Goal: Task Accomplishment & Management: Use online tool/utility

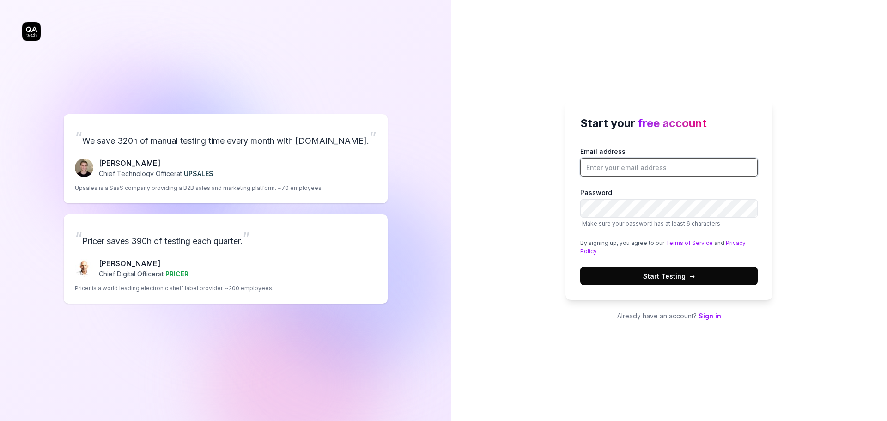
click at [617, 167] on input "Email address" at bounding box center [668, 167] width 177 height 18
type input "sean@beholdbev.ai"
click at [703, 278] on button "Start Testing →" at bounding box center [668, 276] width 177 height 18
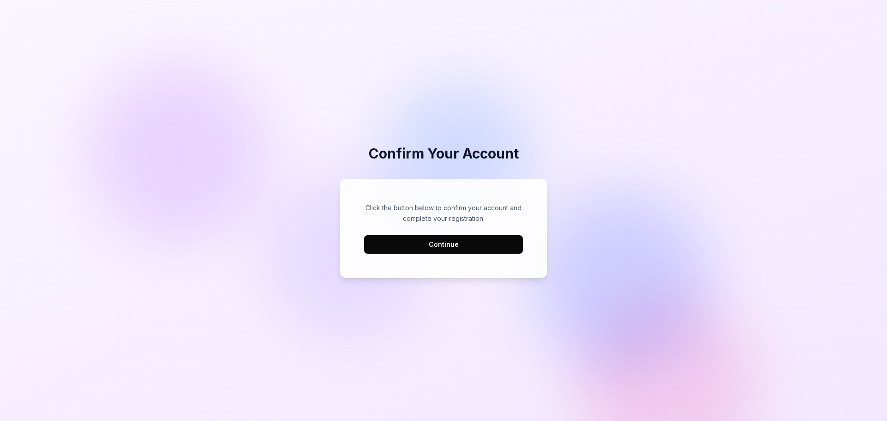
click at [460, 244] on button "Continue" at bounding box center [443, 244] width 159 height 18
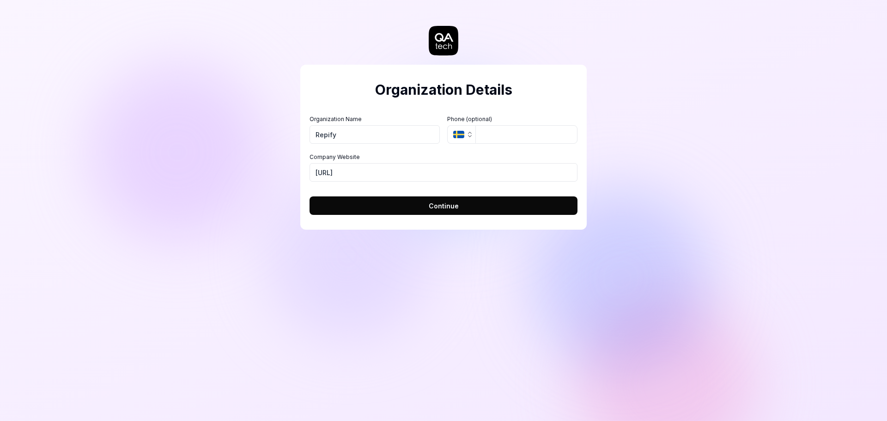
type input "Repify"
drag, startPoint x: 379, startPoint y: 171, endPoint x: 339, endPoint y: 174, distance: 40.8
click at [339, 174] on input "https://beholdbev.ai" at bounding box center [444, 172] width 268 height 18
type input "https://repifyai.com"
click at [470, 134] on icon "button" at bounding box center [469, 134] width 7 height 7
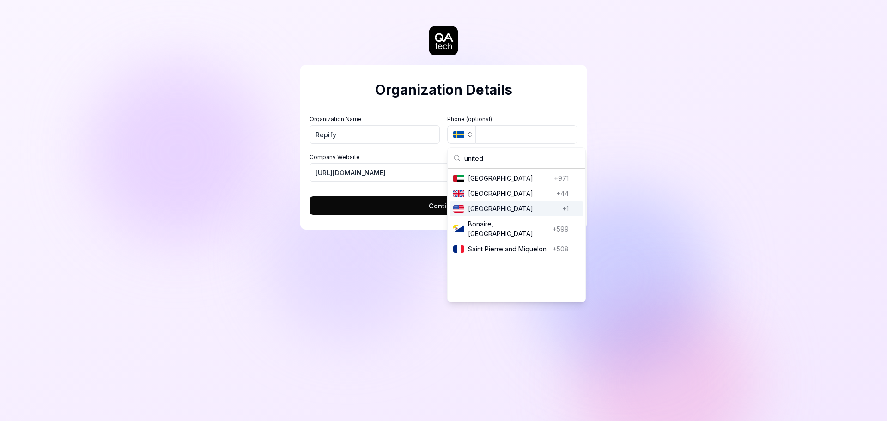
type input "united"
click at [508, 209] on span "United States" at bounding box center [513, 209] width 91 height 10
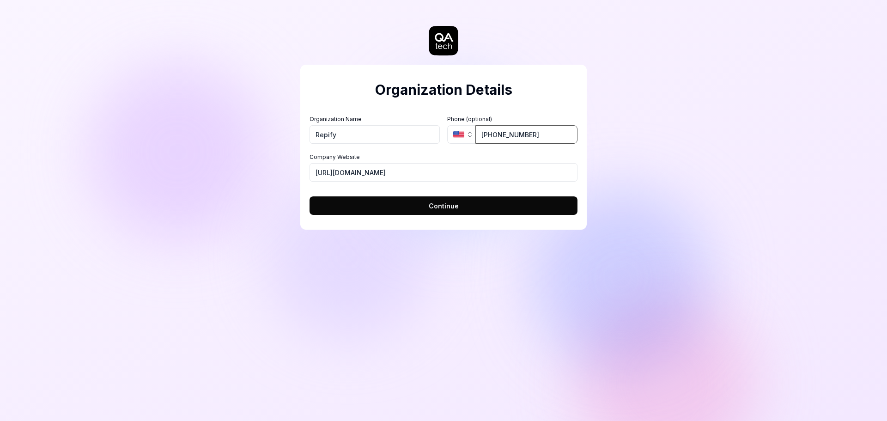
type input "(405) 205-5538"
click at [488, 211] on button "Continue" at bounding box center [444, 205] width 268 height 18
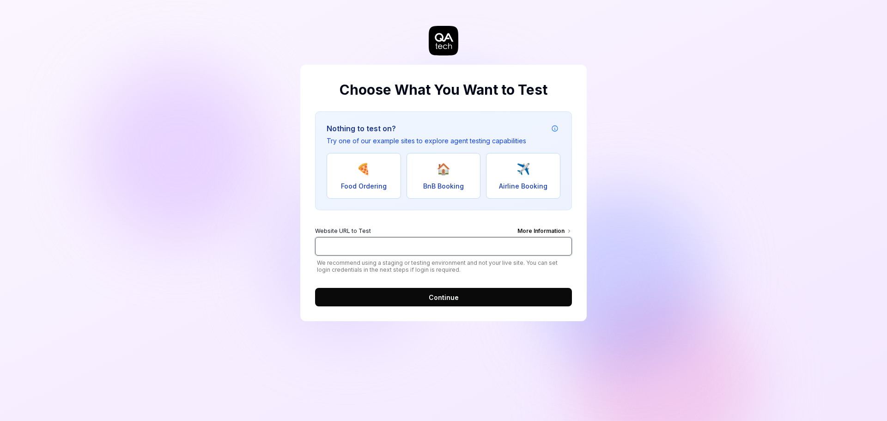
click at [441, 251] on input "Website URL to Test More Information" at bounding box center [443, 246] width 257 height 18
click at [421, 245] on input "Website URL to Test More Information" at bounding box center [443, 246] width 257 height 18
click at [557, 231] on div "More Information" at bounding box center [545, 232] width 55 height 10
click at [557, 237] on input "dev.repifyai.com" at bounding box center [443, 246] width 257 height 18
type input "[URL][DOMAIN_NAME]"
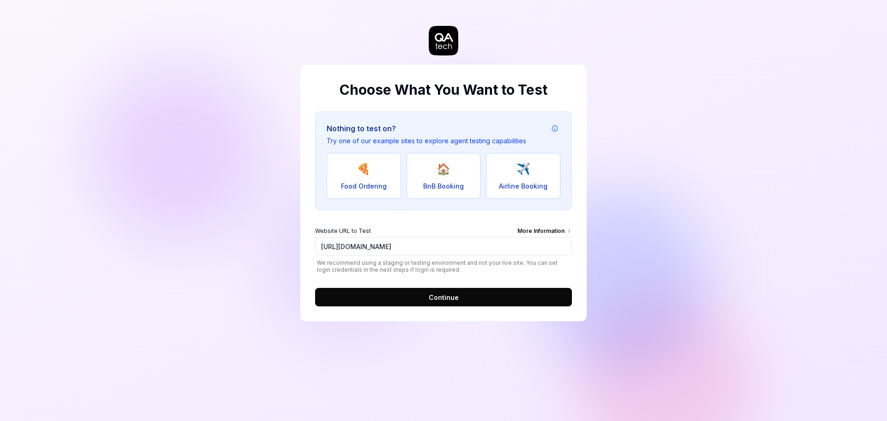
click at [553, 230] on div "More Information" at bounding box center [545, 232] width 55 height 10
click at [553, 237] on input "[URL][DOMAIN_NAME]" at bounding box center [443, 246] width 257 height 18
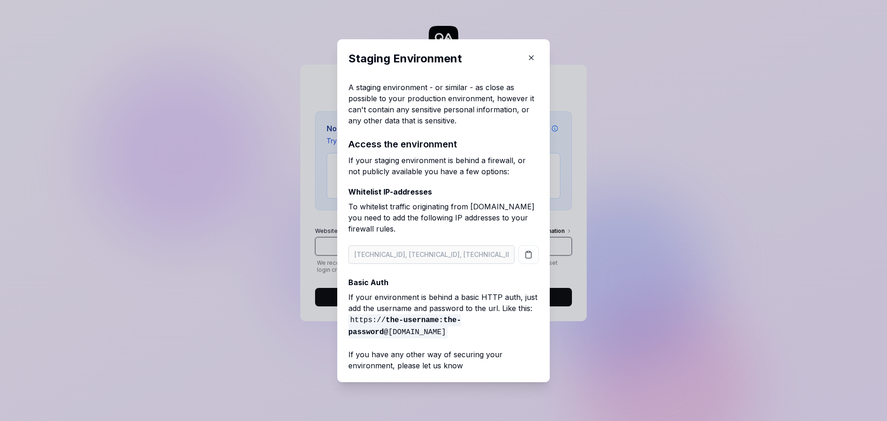
type input "705 NW 16th St."
click at [525, 252] on icon "button" at bounding box center [529, 254] width 8 height 8
drag, startPoint x: 409, startPoint y: 332, endPoint x: 343, endPoint y: 319, distance: 67.8
click at [343, 319] on div "Staging Environment A staging environment - or similar - as close as possible t…" at bounding box center [443, 210] width 213 height 343
copy span "https:// the-username:the-password @your-staging-url.com"
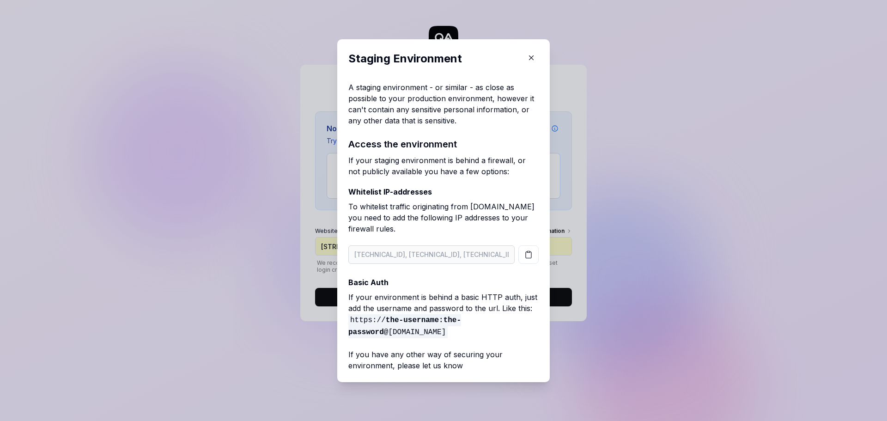
click at [528, 57] on icon "button" at bounding box center [531, 58] width 8 height 8
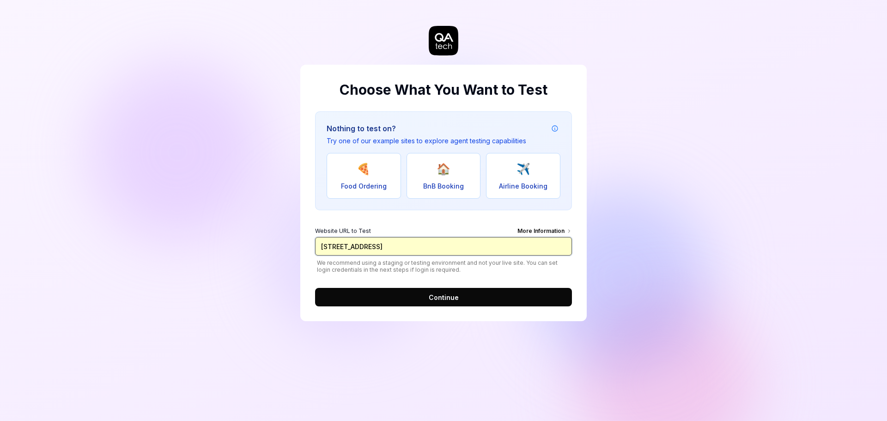
drag, startPoint x: 465, startPoint y: 243, endPoint x: 287, endPoint y: 246, distance: 178.9
click at [287, 246] on div "Choose What You Want to Test Nothing to test on? Try one of our example sites t…" at bounding box center [443, 210] width 887 height 421
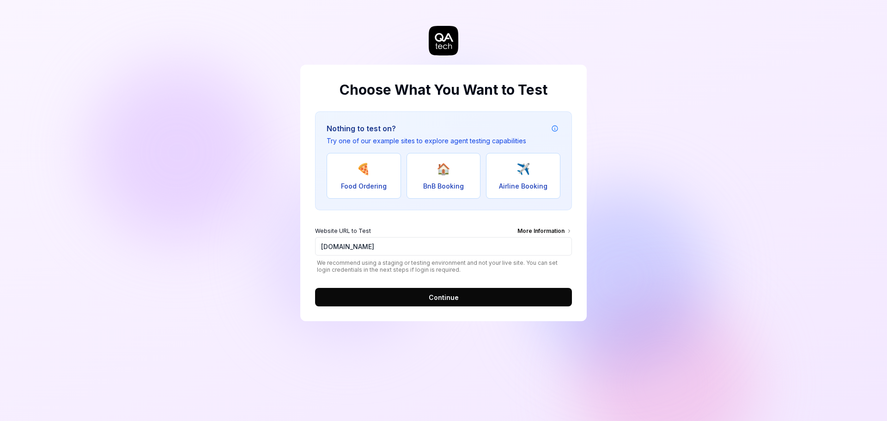
type input "https://dev.repifyai.com"
click at [489, 294] on button "Continue" at bounding box center [443, 297] width 257 height 18
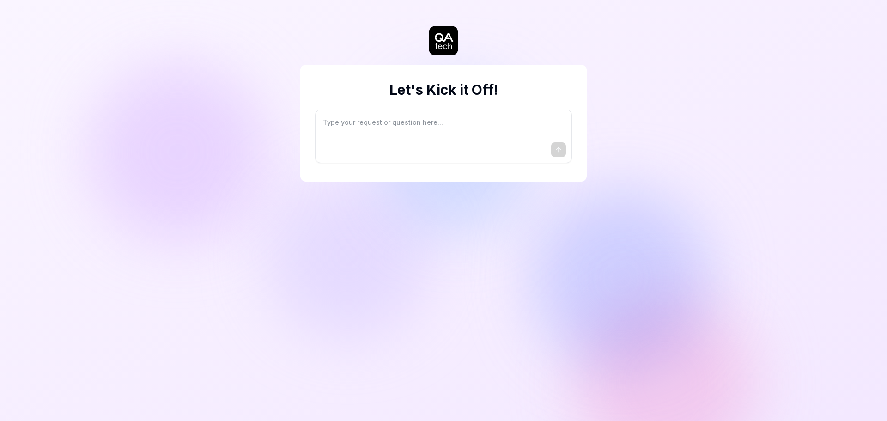
type textarea "*"
type textarea "I"
type textarea "*"
type textarea "I"
type textarea "*"
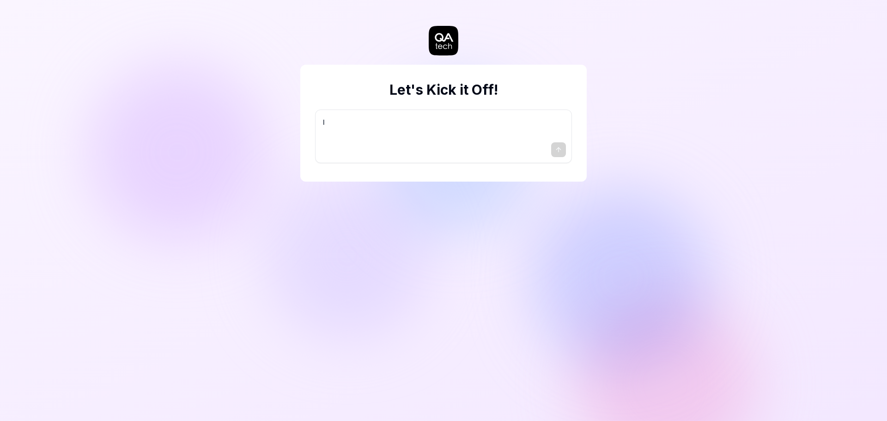
type textarea "I w"
type textarea "*"
type textarea "I wa"
type textarea "*"
type textarea "I wan"
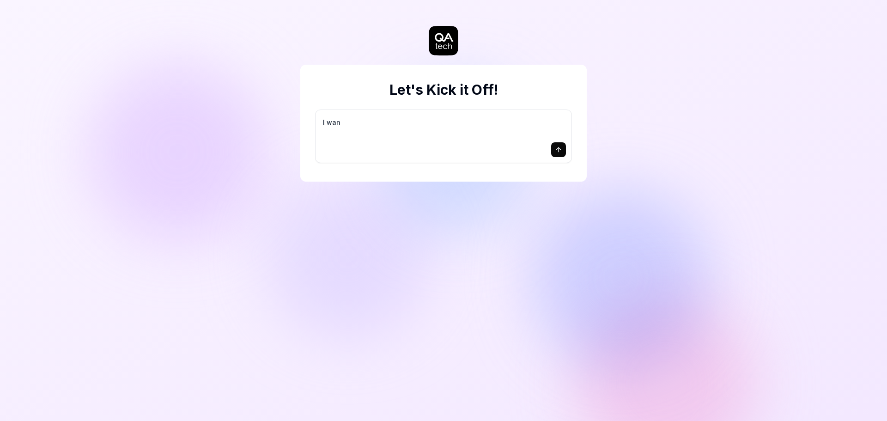
type textarea "*"
type textarea "I want"
type textarea "*"
type textarea "I want"
type textarea "*"
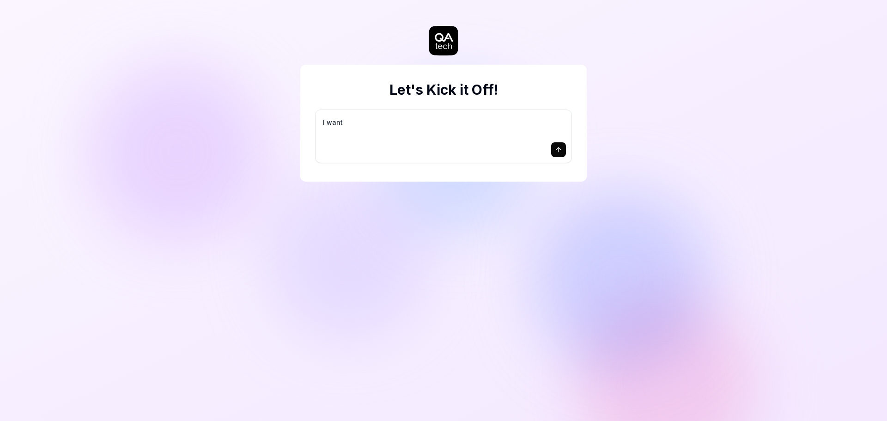
type textarea "I want a"
type textarea "*"
type textarea "I want a"
type textarea "*"
type textarea "I want a g"
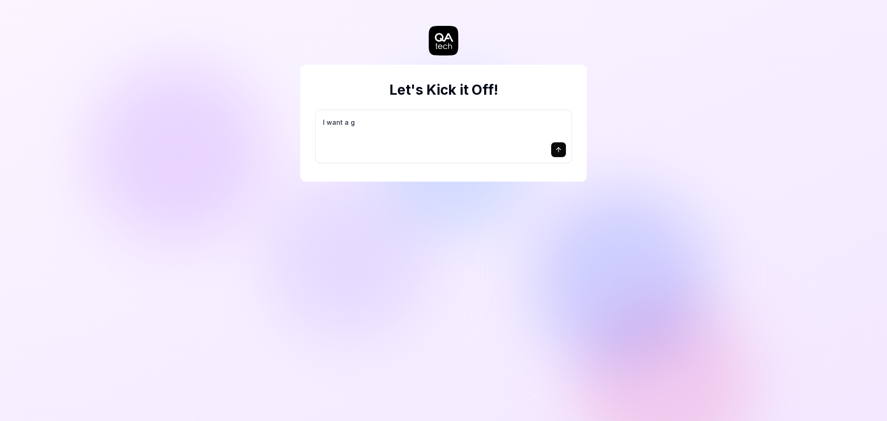
type textarea "*"
type textarea "I want a go"
type textarea "*"
type textarea "I want a goo"
type textarea "*"
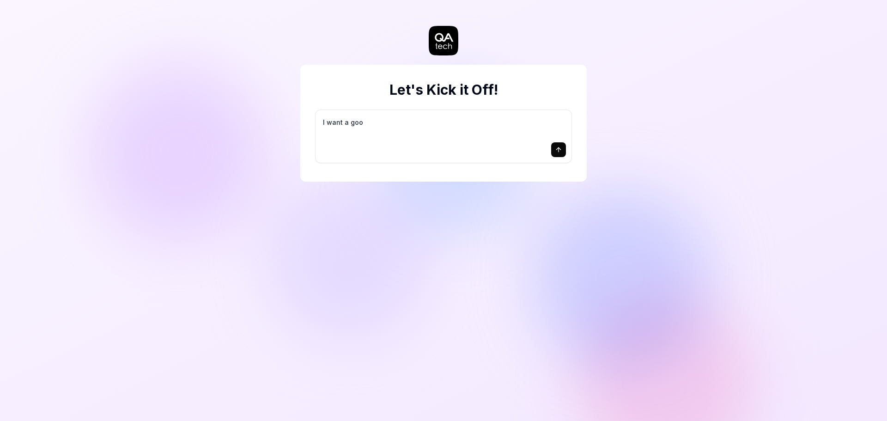
type textarea "I want a good"
type textarea "*"
type textarea "I want a good"
type textarea "*"
type textarea "I want a good t"
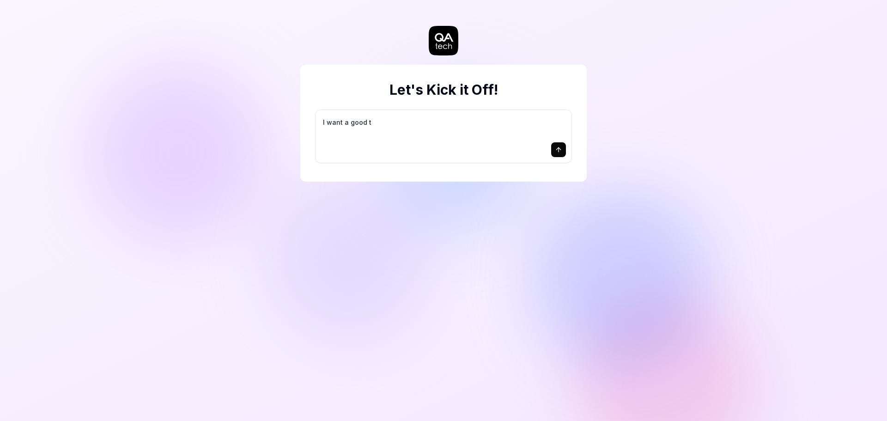
type textarea "*"
type textarea "I want a good te"
type textarea "*"
type textarea "I want a good tes"
type textarea "*"
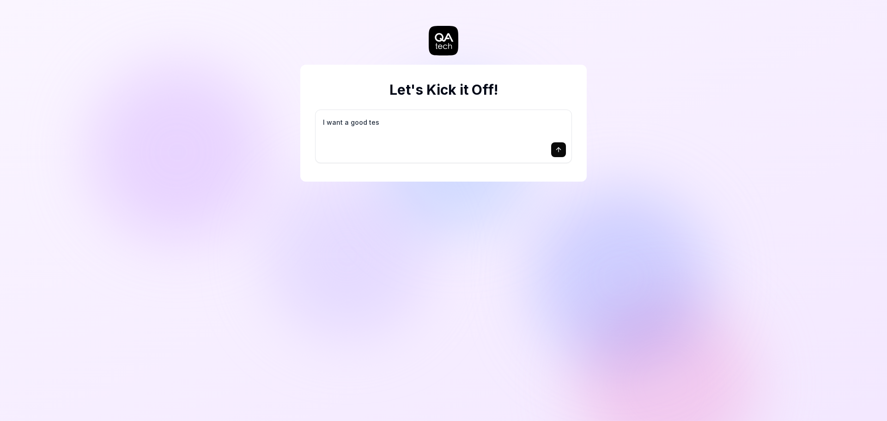
type textarea "I want a good test"
type textarea "*"
type textarea "I want a good test"
type textarea "*"
type textarea "I want a good test s"
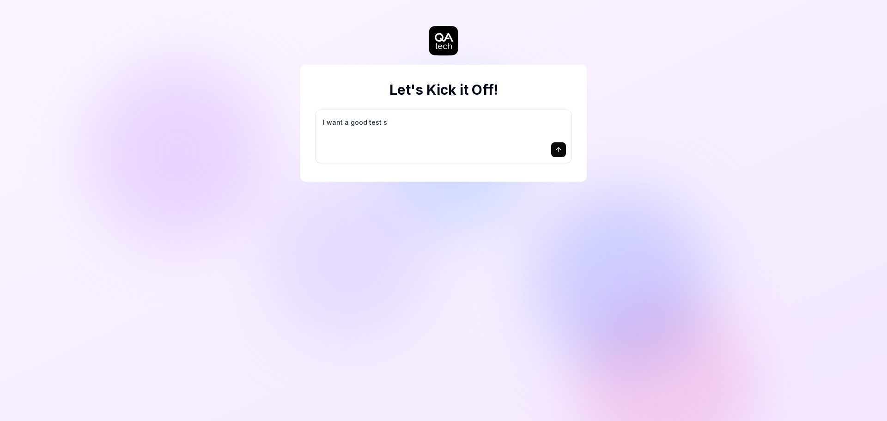
type textarea "*"
type textarea "I want a good test se"
type textarea "*"
type textarea "I want a good test set"
type textarea "*"
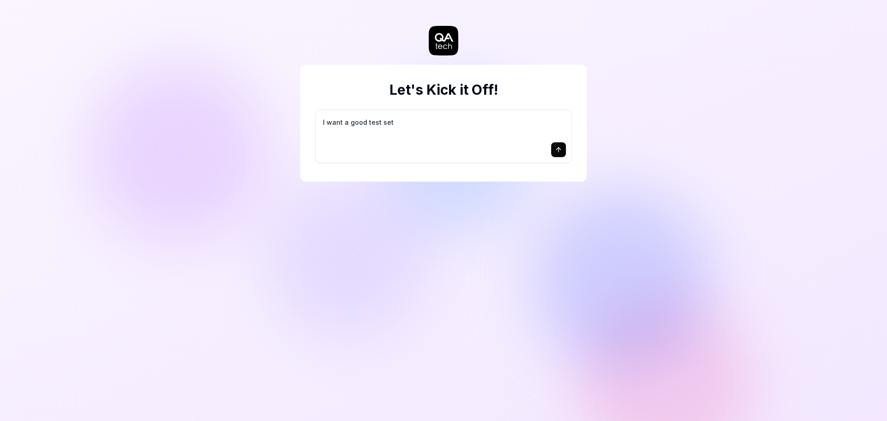
type textarea "I want a good test setu"
type textarea "*"
type textarea "I want a good test setup"
type textarea "*"
type textarea "I want a good test setup"
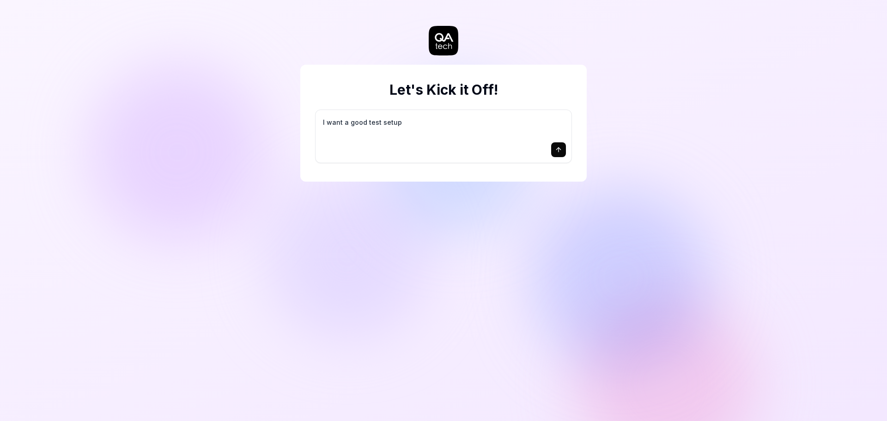
type textarea "*"
type textarea "I want a good test setup f"
type textarea "*"
type textarea "I want a good test setup fo"
type textarea "*"
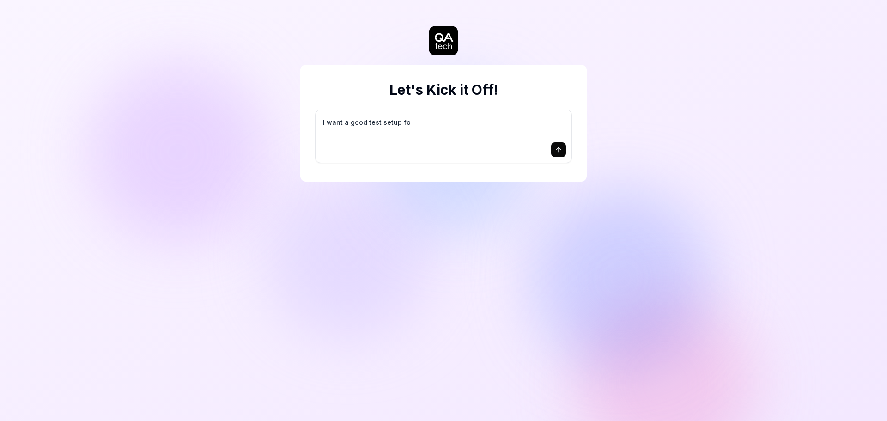
type textarea "I want a good test setup for"
type textarea "*"
type textarea "I want a good test setup for"
type textarea "*"
type textarea "I want a good test setup for m"
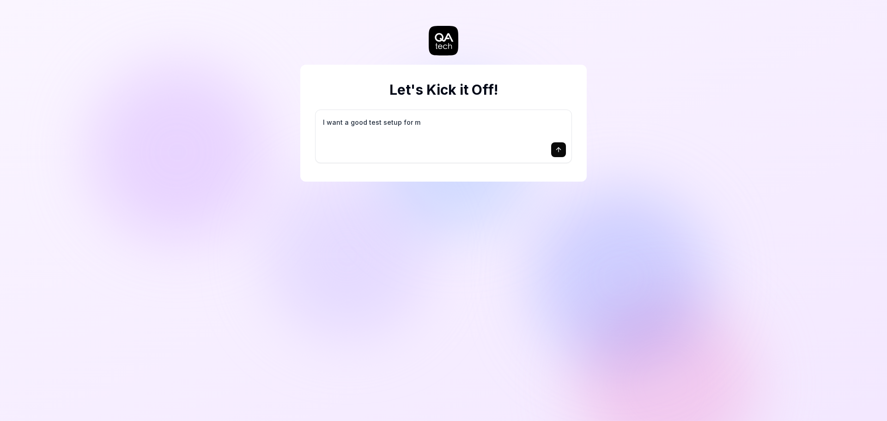
type textarea "*"
type textarea "I want a good test setup for my"
type textarea "*"
type textarea "I want a good test setup for my"
type textarea "*"
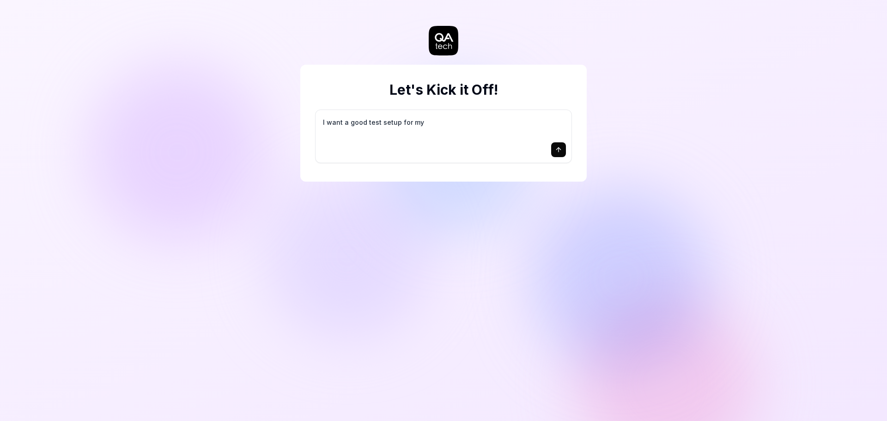
type textarea "I want a good test setup for my s"
type textarea "*"
type textarea "I want a good test setup for my si"
type textarea "*"
type textarea "I want a good test setup for my sit"
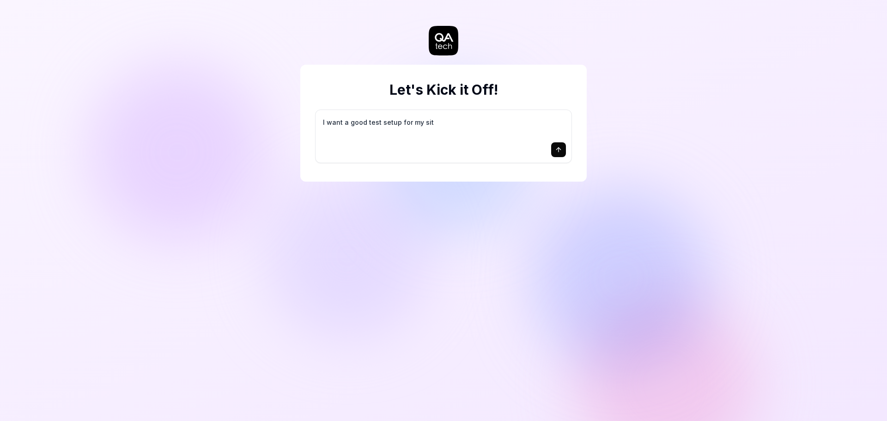
type textarea "*"
type textarea "I want a good test setup for my site"
type textarea "*"
type textarea "I want a good test setup for my site"
type textarea "*"
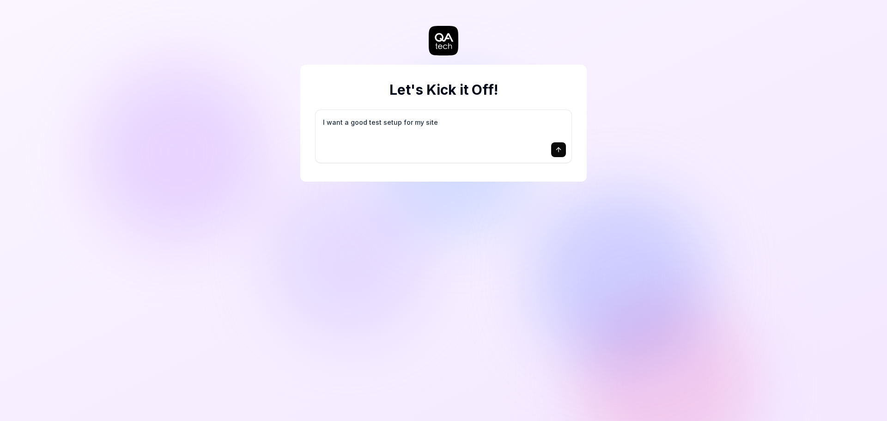
type textarea "I want a good test setup for my site -"
type textarea "*"
type textarea "I want a good test setup for my site -"
type textarea "*"
type textarea "I want a good test setup for my site - h"
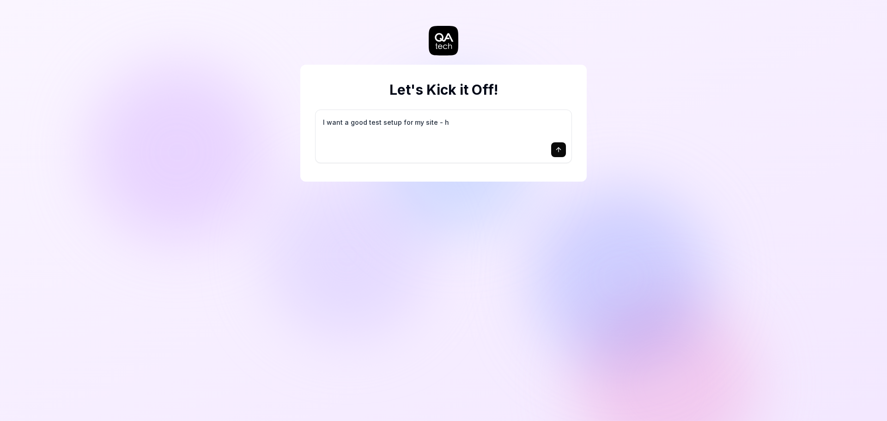
type textarea "*"
type textarea "I want a good test setup for my site - he"
type textarea "*"
type textarea "I want a good test setup for my site - hel"
type textarea "*"
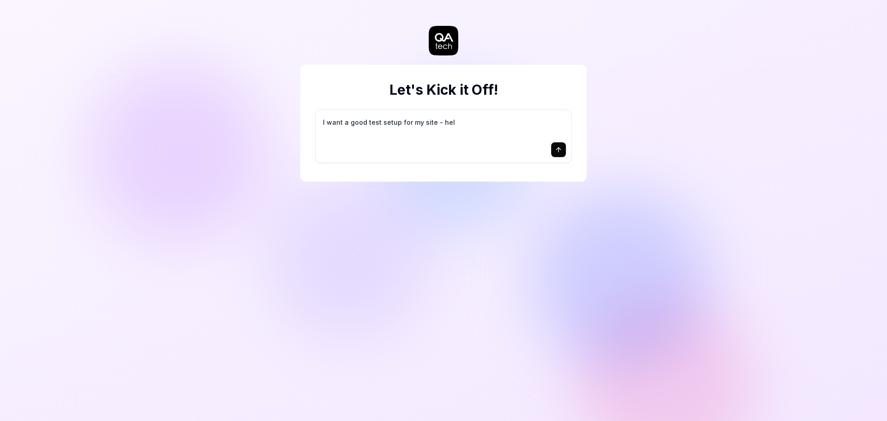
type textarea "I want a good test setup for my site - help"
type textarea "*"
type textarea "I want a good test setup for my site - help"
type textarea "*"
type textarea "I want a good test setup for my site - help m"
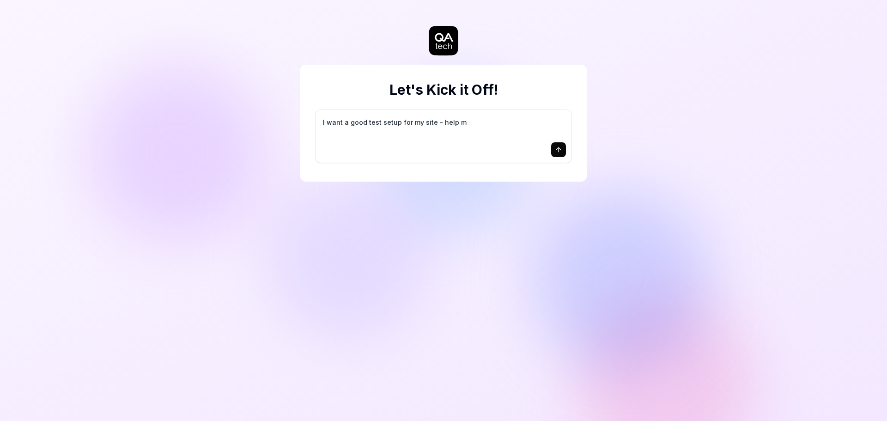
type textarea "*"
type textarea "I want a good test setup for my site - help me"
type textarea "*"
type textarea "I want a good test setup for my site - help me"
type textarea "*"
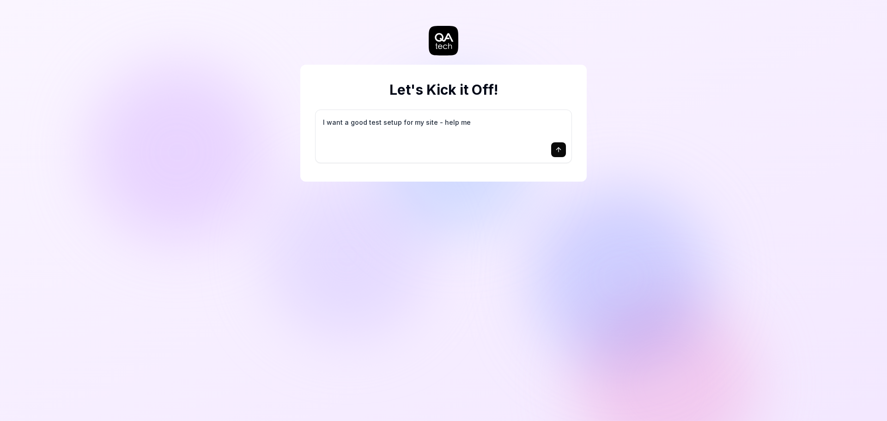
type textarea "I want a good test setup for my site - help me c"
type textarea "*"
type textarea "I want a good test setup for my site - help me cr"
type textarea "*"
type textarea "I want a good test setup for my site - help me cre"
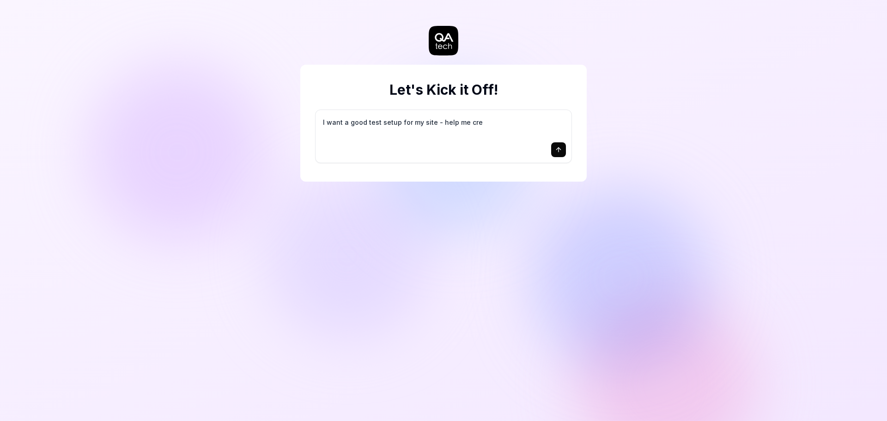
type textarea "*"
type textarea "I want a good test setup for my site - help me crea"
type textarea "*"
type textarea "I want a good test setup for my site - help me creat"
type textarea "*"
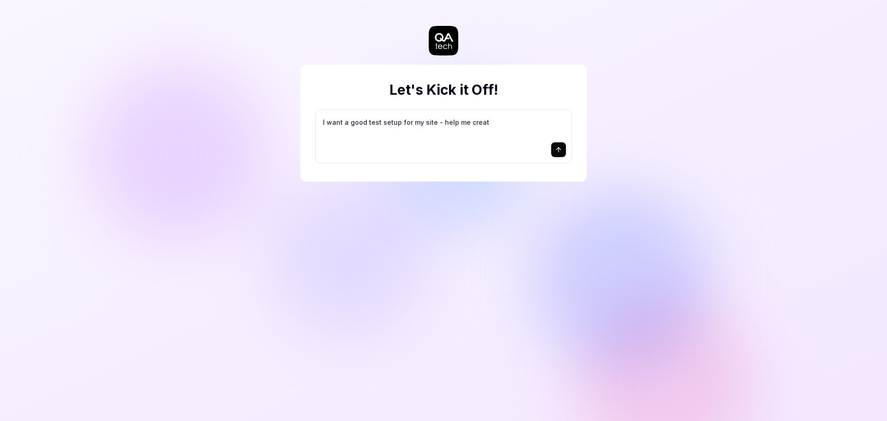
type textarea "I want a good test setup for my site - help me create"
type textarea "*"
type textarea "I want a good test setup for my site - help me create"
type textarea "*"
type textarea "I want a good test setup for my site - help me create t"
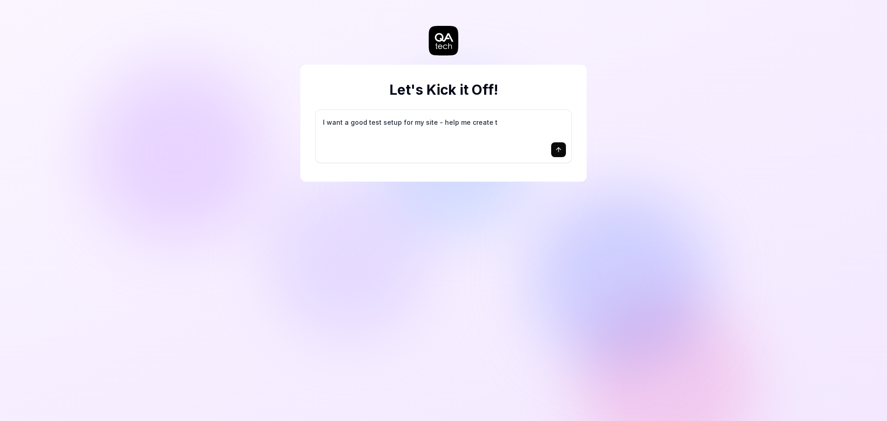
type textarea "*"
type textarea "I want a good test setup for my site - help me create th"
type textarea "*"
type textarea "I want a good test setup for my site - help me create the"
type textarea "*"
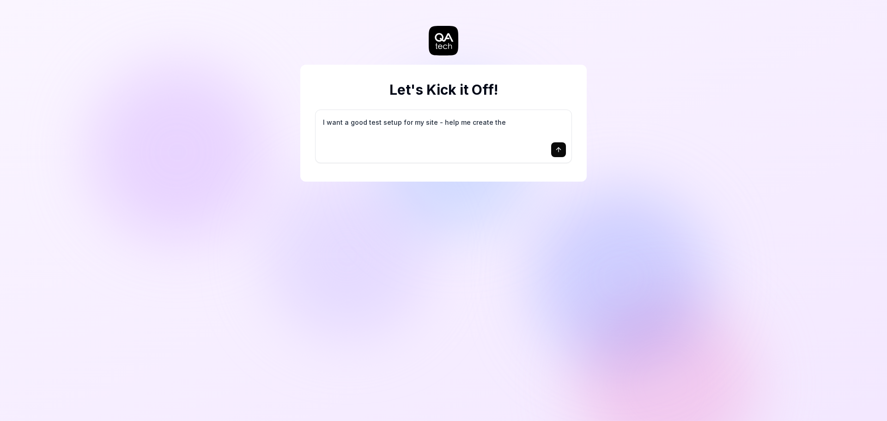
type textarea "I want a good test setup for my site - help me create the"
type textarea "*"
type textarea "I want a good test setup for my site - help me create the f"
type textarea "*"
type textarea "I want a good test setup for my site - help me create the fi"
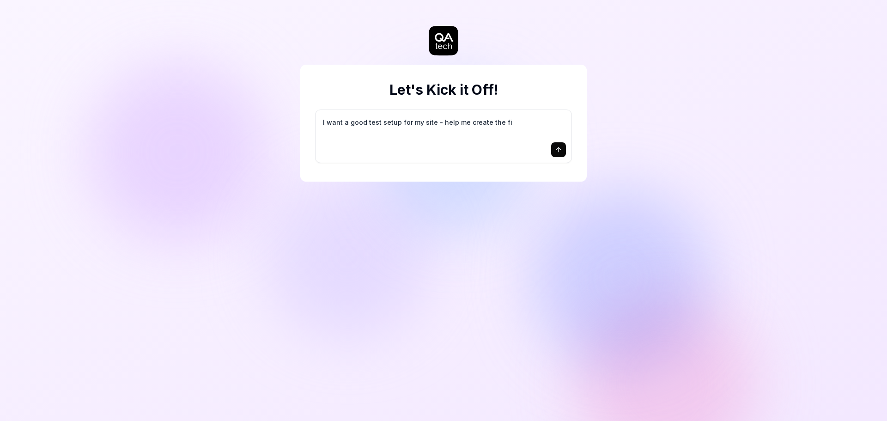
type textarea "*"
type textarea "I want a good test setup for my site - help me create the fir"
type textarea "*"
type textarea "I want a good test setup for my site - help me create the firs"
type textarea "*"
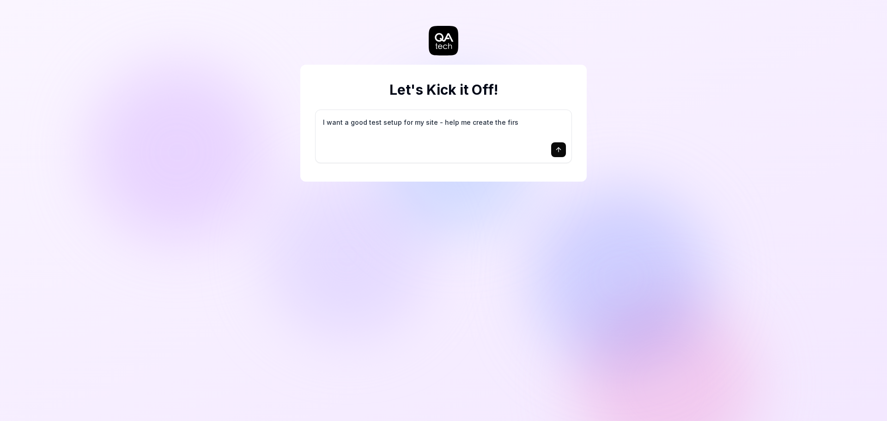
type textarea "I want a good test setup for my site - help me create the first"
type textarea "*"
type textarea "I want a good test setup for my site - help me create the first"
type textarea "*"
type textarea "I want a good test setup for my site - help me create the first 3"
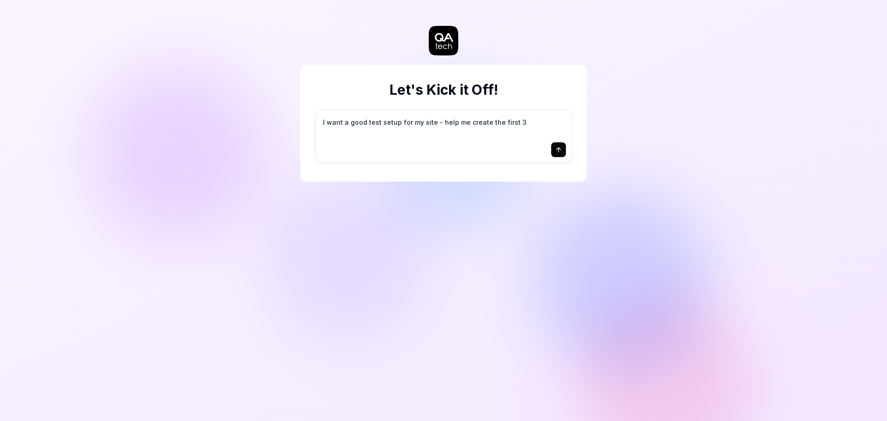
type textarea "*"
type textarea "I want a good test setup for my site - help me create the first 3-"
type textarea "*"
type textarea "I want a good test setup for my site - help me create the first 3-5"
type textarea "*"
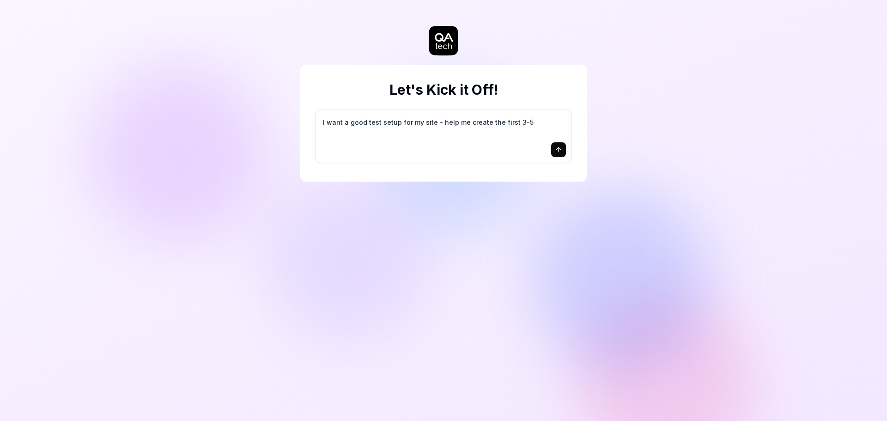
type textarea "I want a good test setup for my site - help me create the first 3-5"
type textarea "*"
type textarea "I want a good test setup for my site - help me create the first 3-5 t"
type textarea "*"
type textarea "I want a good test setup for my site - help me create the first 3-5 te"
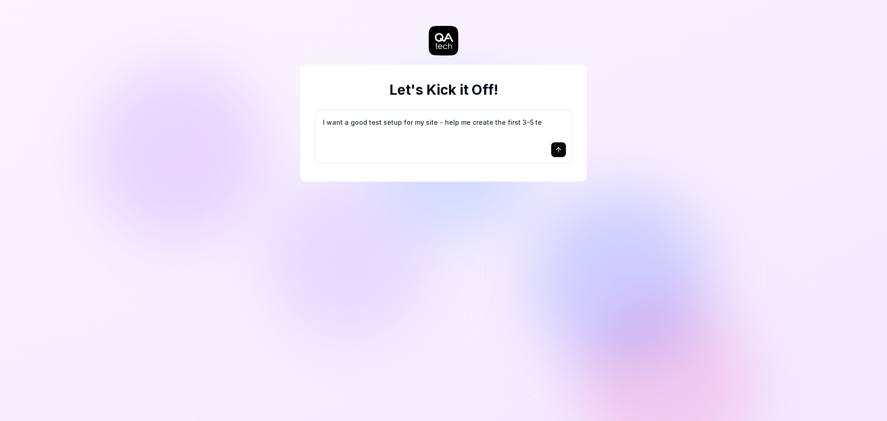
type textarea "*"
type textarea "I want a good test setup for my site - help me create the first 3-5 tes"
type textarea "*"
type textarea "I want a good test setup for my site - help me create the first 3-5 test"
type textarea "*"
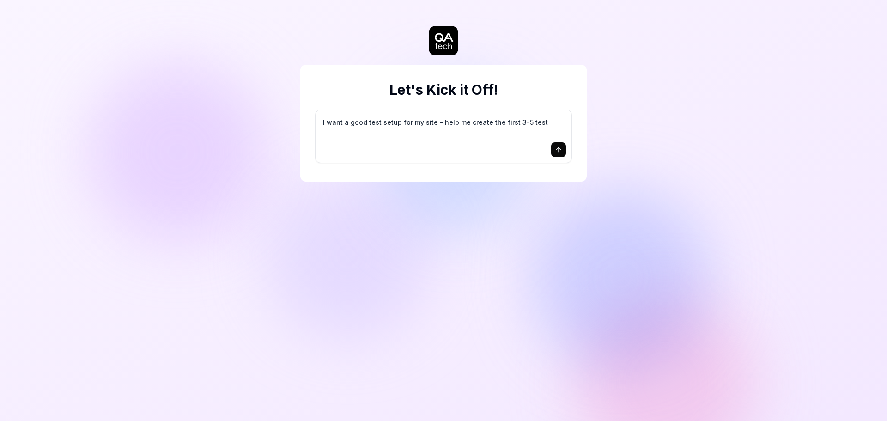
type textarea "I want a good test setup for my site - help me create the first 3-5 test"
type textarea "*"
type textarea "I want a good test setup for my site - help me create the first 3-5 test c"
type textarea "*"
type textarea "I want a good test setup for my site - help me create the first 3-5 test ca"
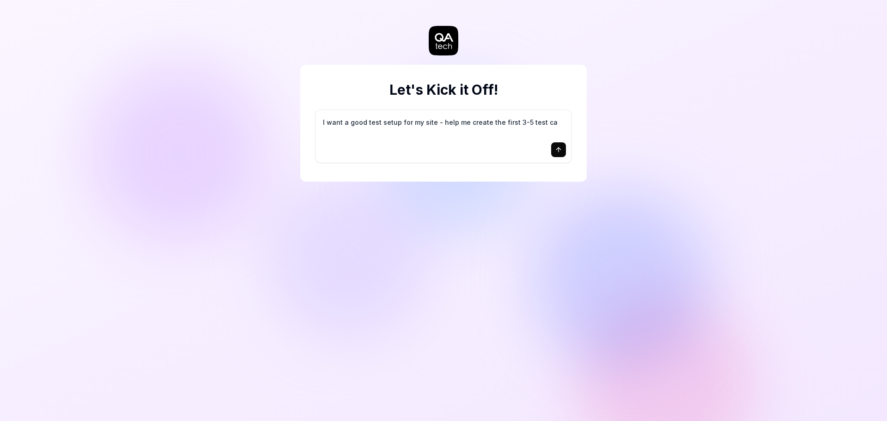
type textarea "*"
type textarea "I want a good test setup for my site - help me create the first 3-5 test cas"
type textarea "*"
type textarea "I want a good test setup for my site - help me create the first 3-5 test case"
type textarea "*"
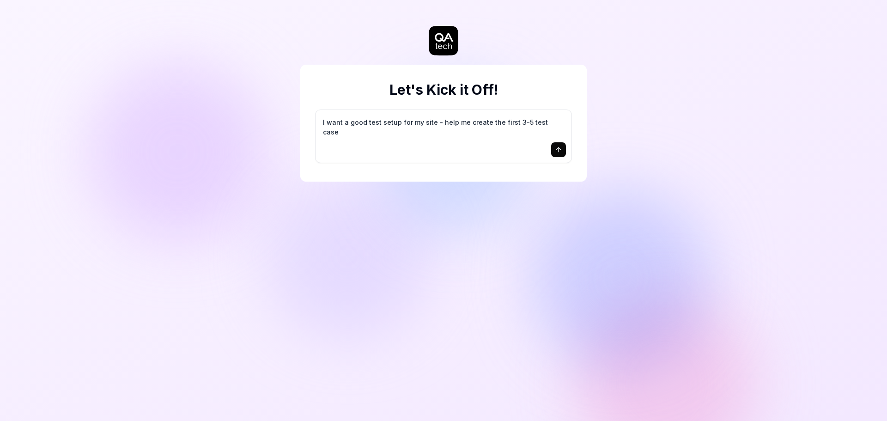
type textarea "I want a good test setup for my site - help me create the first 3-5 test cases"
drag, startPoint x: 558, startPoint y: 150, endPoint x: 579, endPoint y: 151, distance: 21.3
click at [558, 150] on icon "submit" at bounding box center [558, 149] width 7 height 7
type textarea "*"
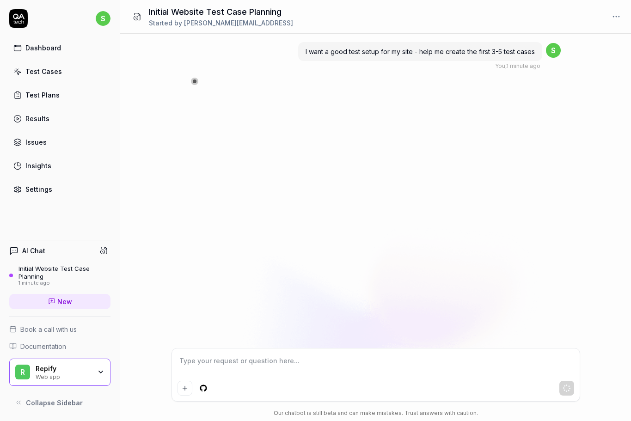
type textarea "*"
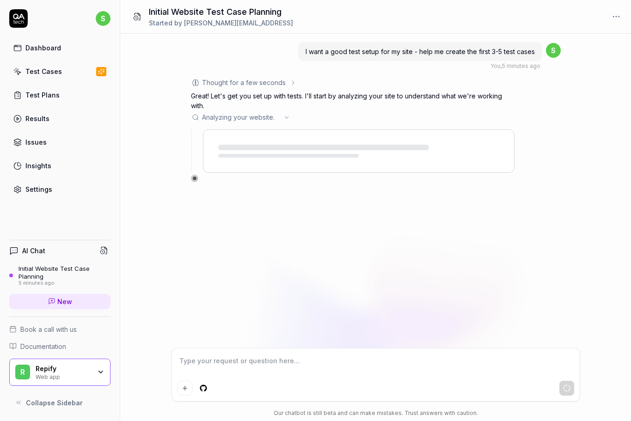
type textarea "*"
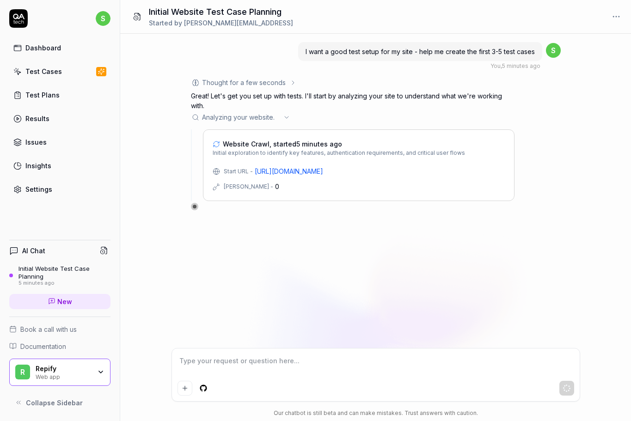
click at [99, 376] on icon "button" at bounding box center [100, 371] width 7 height 7
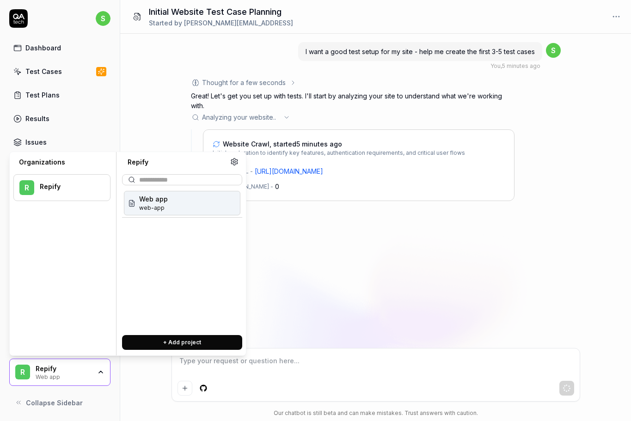
click at [99, 376] on div "button" at bounding box center [100, 371] width 7 height 7
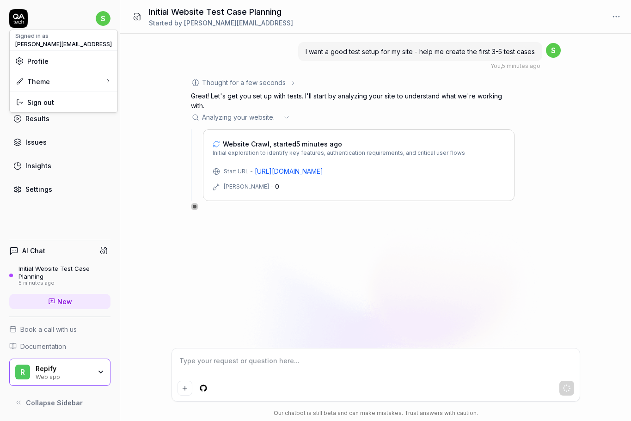
click at [104, 21] on html "s Dashboard Test Cases Test Plans Results Issues Insights Settings AI Chat Init…" at bounding box center [315, 210] width 631 height 421
click at [49, 61] on span "Profile" at bounding box center [63, 61] width 97 height 10
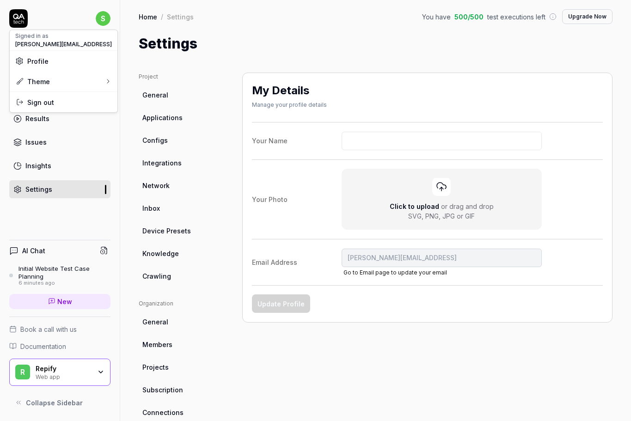
click at [165, 346] on html "s Dashboard Test Cases Test Plans Results Issues Insights Settings AI Chat Init…" at bounding box center [315, 210] width 631 height 421
click at [165, 346] on span "Members" at bounding box center [157, 345] width 30 height 10
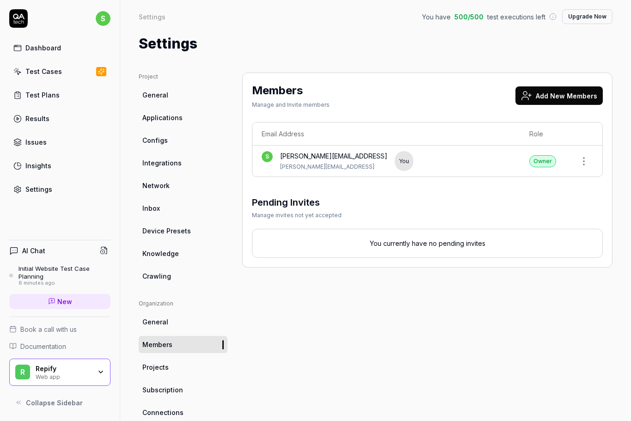
click at [553, 102] on button "Add New Members" at bounding box center [558, 95] width 87 height 18
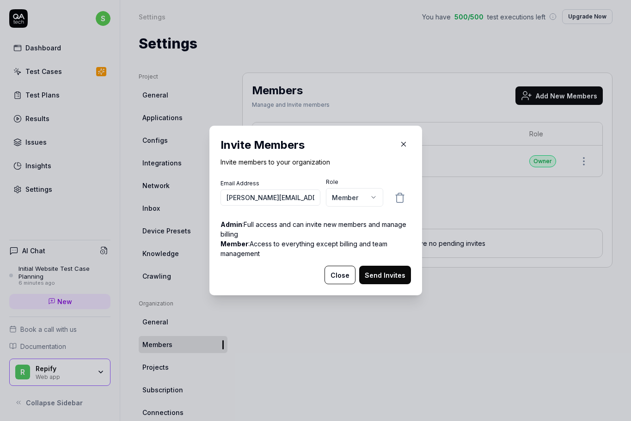
type input "lucas@repifyai.com"
click at [367, 197] on body "s Dashboard Test Cases Test Plans Results Issues Insights Settings AI Chat Init…" at bounding box center [315, 210] width 631 height 421
select select "*"
click at [377, 272] on button "Send Invites" at bounding box center [385, 275] width 52 height 18
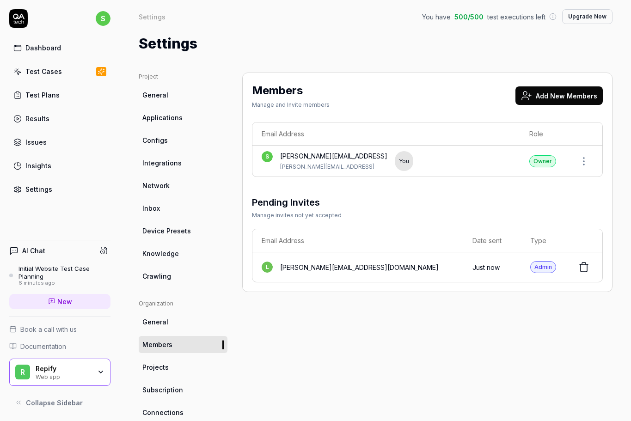
click at [552, 91] on button "Add New Members" at bounding box center [558, 95] width 87 height 18
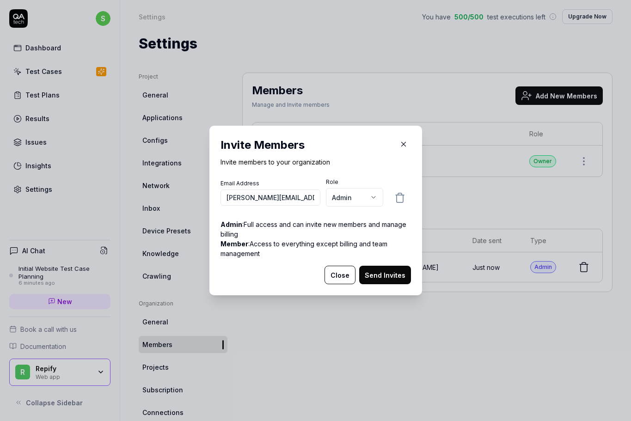
type input "tanner@repifyai.com"
click at [382, 277] on button "Send Invites" at bounding box center [385, 275] width 52 height 18
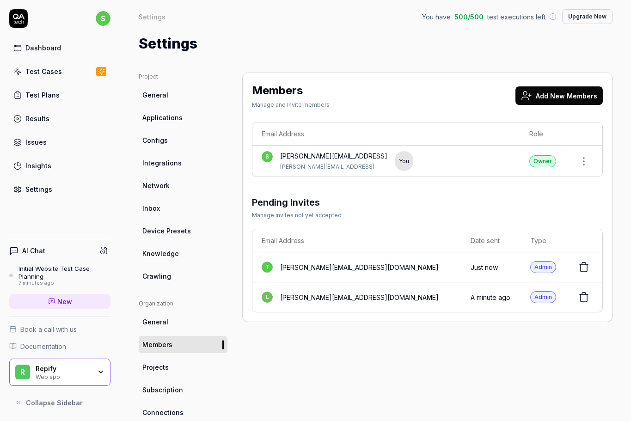
click at [553, 97] on button "Add New Members" at bounding box center [558, 95] width 87 height 18
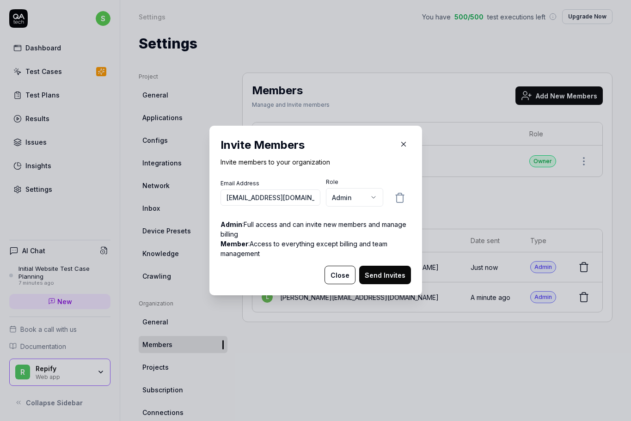
type input "nate@repifyai.com"
click at [381, 280] on button "Send Invites" at bounding box center [385, 275] width 52 height 18
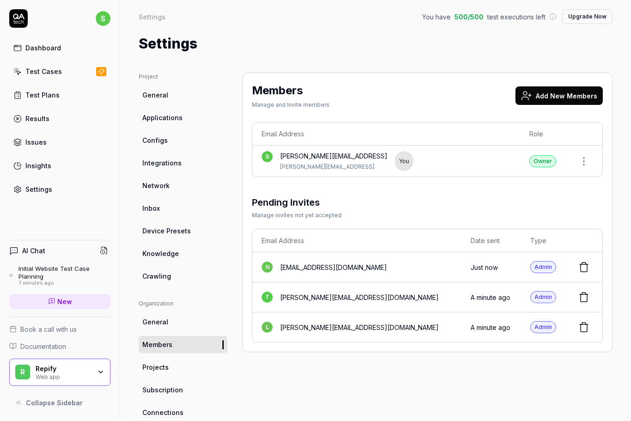
click at [45, 49] on div "Dashboard" at bounding box center [43, 48] width 36 height 10
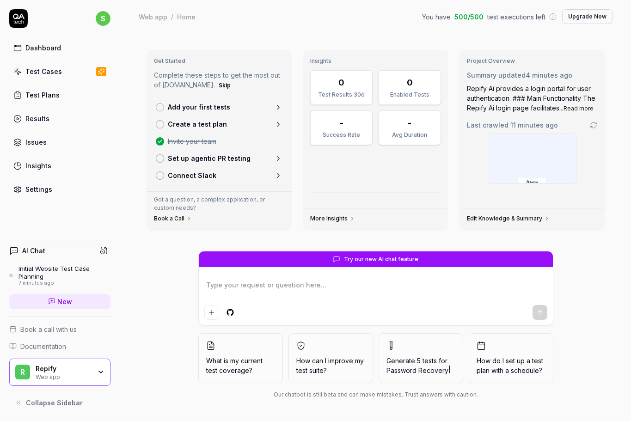
click at [62, 271] on div "Initial Website Test Case Planning" at bounding box center [64, 272] width 92 height 15
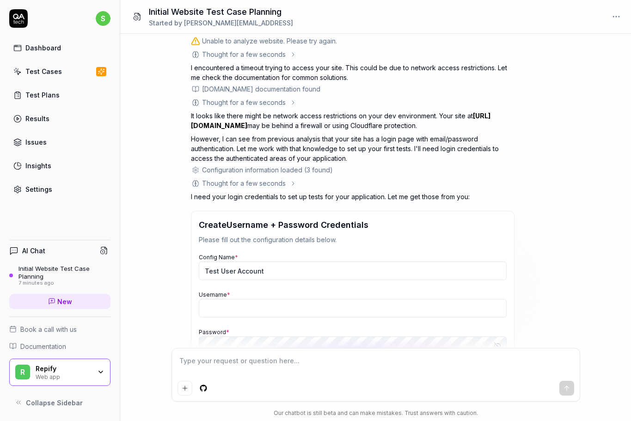
scroll to position [92, 0]
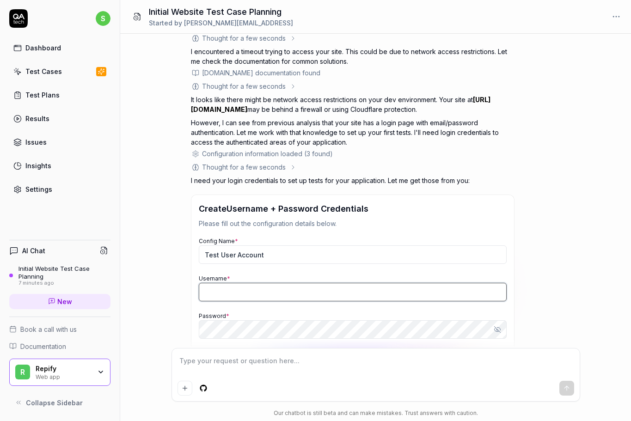
click at [377, 299] on input "Username *" at bounding box center [353, 292] width 308 height 18
type textarea "*"
paste input "gracethompson+route60@repifyai.com"
type input "gracethompson+route60@repifyai.com"
type textarea "*"
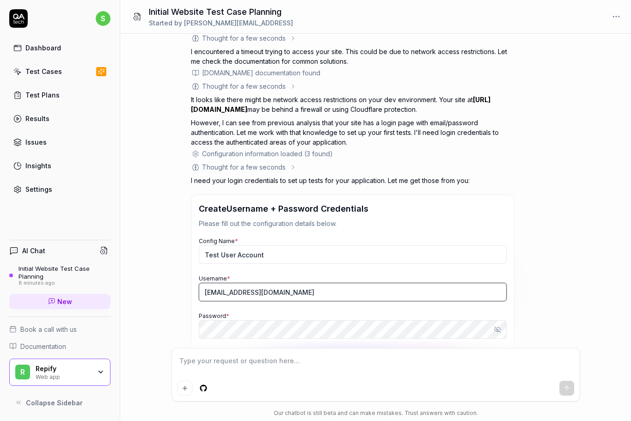
type input "gracethompson+route60@repifyai.com"
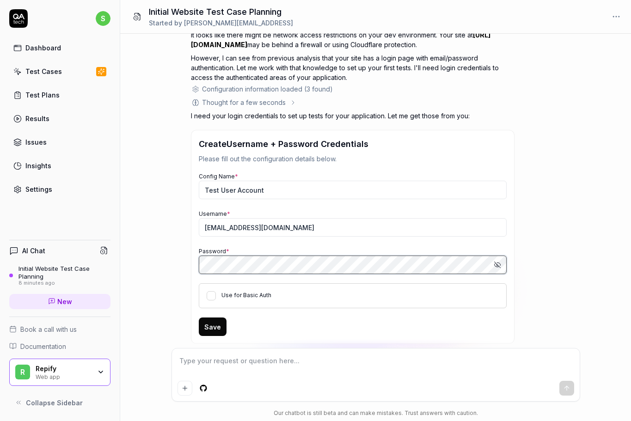
scroll to position [175, 0]
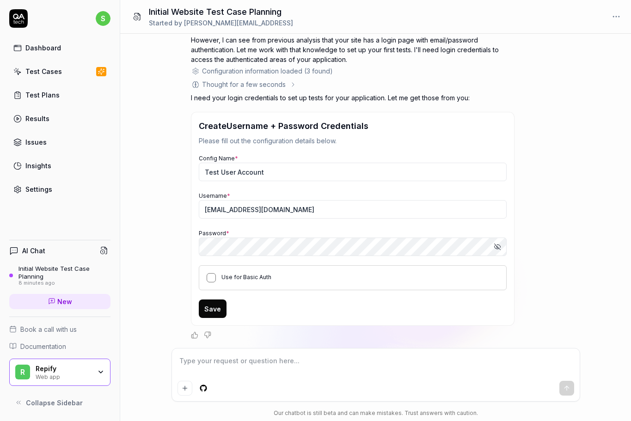
drag, startPoint x: 212, startPoint y: 276, endPoint x: 220, endPoint y: 308, distance: 33.0
click at [212, 276] on button "Use for Basic Auth" at bounding box center [211, 277] width 9 height 9
click at [213, 313] on button "Save" at bounding box center [213, 308] width 28 height 18
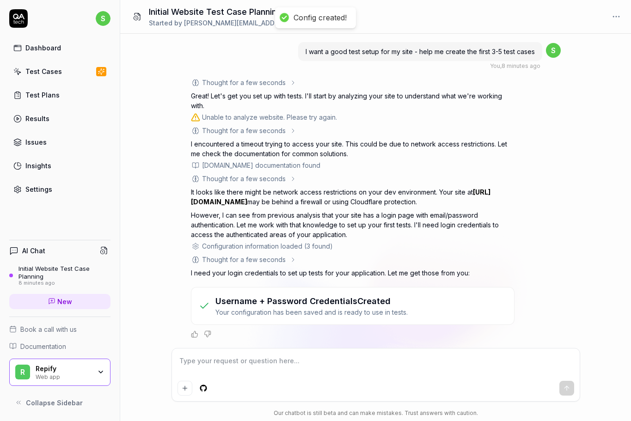
scroll to position [0, 0]
click at [320, 369] on textarea at bounding box center [375, 365] width 397 height 23
type textarea "*"
type textarea "T"
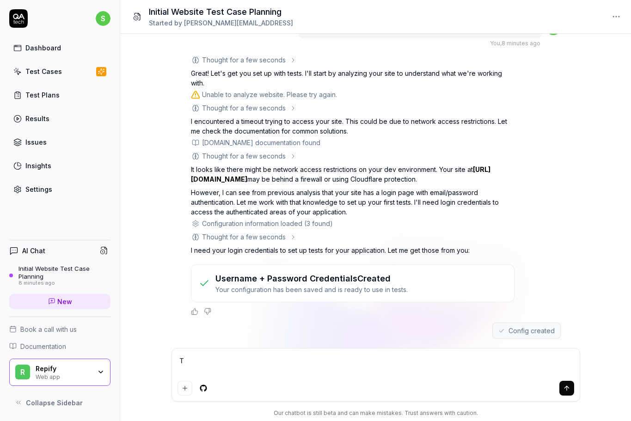
type textarea "*"
type textarea "Te"
type textarea "*"
type textarea "T"
type textarea "*"
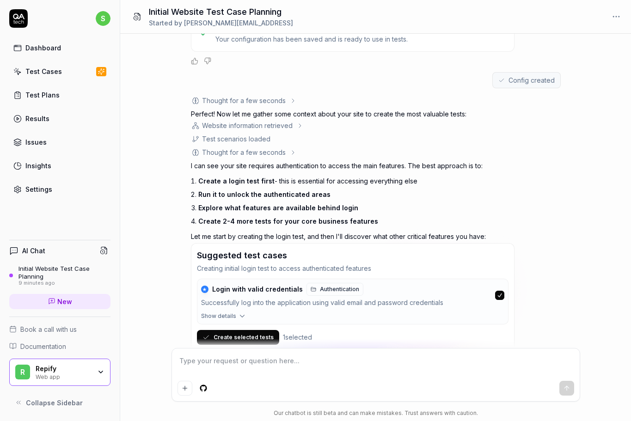
scroll to position [298, 0]
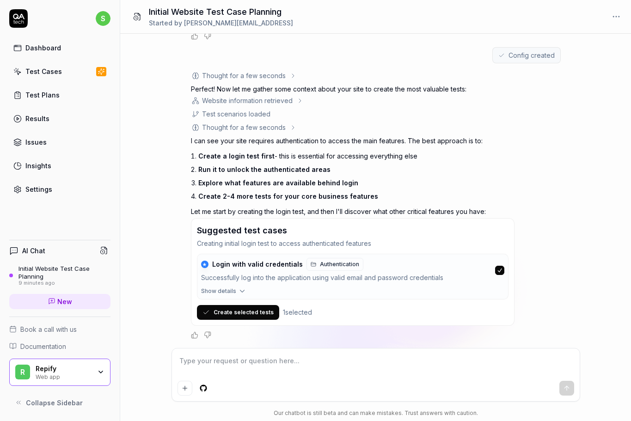
click at [245, 309] on button "Create selected tests" at bounding box center [238, 312] width 82 height 15
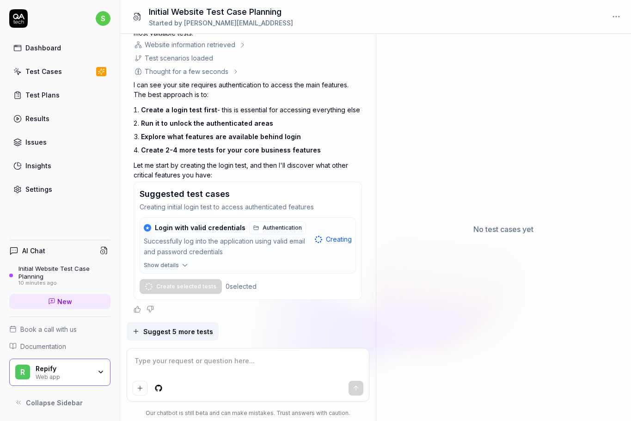
click at [183, 331] on span "Suggest 5 more tests" at bounding box center [178, 332] width 70 height 10
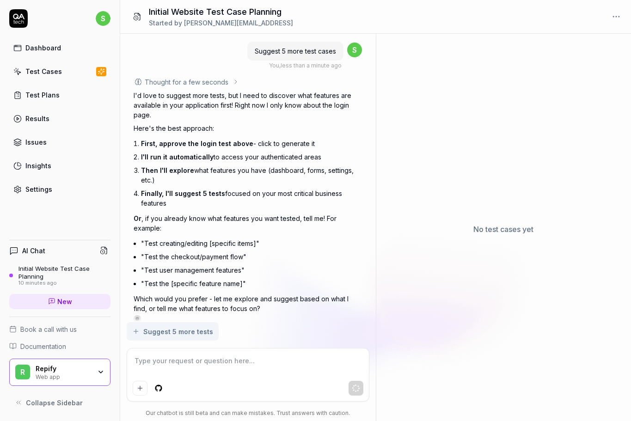
scroll to position [705, 0]
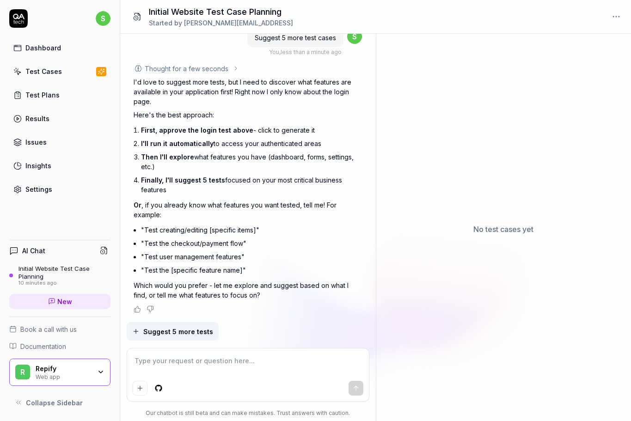
click at [254, 371] on textarea at bounding box center [248, 365] width 231 height 23
type textarea "*"
type textarea "E"
type textarea "*"
type textarea "Ex"
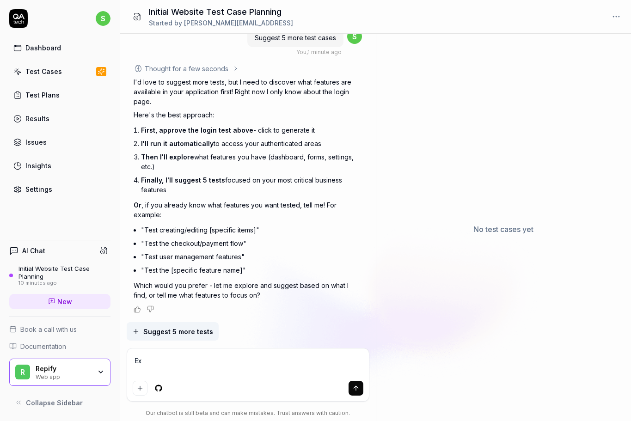
type textarea "*"
type textarea "Exp"
type textarea "*"
type textarea "Expl"
type textarea "*"
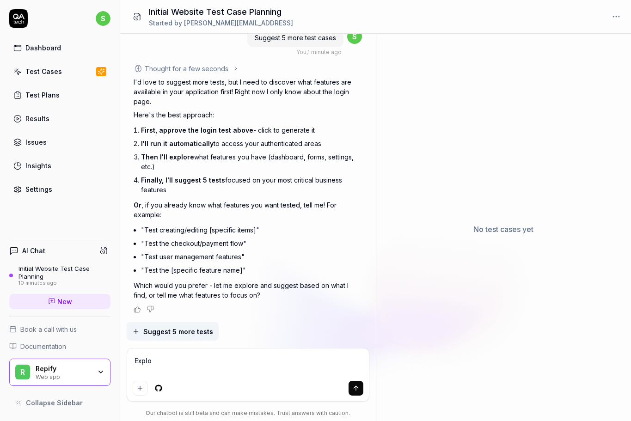
type textarea "Explor"
type textarea "*"
type textarea "Explore"
type textarea "*"
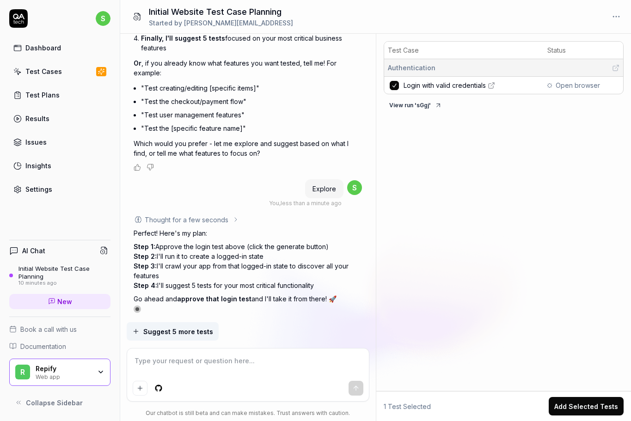
scroll to position [851, 0]
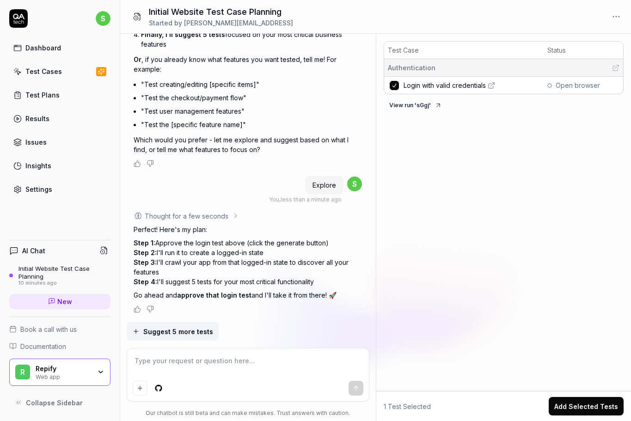
click at [225, 368] on textarea at bounding box center [248, 365] width 231 height 23
type textarea "*"
type textarea "a"
type textarea "*"
type textarea "ap"
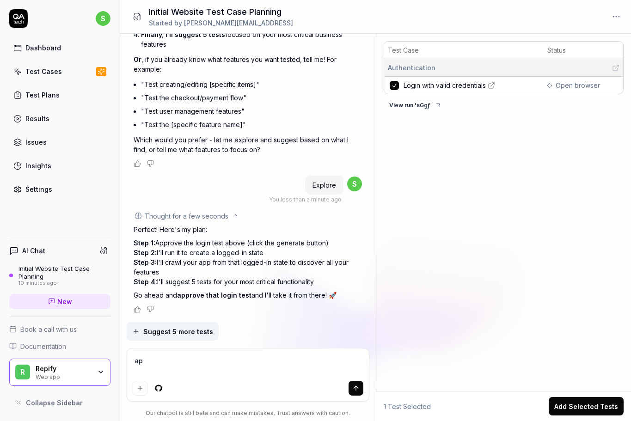
type textarea "*"
type textarea "app"
type textarea "*"
type textarea "appr"
type textarea "*"
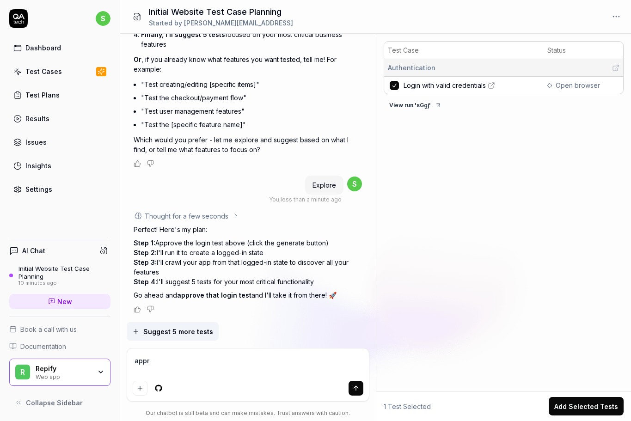
type textarea "appro"
type textarea "*"
type textarea "approv"
type textarea "*"
type textarea "approve"
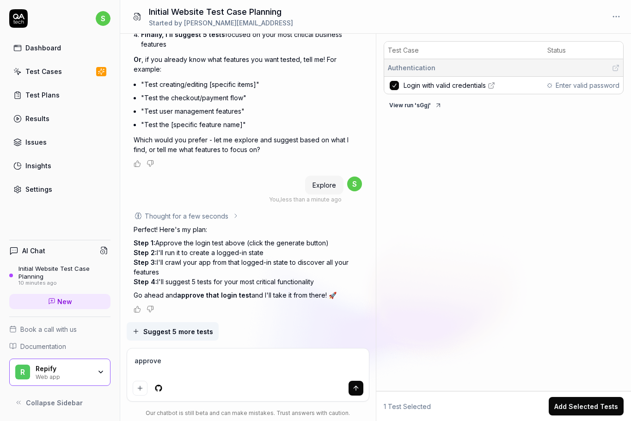
type textarea "*"
type textarea "approved"
type textarea "*"
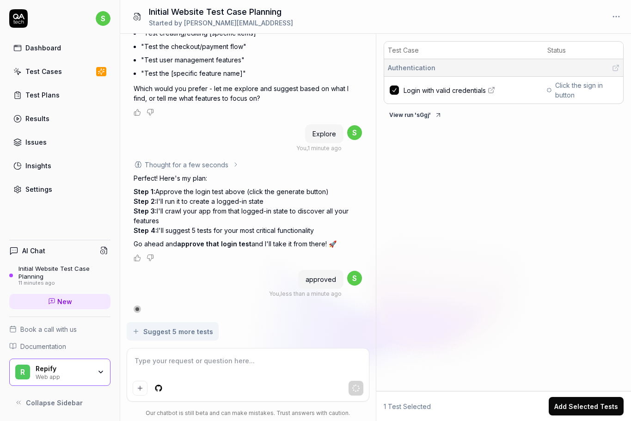
scroll to position [914, 0]
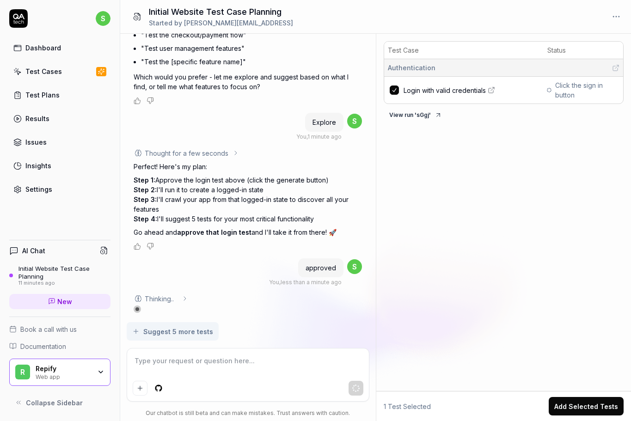
click at [474, 91] on span "Login with valid credentials" at bounding box center [444, 90] width 82 height 10
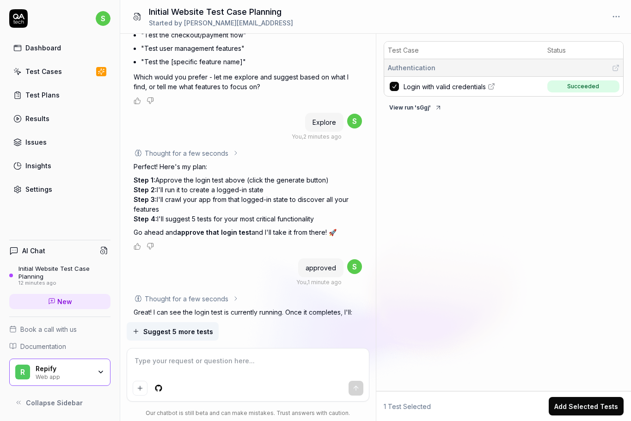
scroll to position [988, 0]
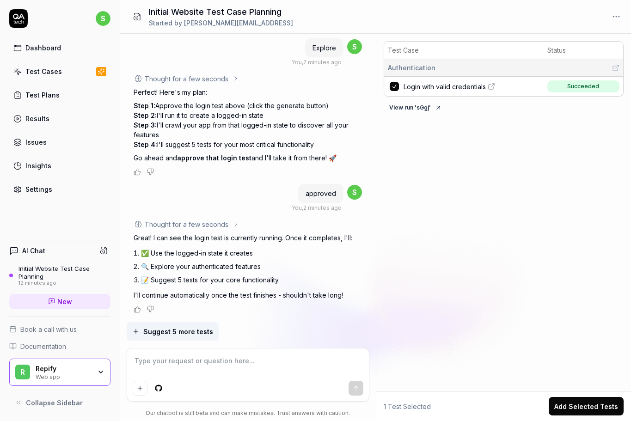
type textarea "*"
click at [262, 363] on textarea at bounding box center [248, 365] width 231 height 23
type textarea "L"
type textarea "*"
type textarea "Lo"
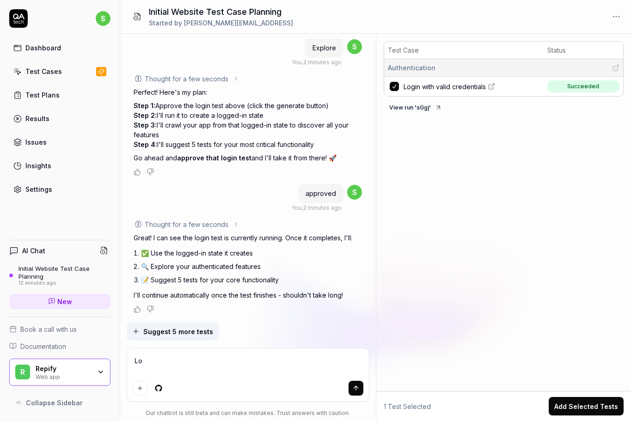
type textarea "*"
type textarea "Loo"
type textarea "*"
type textarea "Look"
type textarea "*"
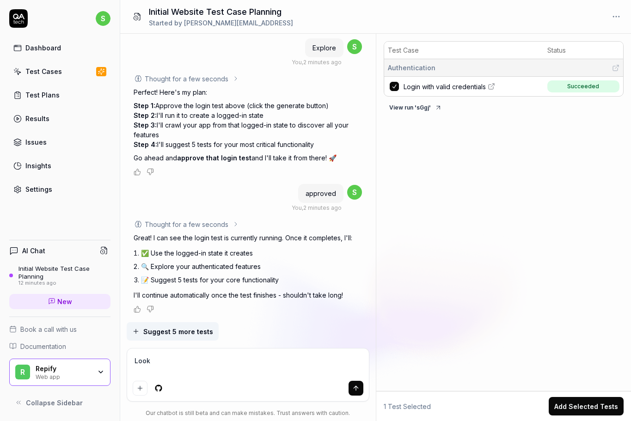
type textarea "Looks"
type textarea "*"
type textarea "Looks"
type textarea "*"
type textarea "Looks l"
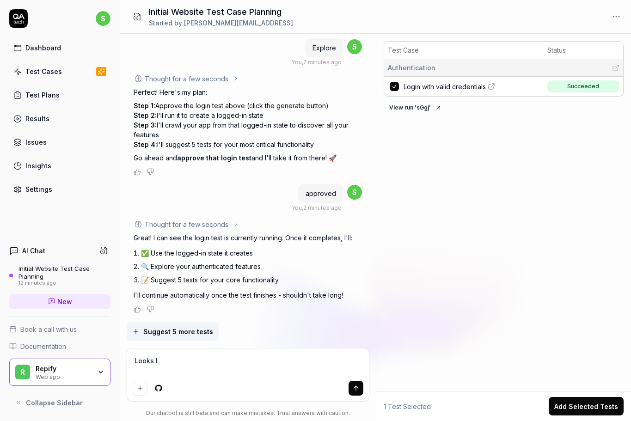
type textarea "*"
type textarea "Looks li"
type textarea "*"
type textarea "Looks lik"
type textarea "*"
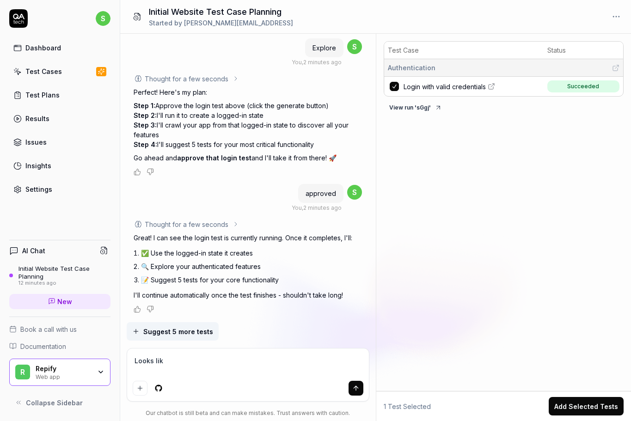
type textarea "Looks like"
type textarea "*"
type textarea "Looks like"
type textarea "*"
type textarea "Looks like y"
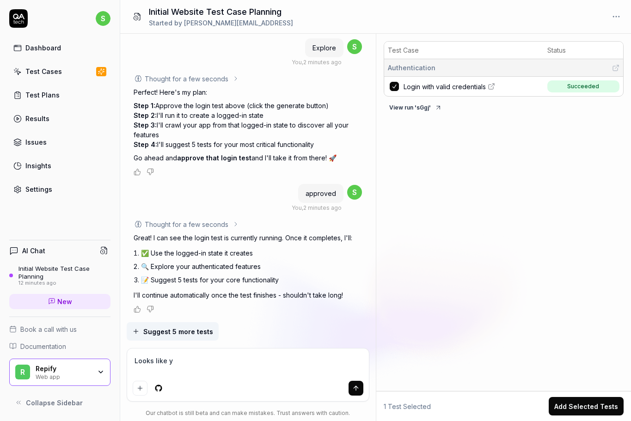
type textarea "*"
type textarea "Looks like yo"
type textarea "*"
type textarea "Looks like you"
type textarea "*"
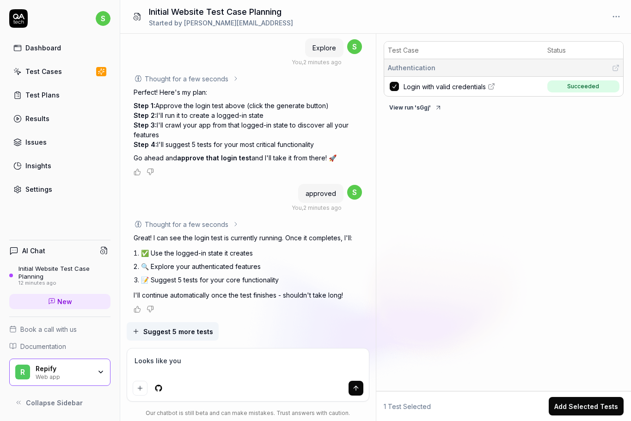
type textarea "Looks like you'"
type textarea "*"
type textarea "Looks like you'r"
type textarea "*"
type textarea "Looks like you're"
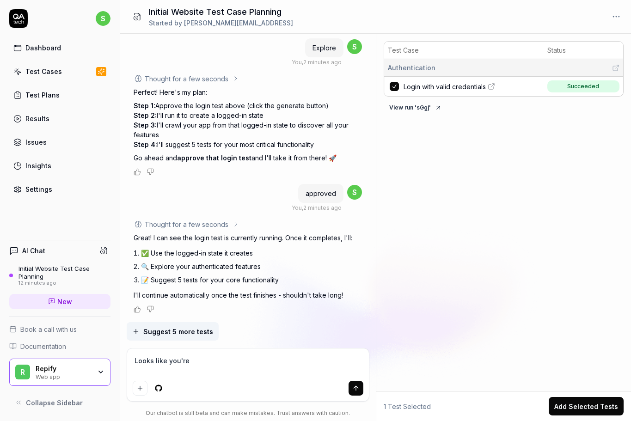
type textarea "*"
type textarea "Looks like you're"
type textarea "*"
type textarea "Looks like you're d"
type textarea "*"
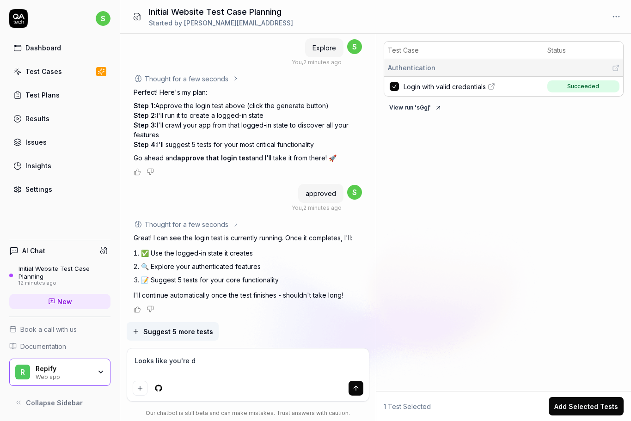
type textarea "Looks like you're do"
type textarea "*"
type textarea "Looks like you're done"
type textarea "*"
type textarea "Looks like you're done."
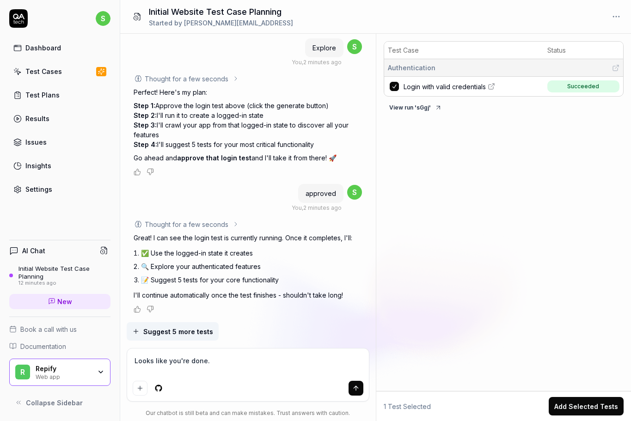
type textarea "*"
type textarea "Looks like you're done."
type textarea "*"
type textarea "Looks like you're done. G"
type textarea "*"
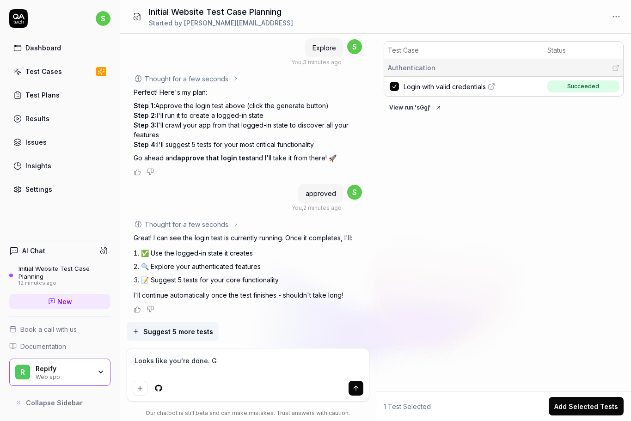
type textarea "Looks like you're done. Go"
type textarea "*"
type textarea "Looks like you're done. Go"
type textarea "*"
type textarea "Looks like you're done. Go ahe"
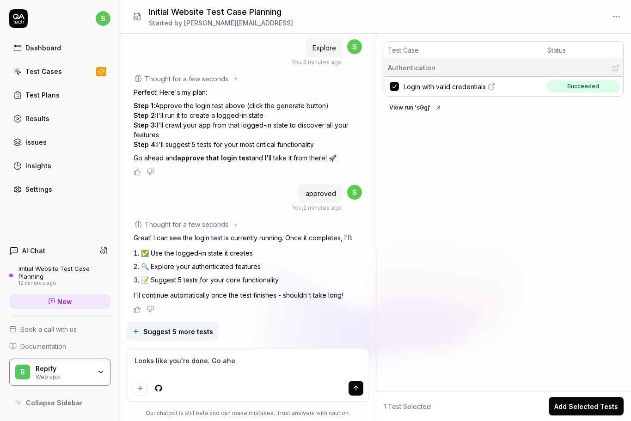
type textarea "*"
type textarea "Looks like you're done. Go ahea"
type textarea "*"
type textarea "Looks like you're done. Go ahead"
type textarea "*"
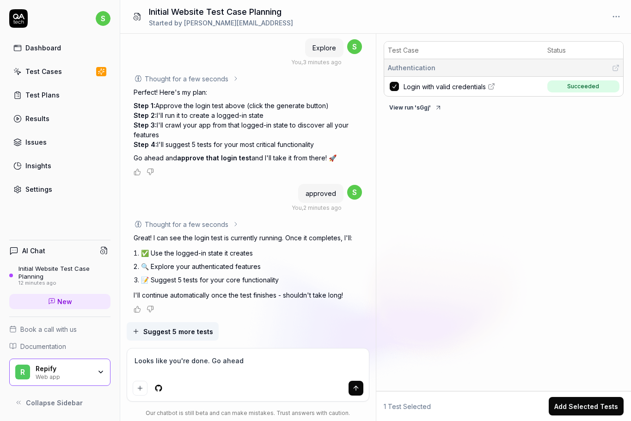
type textarea "Looks like you're done. Go ahead"
type textarea "*"
type textarea "Looks like you're done. Go ahead a"
type textarea "*"
type textarea "Looks like you're done. Go ahead an"
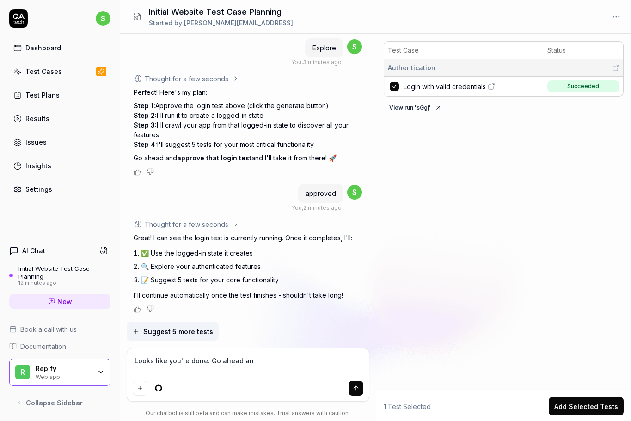
type textarea "*"
type textarea "Looks like you're done. Go ahead and"
type textarea "*"
type textarea "Looks like you're done. Go ahead and"
type textarea "*"
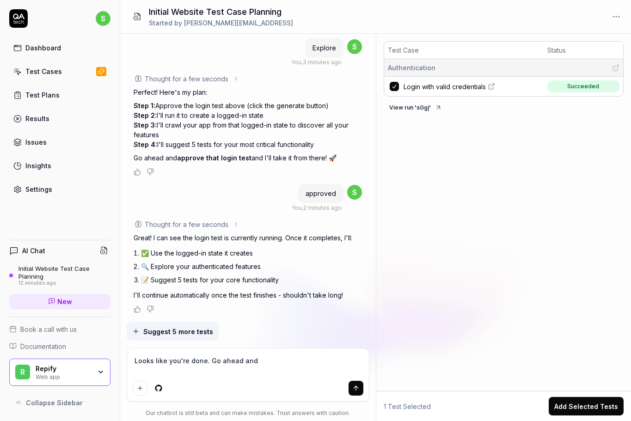
type textarea "Looks like you're done. Go ahead and s"
type textarea "*"
type textarea "Looks like you're done. Go ahead and su"
type textarea "*"
type textarea "Looks like you're done. Go ahead and sug"
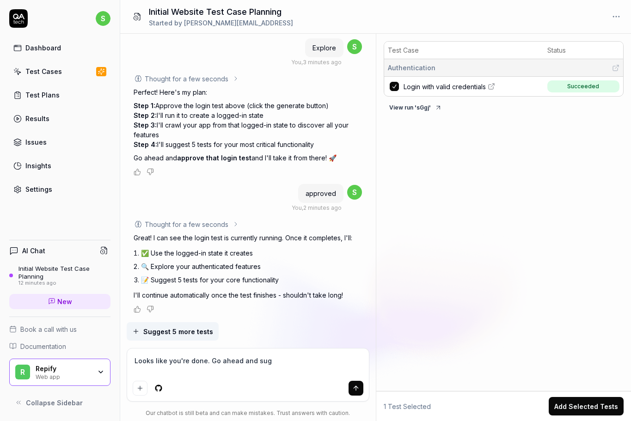
type textarea "*"
type textarea "Looks like you're done. Go ahead and sugg"
type textarea "*"
type textarea "Looks like you're done. Go ahead and sugge"
type textarea "*"
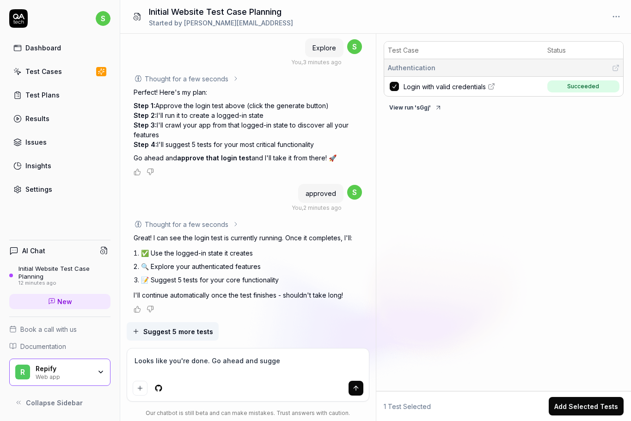
type textarea "Looks like you're done. Go ahead and sugges"
type textarea "*"
type textarea "Looks like you're done. Go ahead and suggest"
type textarea "*"
type textarea "Looks like you're done. Go ahead and suggest"
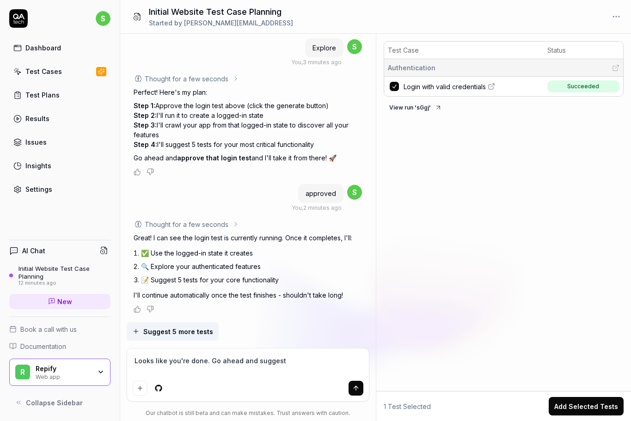
type textarea "*"
type textarea "Looks like you're done. Go ahead and suggest f"
type textarea "*"
type textarea "Looks like you're done. Go ahead and suggest fi"
type textarea "*"
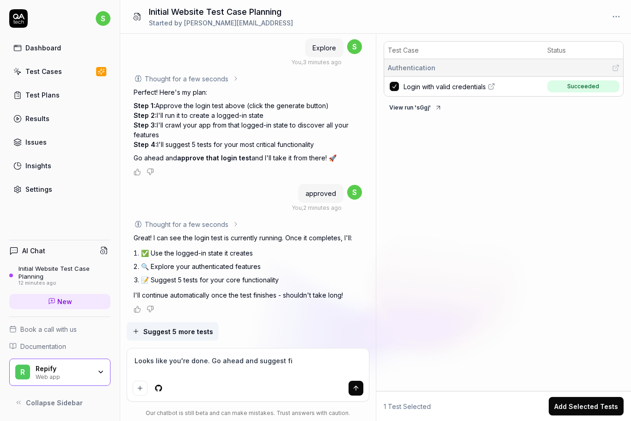
type textarea "Looks like you're done. Go ahead and suggest fiv"
type textarea "*"
type textarea "Looks like you're done. Go ahead and suggest five"
type textarea "*"
type textarea "Looks like you're done. Go ahead and suggest five"
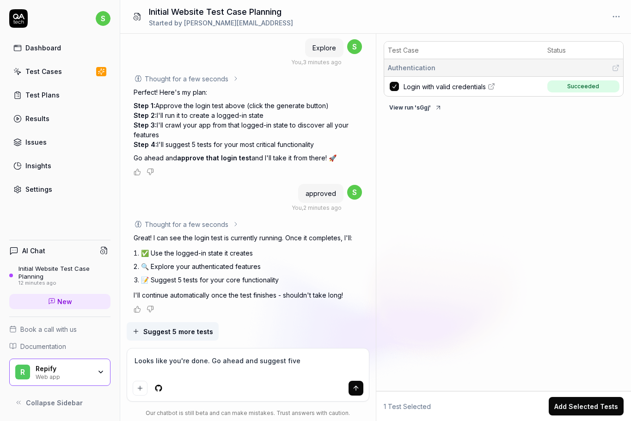
type textarea "*"
type textarea "Looks like you're done. Go ahead and suggest five m"
type textarea "*"
type textarea "Looks like you're done. Go ahead and suggest five mo"
type textarea "*"
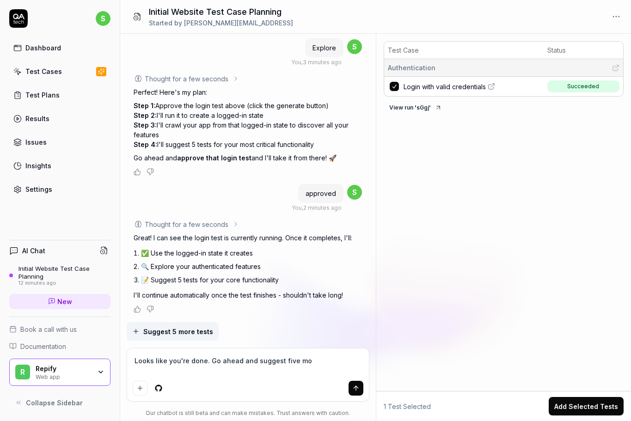
type textarea "Looks like you're done. Go ahead and suggest five mor"
type textarea "*"
type textarea "Looks like you're done. Go ahead and suggest five more"
type textarea "*"
type textarea "Looks like you're done. Go ahead and suggest five more."
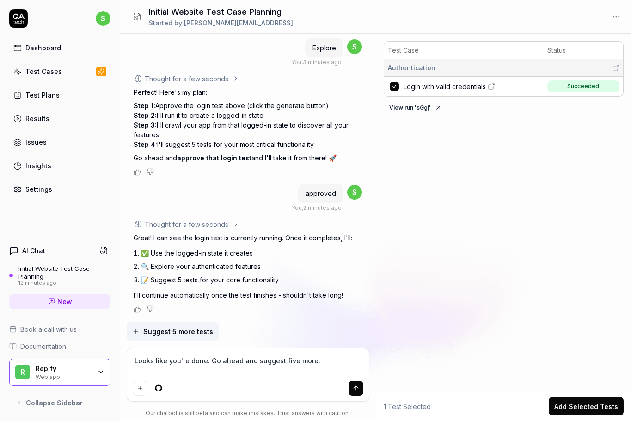
type textarea "*"
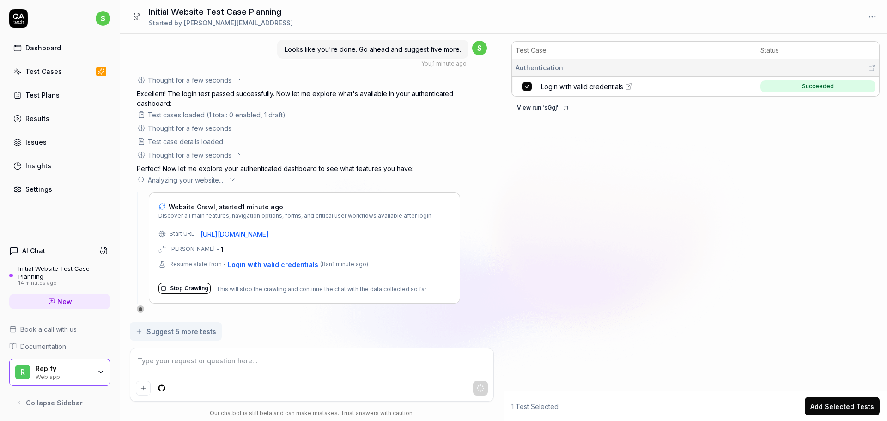
scroll to position [1169, 0]
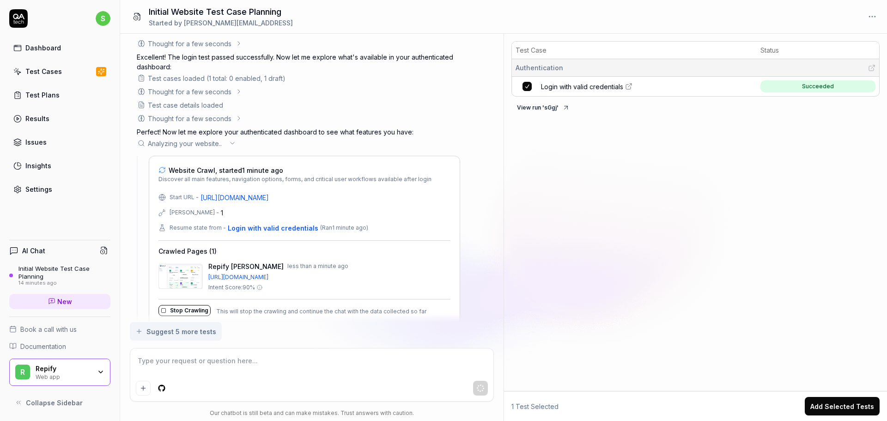
click at [50, 97] on div "Test Plans" at bounding box center [42, 95] width 34 height 10
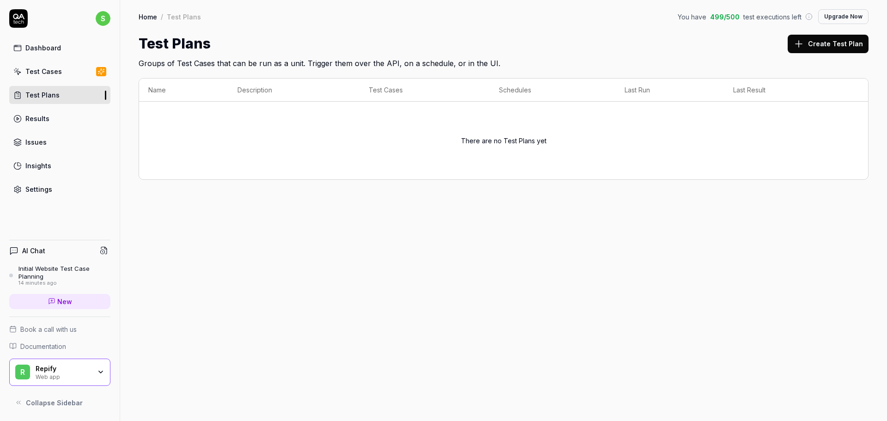
click at [55, 70] on div "Test Cases" at bounding box center [43, 72] width 37 height 10
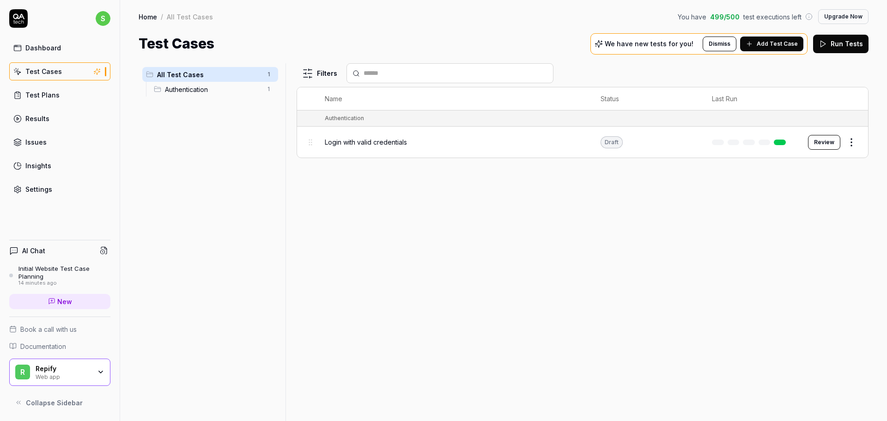
click at [68, 268] on div "Initial Website Test Case Planning" at bounding box center [64, 272] width 92 height 15
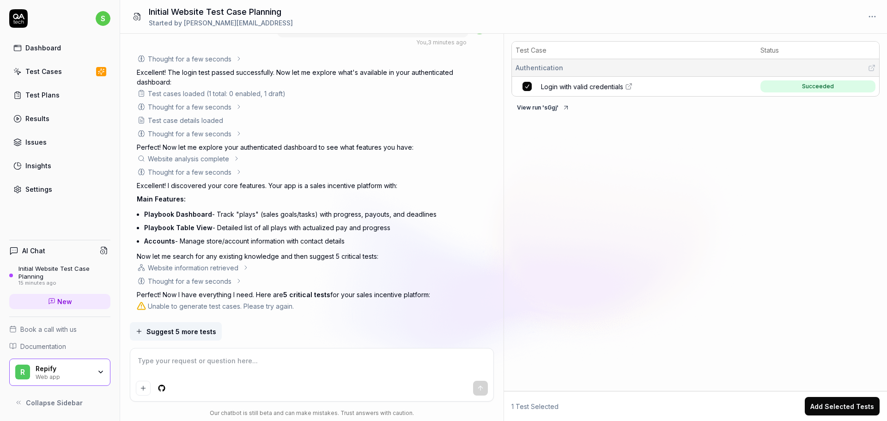
scroll to position [1167, 0]
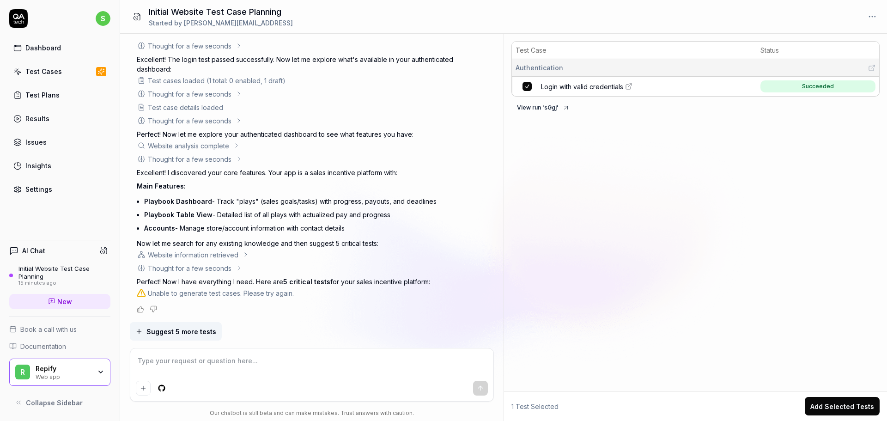
click at [264, 356] on textarea at bounding box center [312, 365] width 353 height 23
type textarea "*"
type textarea "G"
type textarea "*"
type textarea "Ge"
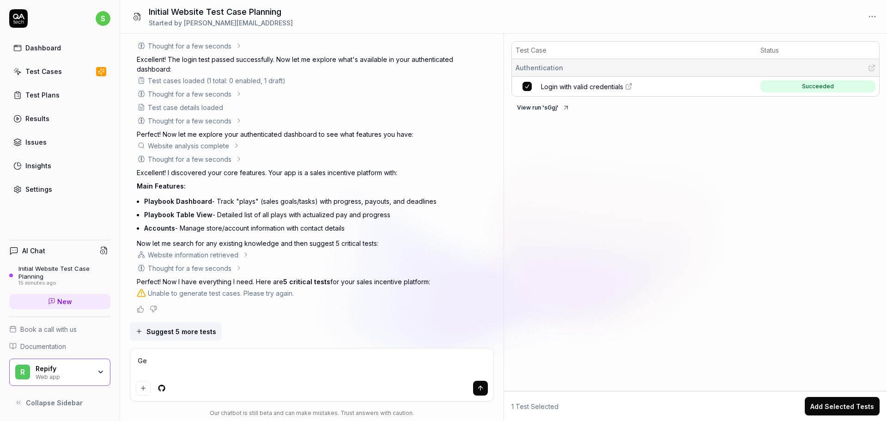
type textarea "*"
type textarea "Gen"
type textarea "*"
type textarea "Gene"
type textarea "*"
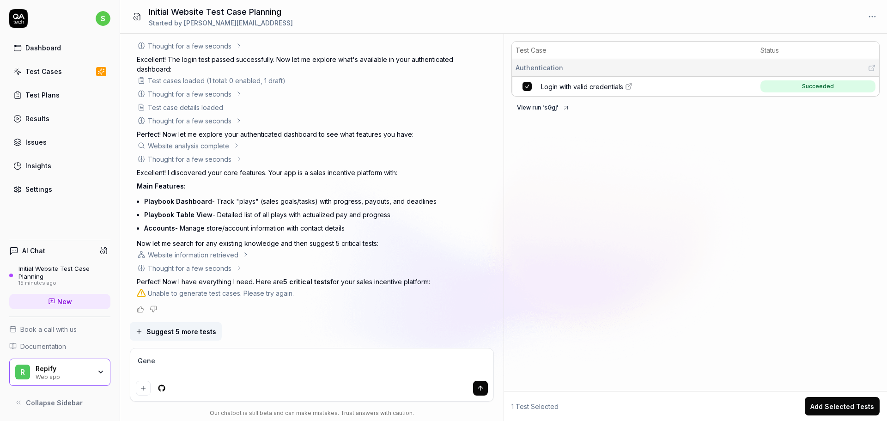
type textarea "Gener"
type textarea "*"
type textarea "Genera"
type textarea "*"
type textarea "Generat"
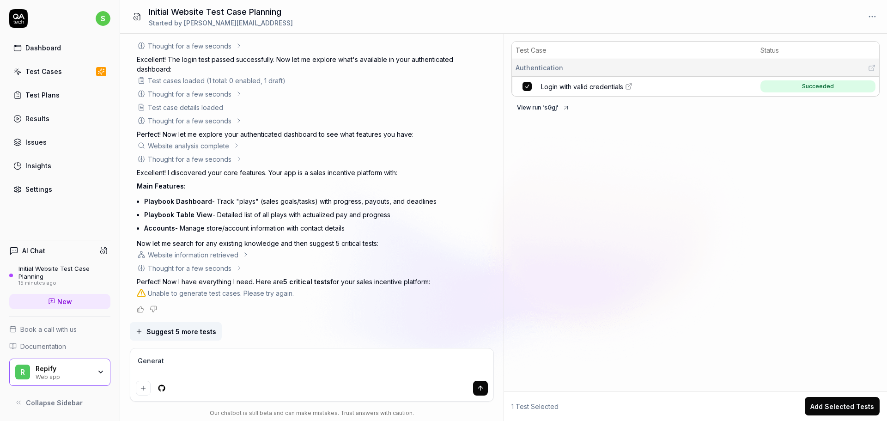
type textarea "*"
type textarea "Generate"
type textarea "*"
type textarea "Generate"
type textarea "*"
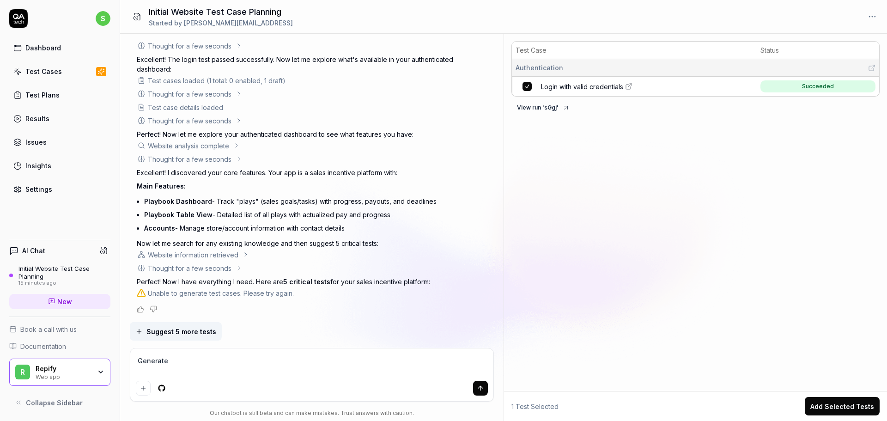
type textarea "Generate t"
type textarea "*"
type textarea "Generate th"
type textarea "*"
type textarea "Generate thr"
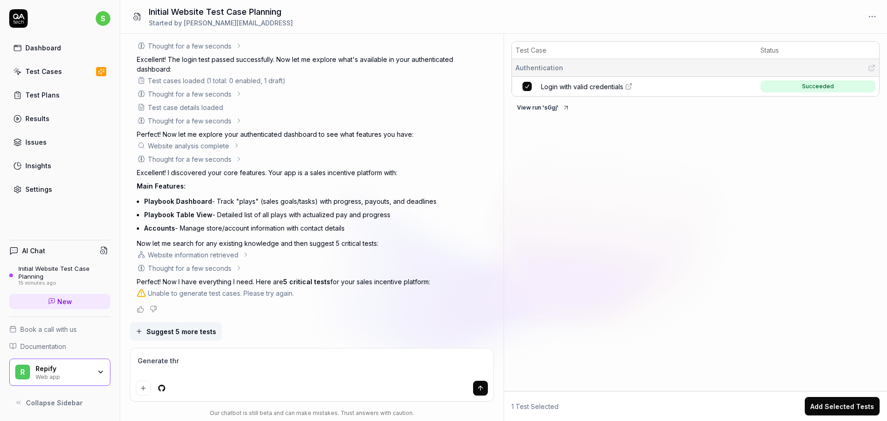
type textarea "*"
type textarea "Generate thre"
type textarea "*"
type textarea "Generate three"
type textarea "*"
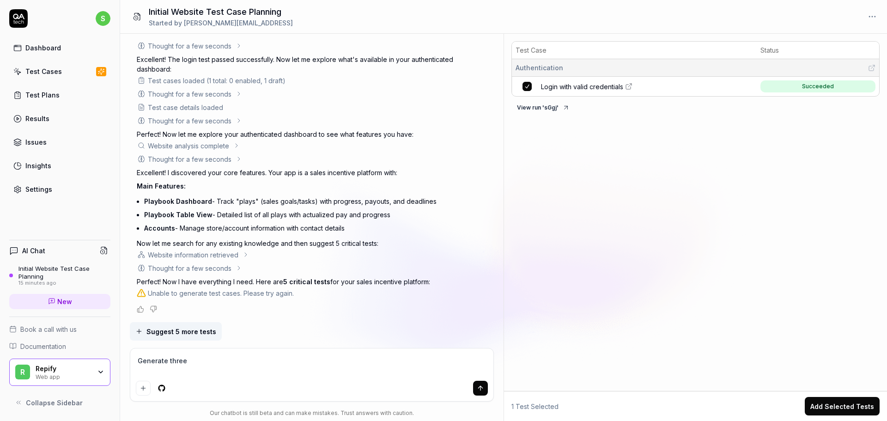
type textarea "Generate three"
type textarea "*"
type textarea "Generate three t"
type textarea "*"
type textarea "Generate three te"
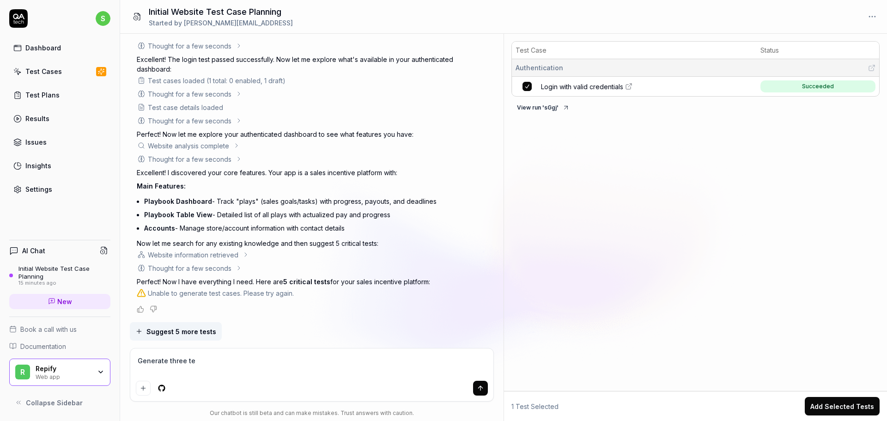
type textarea "*"
type textarea "Generate three tes"
type textarea "*"
type textarea "Generate three test"
type textarea "*"
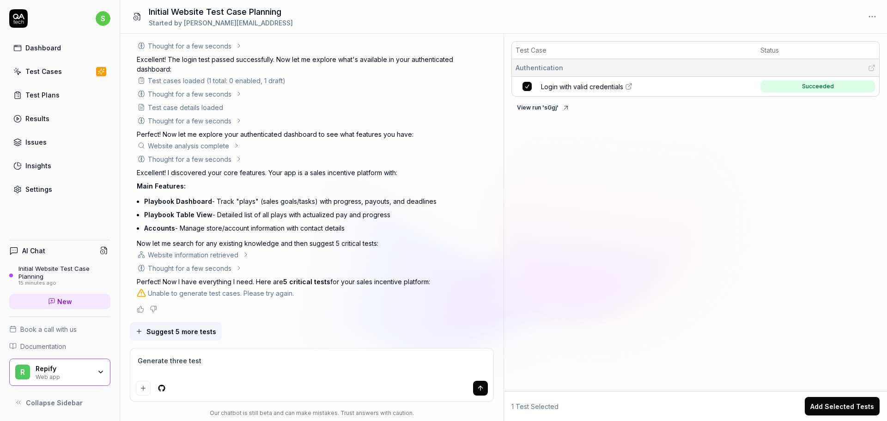
type textarea "Generate three test"
type textarea "*"
type textarea "Generate three test c"
type textarea "*"
type textarea "Generate three test ca"
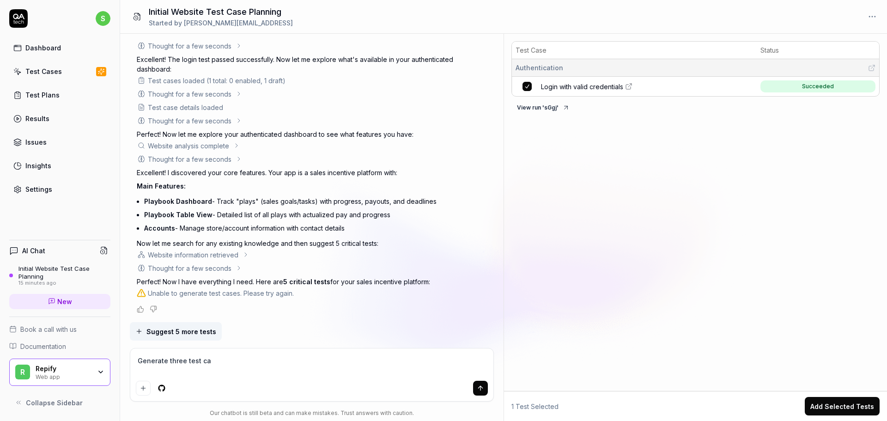
type textarea "*"
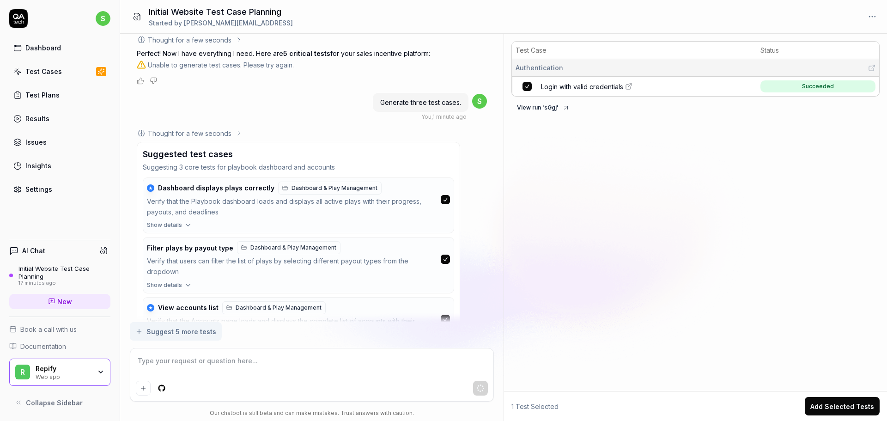
scroll to position [1475, 0]
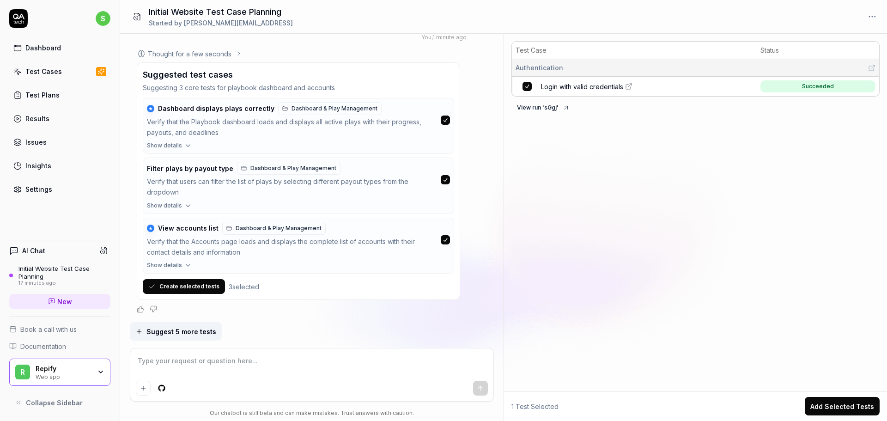
click at [184, 262] on icon "button" at bounding box center [188, 265] width 8 height 8
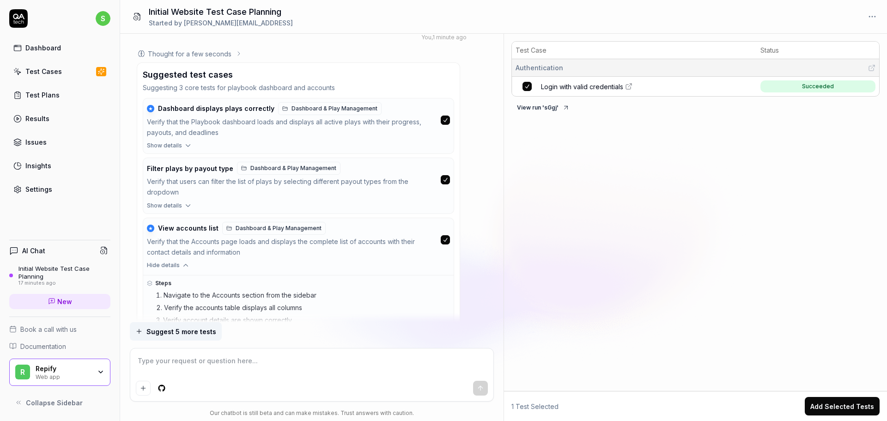
scroll to position [1543, 0]
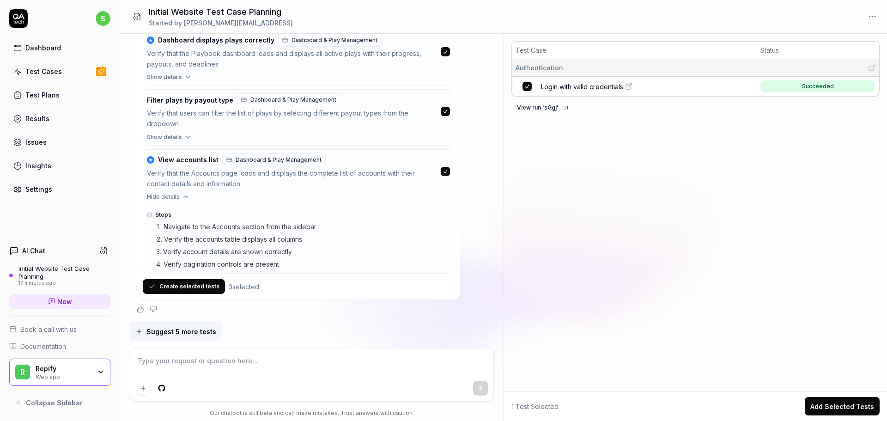
click at [186, 137] on icon "button" at bounding box center [188, 137] width 4 height 2
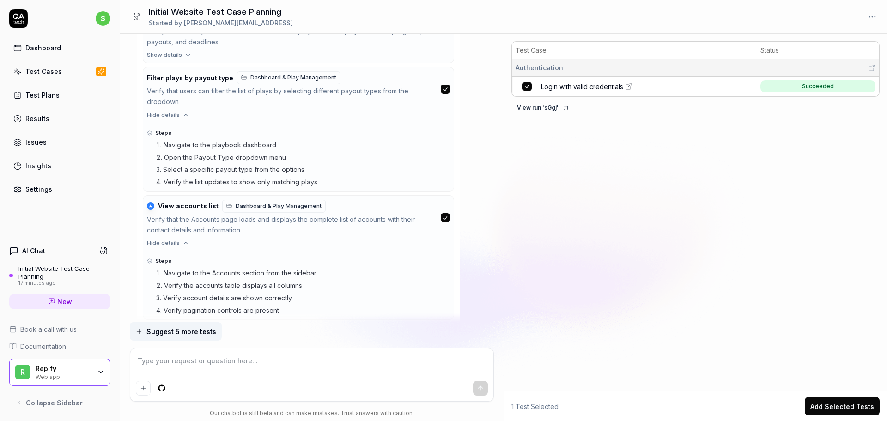
scroll to position [1519, 0]
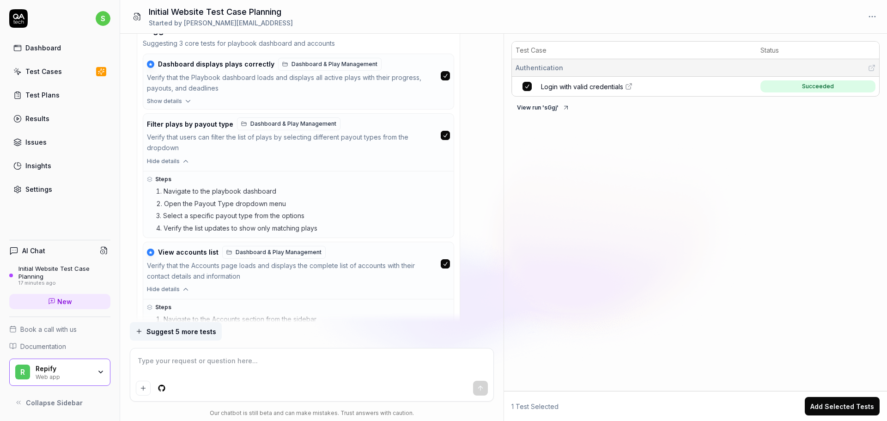
click at [186, 102] on icon "button" at bounding box center [188, 101] width 4 height 2
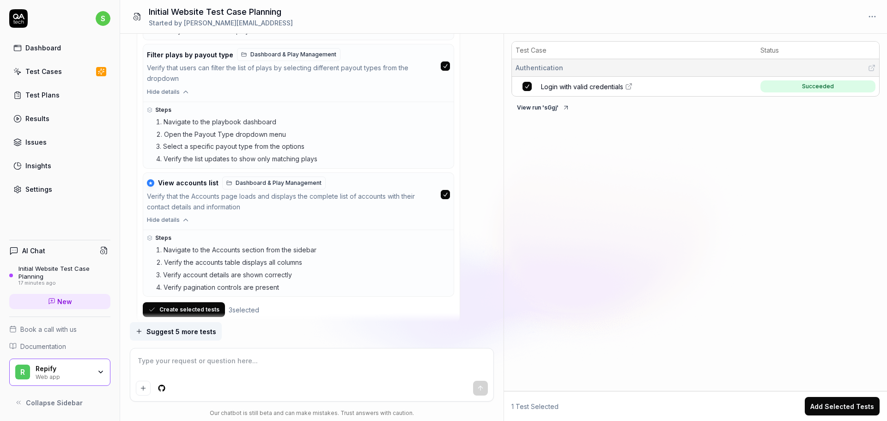
scroll to position [1680, 0]
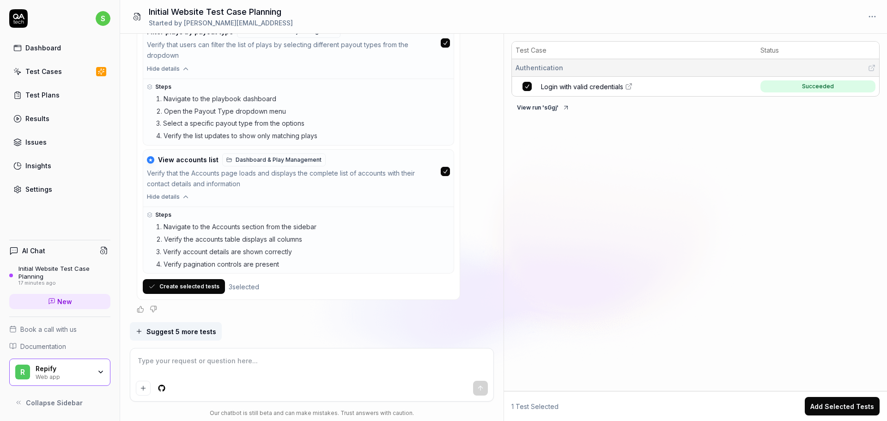
click at [188, 287] on button "Create selected tests" at bounding box center [184, 286] width 82 height 15
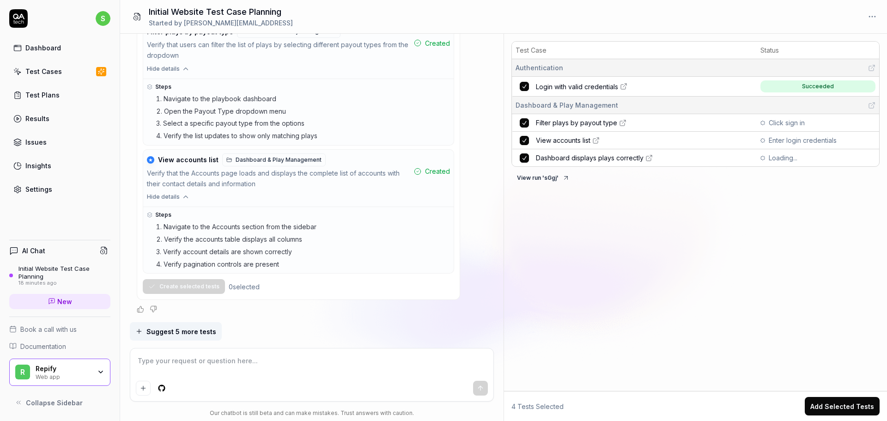
click at [623, 124] on icon at bounding box center [622, 122] width 7 height 7
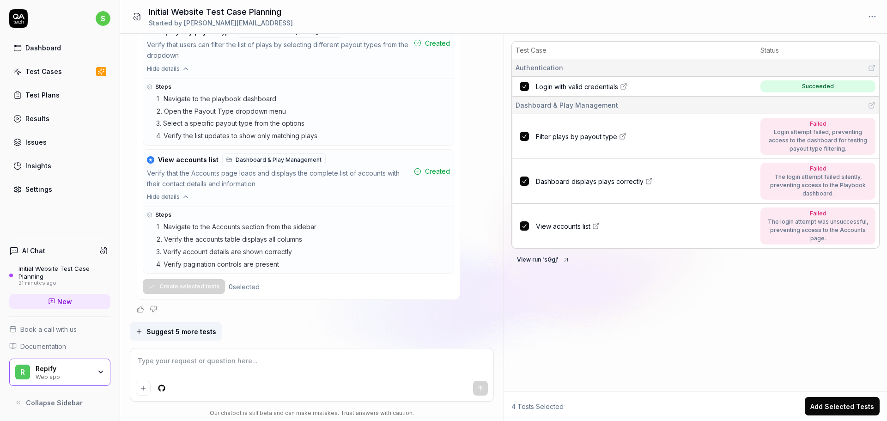
click at [267, 366] on textarea at bounding box center [312, 365] width 353 height 23
click at [435, 364] on textarea "Use the user name and password I provided earlier for all tests of the Rep Tier…" at bounding box center [312, 365] width 353 height 23
paste textarea "mMkj9a9bqYktFNF@"
click at [413, 361] on textarea "Use the user name and password I provided earlier for all tests of the Rep Tier…" at bounding box center [312, 365] width 353 height 23
click at [419, 365] on textarea "Use the user name and password I provided earlier for all tests of the Rep Tier…" at bounding box center [312, 365] width 353 height 23
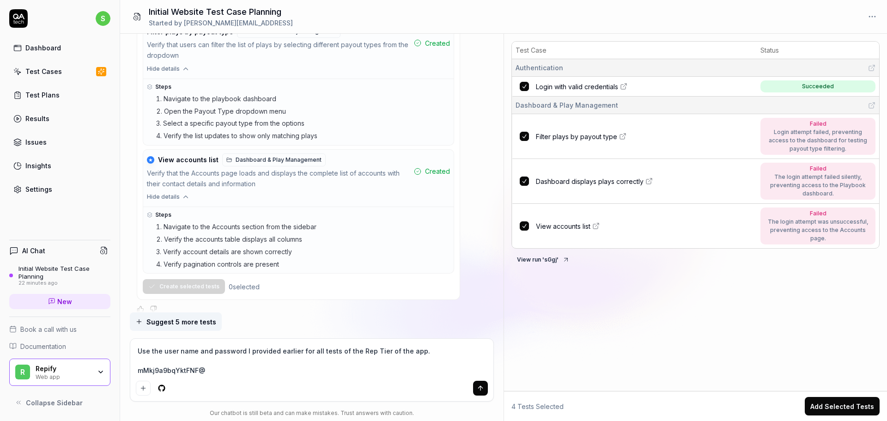
scroll to position [1690, 0]
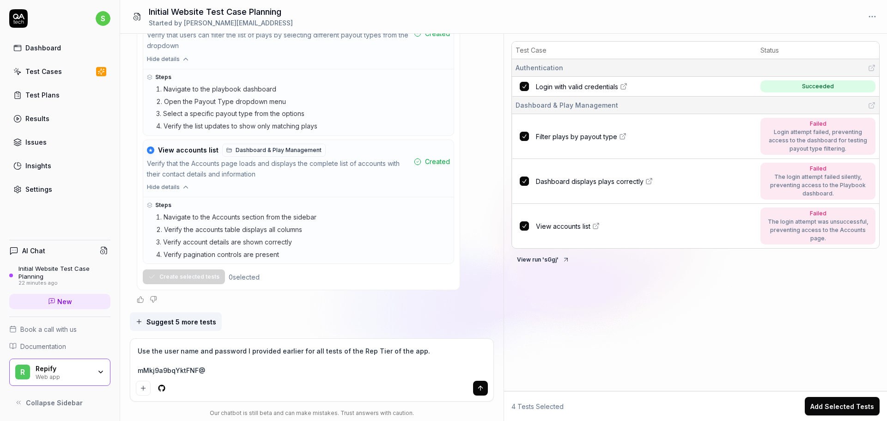
paste textarea "gracethompson+route60@repifyai.com"
click at [479, 391] on icon "submit" at bounding box center [480, 388] width 7 height 7
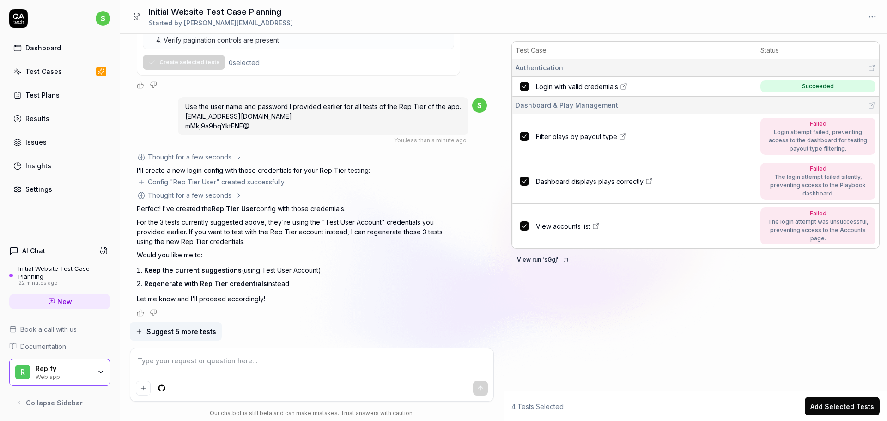
scroll to position [1908, 0]
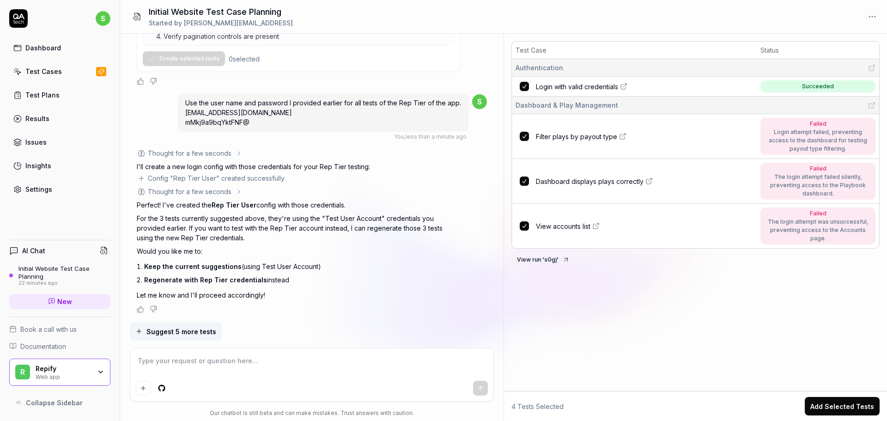
click at [235, 359] on textarea at bounding box center [312, 365] width 353 height 23
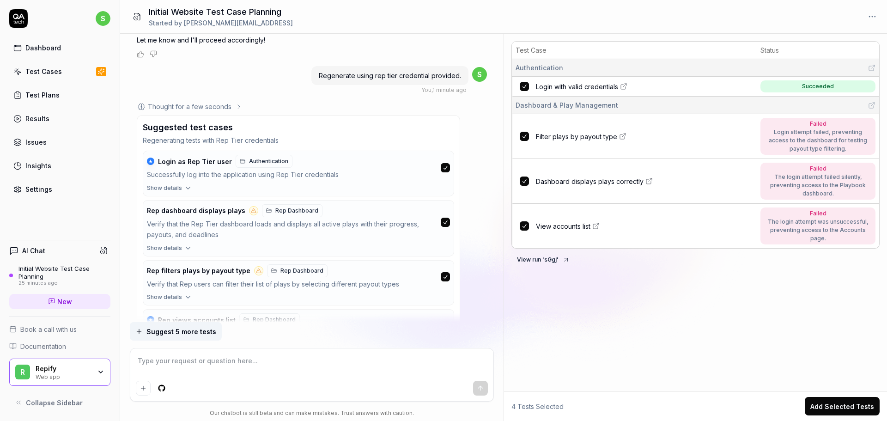
scroll to position [2244, 0]
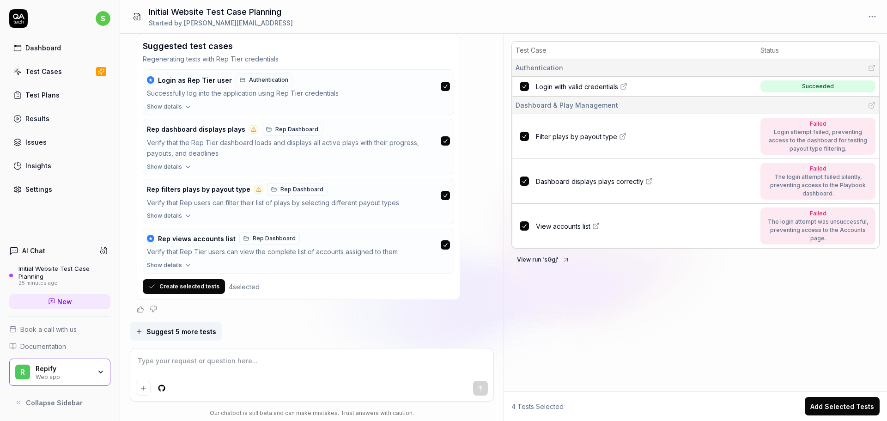
click at [201, 285] on button "Create selected tests" at bounding box center [184, 286] width 82 height 15
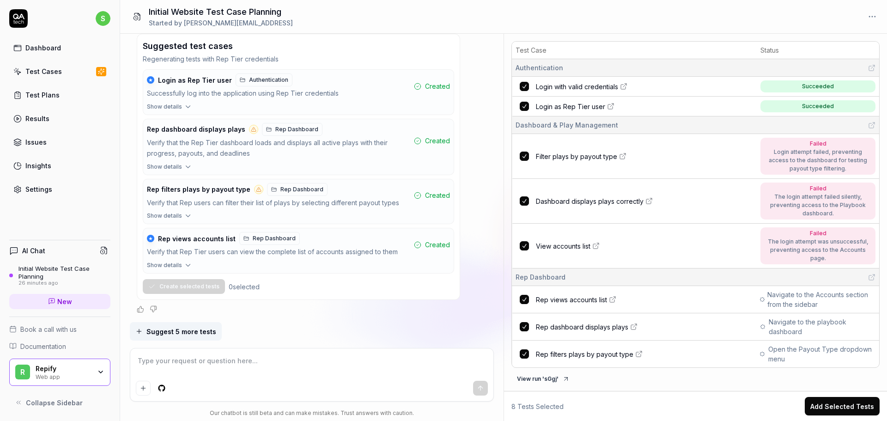
click at [613, 300] on icon at bounding box center [612, 299] width 7 height 7
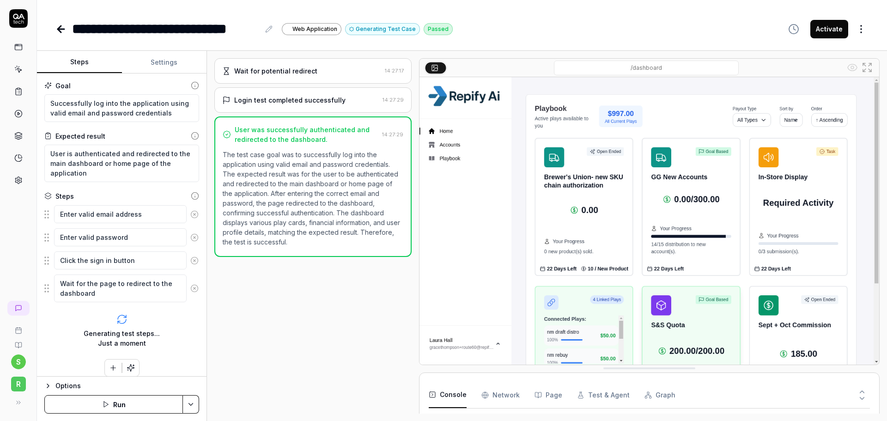
click at [503, 393] on Requests "Network" at bounding box center [501, 395] width 38 height 26
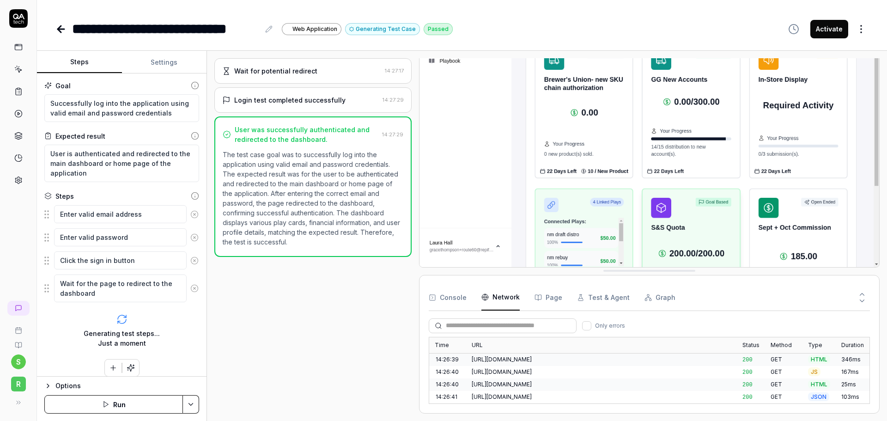
scroll to position [226, 0]
click at [456, 297] on button "Console" at bounding box center [448, 298] width 38 height 26
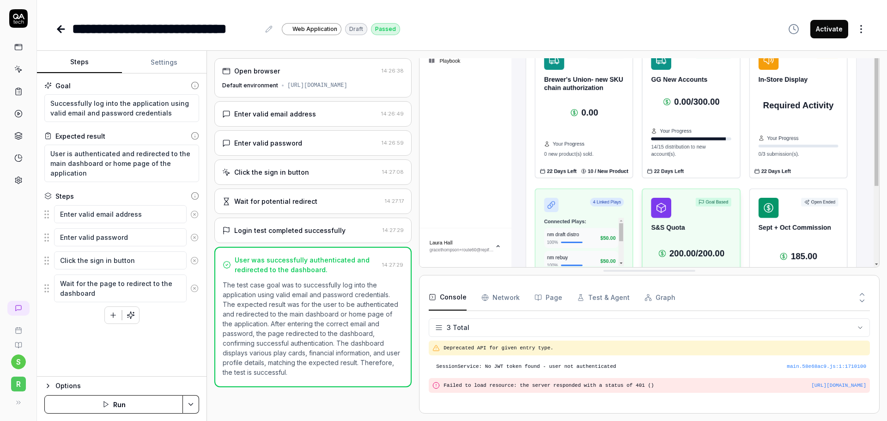
type textarea "*"
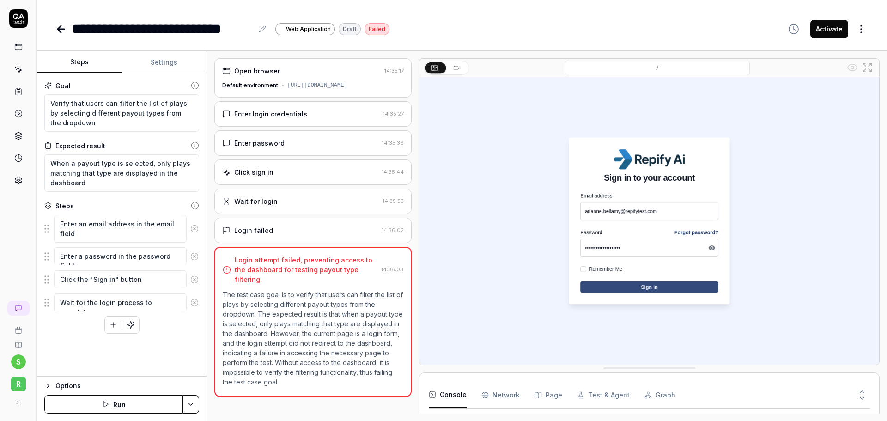
click at [293, 114] on div "Enter login credentials" at bounding box center [270, 114] width 73 height 10
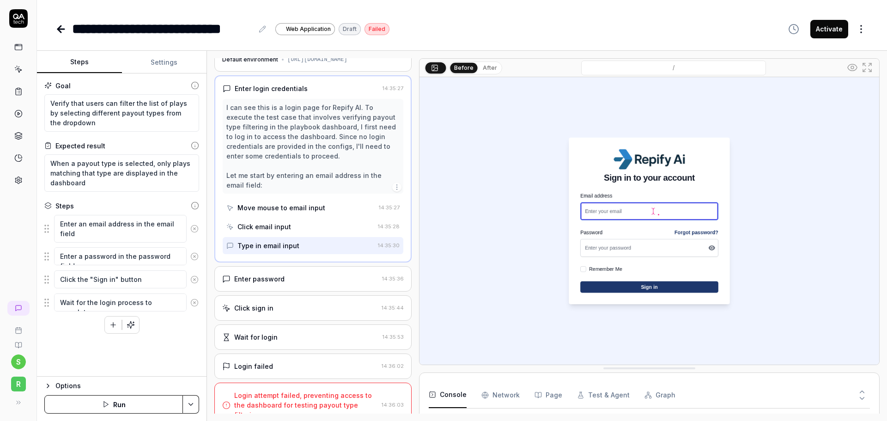
scroll to position [40, 0]
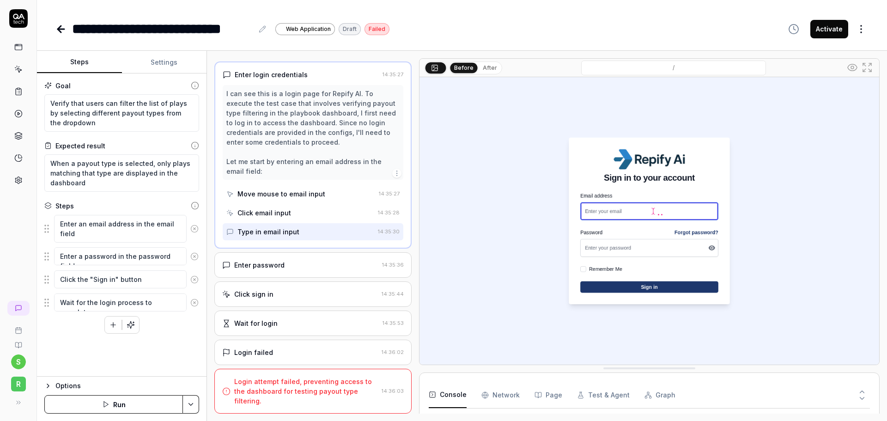
click at [284, 212] on div "Click email input" at bounding box center [265, 213] width 54 height 10
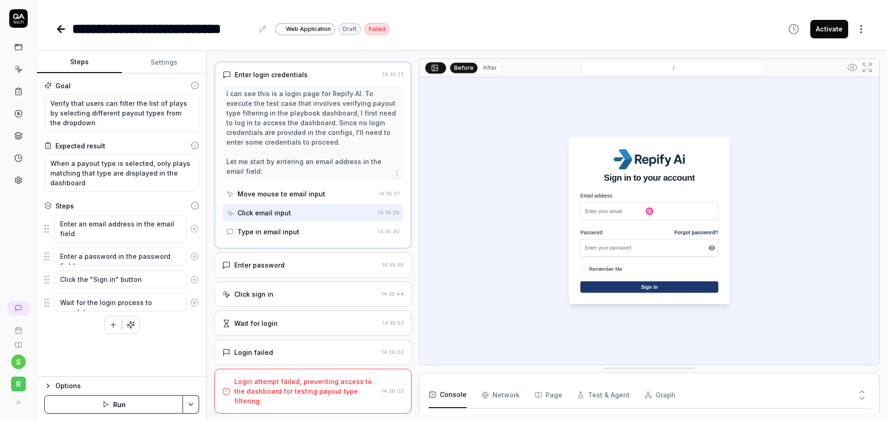
click at [275, 232] on div "Type in email input" at bounding box center [269, 232] width 62 height 10
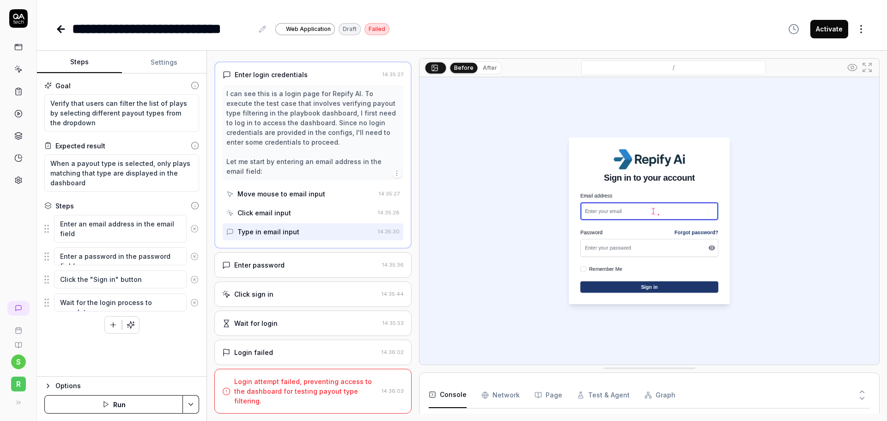
click at [492, 67] on button "After" at bounding box center [490, 68] width 22 height 10
type textarea "*"
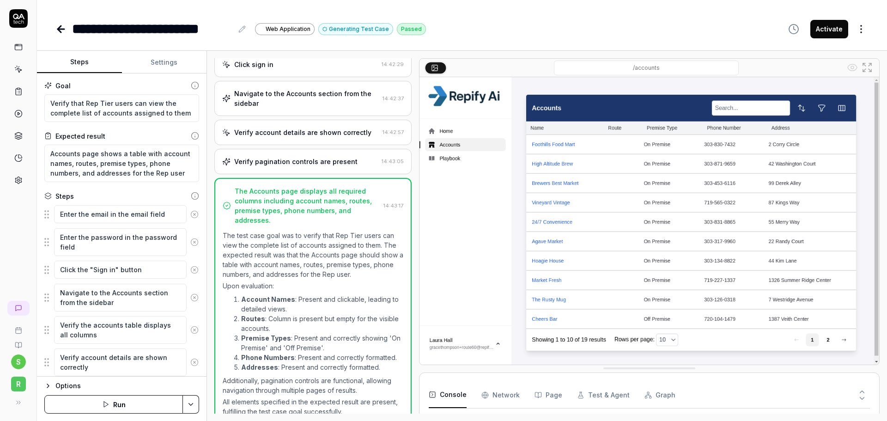
scroll to position [121, 0]
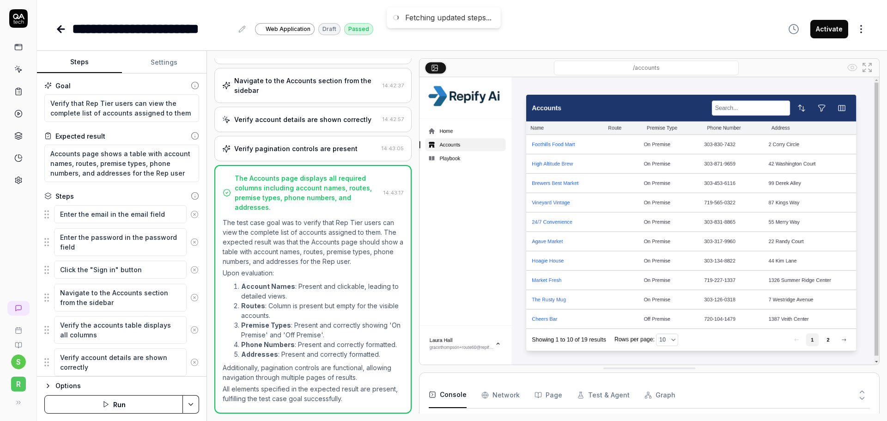
type textarea "*"
click at [60, 27] on icon at bounding box center [59, 29] width 3 height 6
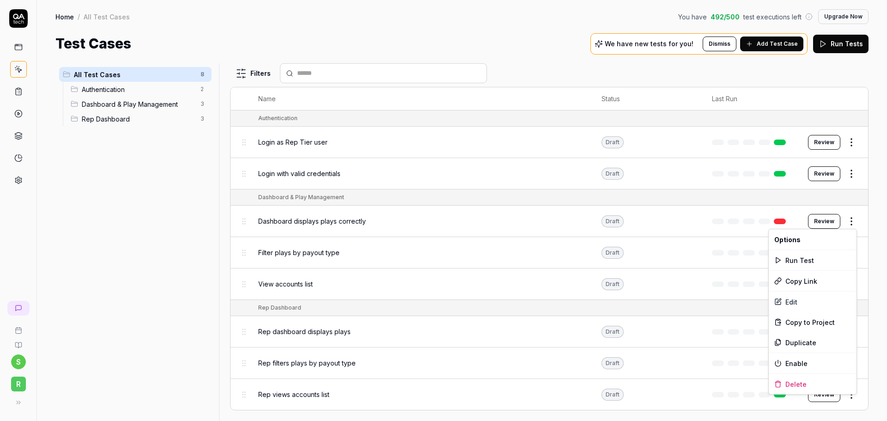
click at [850, 223] on html "s R Home / All Test Cases You have 492 / 500 test executions left Upgrade Now H…" at bounding box center [443, 210] width 887 height 421
click at [794, 386] on div "Delete" at bounding box center [813, 384] width 88 height 20
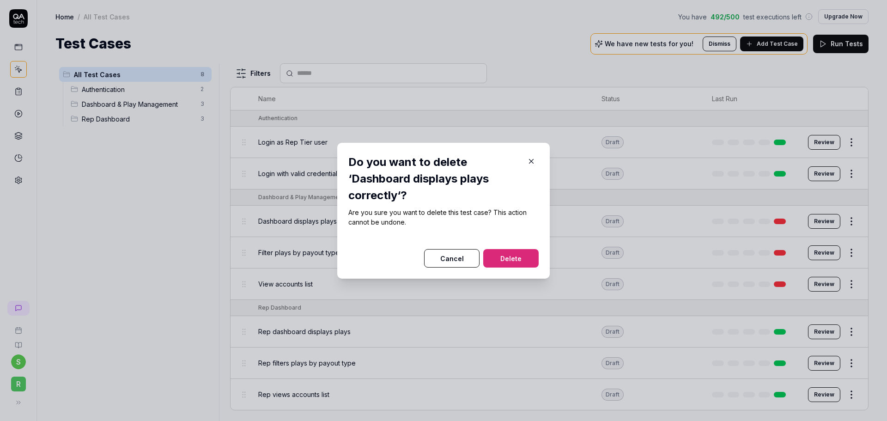
click at [512, 257] on button "Delete" at bounding box center [510, 258] width 55 height 18
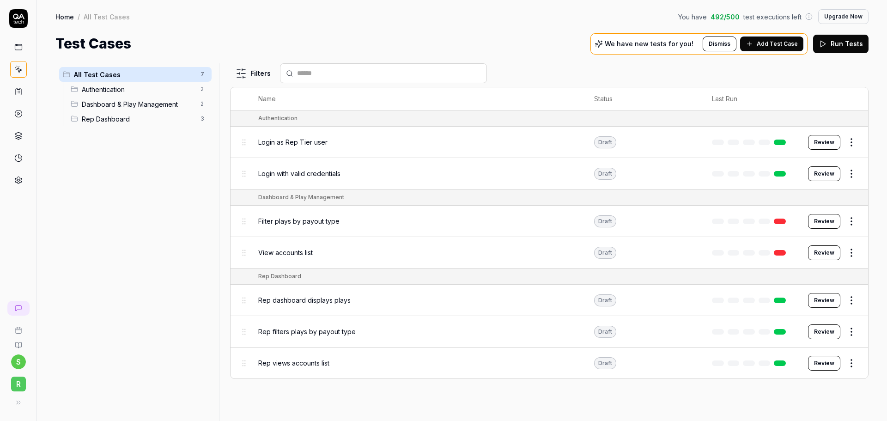
click at [850, 223] on html "Deleted "Dashboard displays plays correctly" s R Home / All Test Cases You have…" at bounding box center [443, 210] width 887 height 421
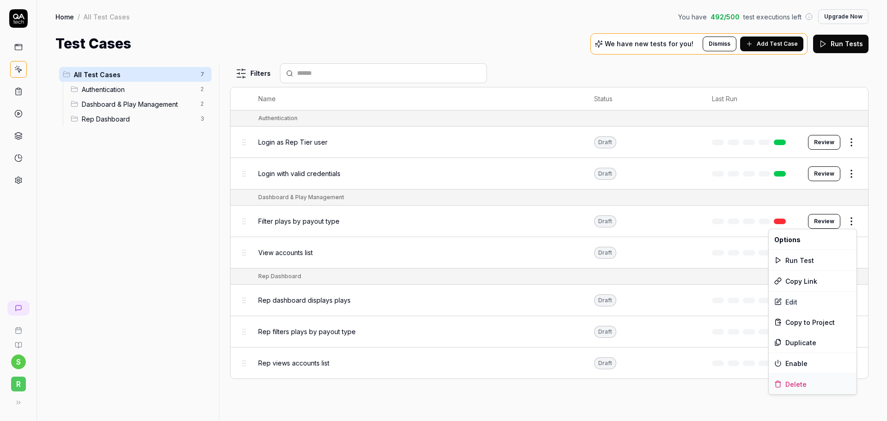
click at [804, 383] on div "Delete" at bounding box center [813, 384] width 88 height 20
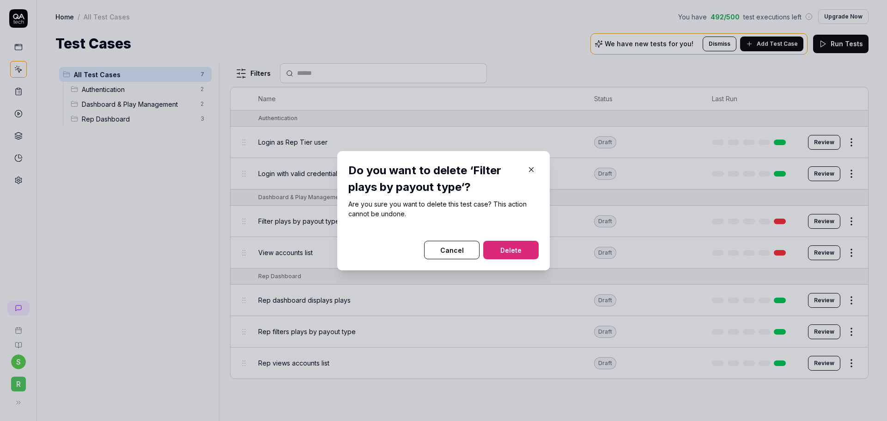
click at [500, 248] on button "Delete" at bounding box center [510, 250] width 55 height 18
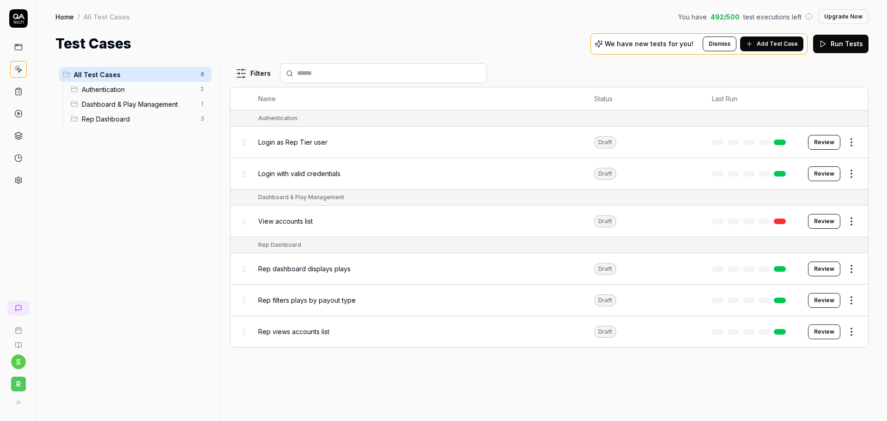
click at [853, 221] on html "s R Home / All Test Cases You have 492 / 500 test executions left Upgrade Now H…" at bounding box center [443, 210] width 887 height 421
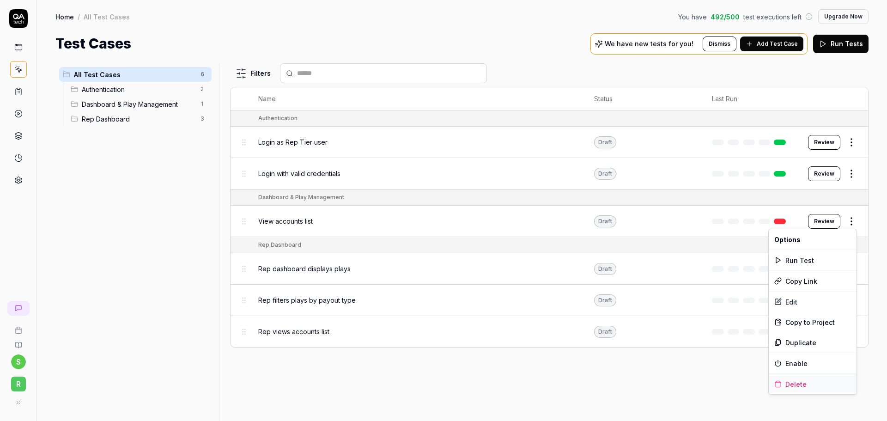
click at [797, 385] on div "Delete" at bounding box center [813, 384] width 88 height 20
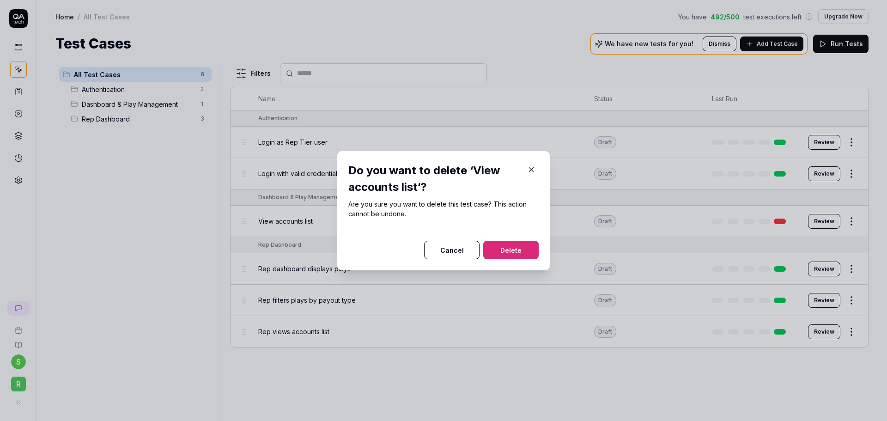
click at [514, 250] on button "Delete" at bounding box center [510, 250] width 55 height 18
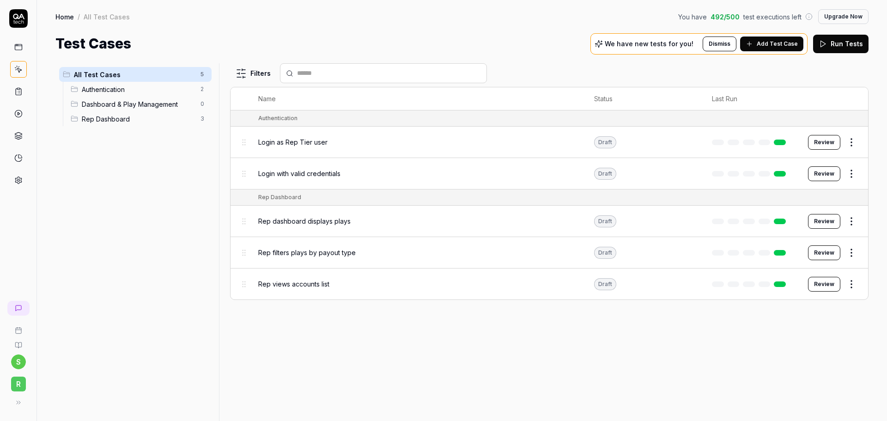
click at [307, 221] on span "Rep dashboard displays plays" at bounding box center [304, 221] width 92 height 10
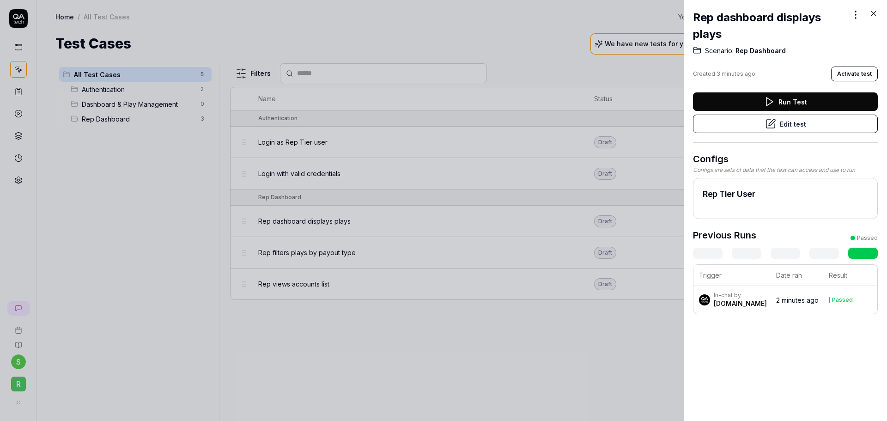
click at [867, 14] on div "Rep dashboard displays plays" at bounding box center [785, 25] width 185 height 33
click at [872, 12] on icon at bounding box center [874, 13] width 8 height 8
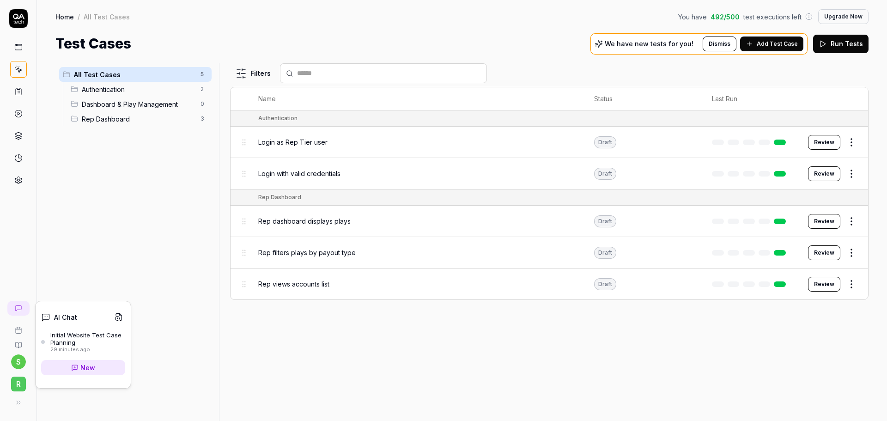
click at [18, 309] on icon at bounding box center [18, 308] width 7 height 7
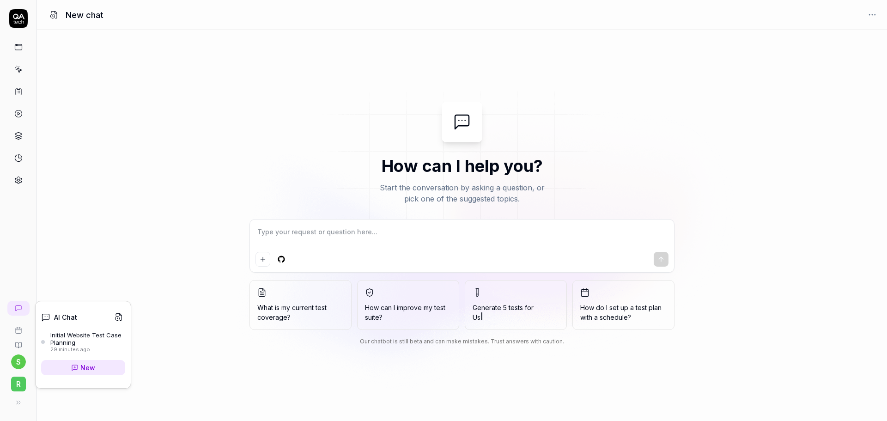
type textarea "*"
click at [21, 306] on icon at bounding box center [18, 308] width 7 height 7
click at [55, 336] on div "Initial Website Test Case Planning" at bounding box center [87, 338] width 75 height 15
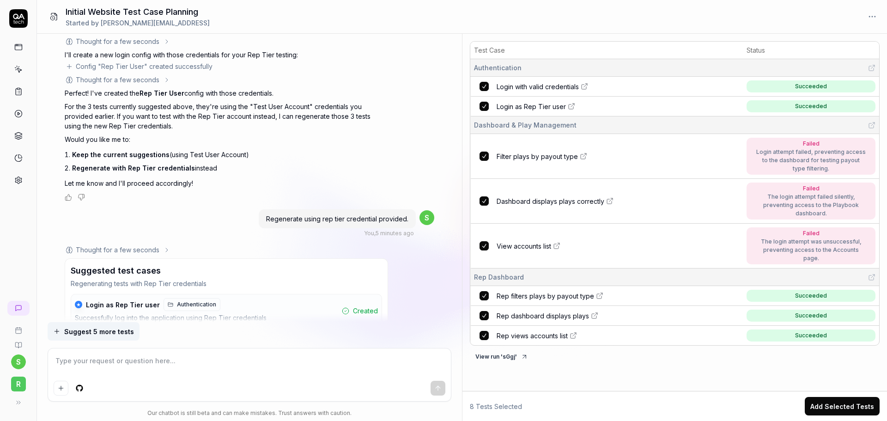
scroll to position [1831, 0]
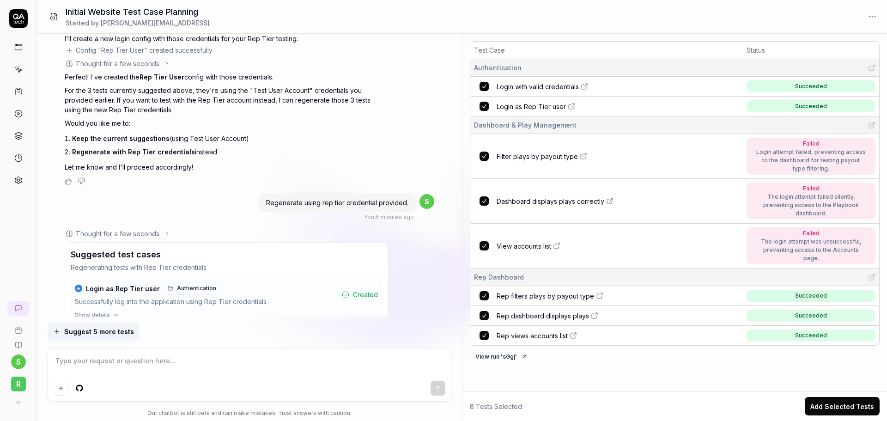
click at [599, 292] on icon at bounding box center [599, 295] width 7 height 7
type textarea "*"
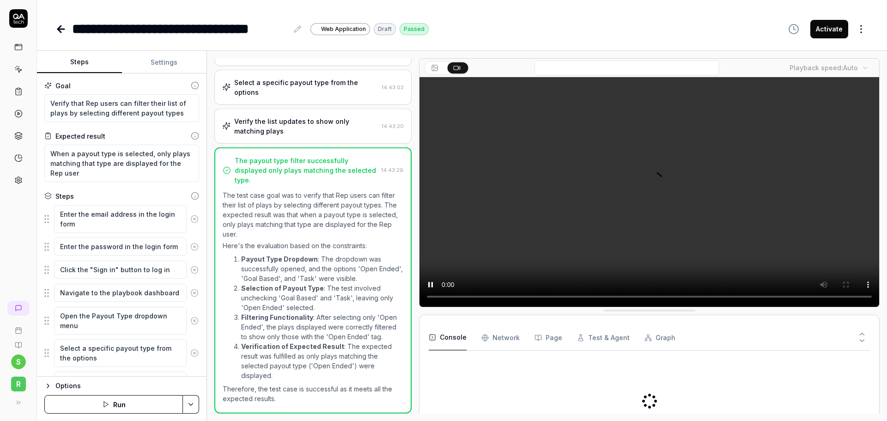
type textarea "*"
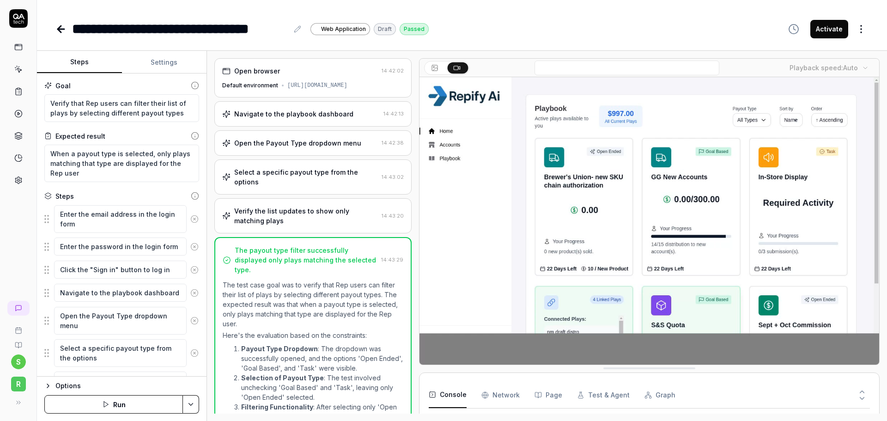
click at [61, 26] on icon at bounding box center [59, 29] width 3 height 6
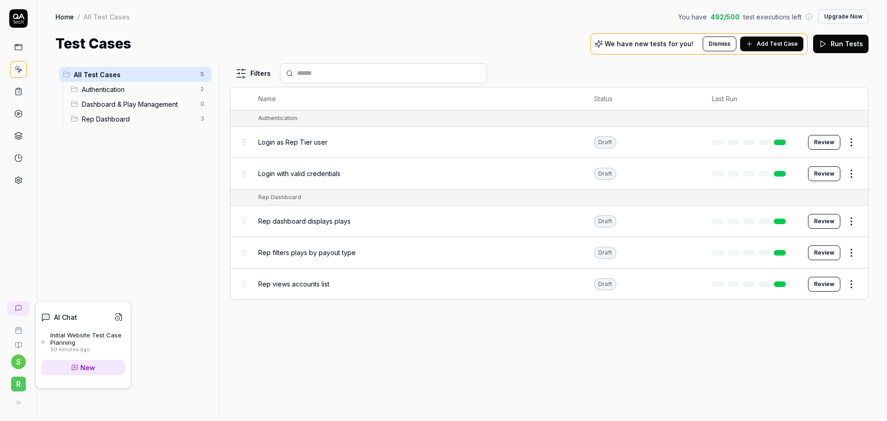
click at [21, 310] on icon at bounding box center [19, 308] width 6 height 6
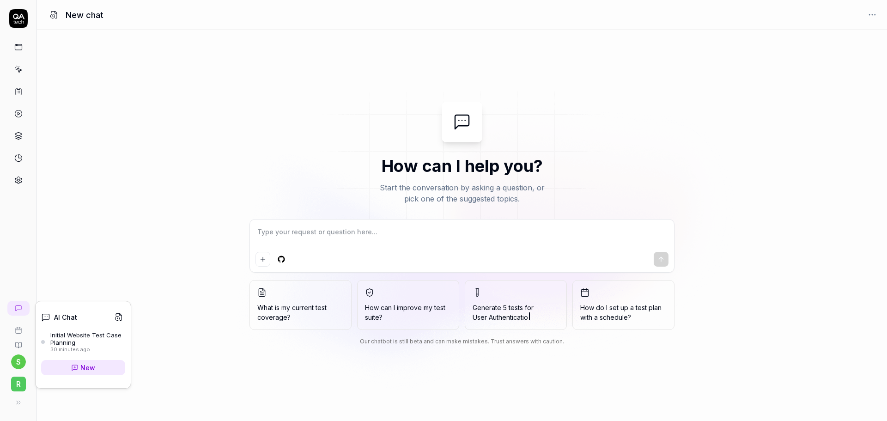
click at [62, 337] on div "Initial Website Test Case Planning" at bounding box center [87, 338] width 75 height 15
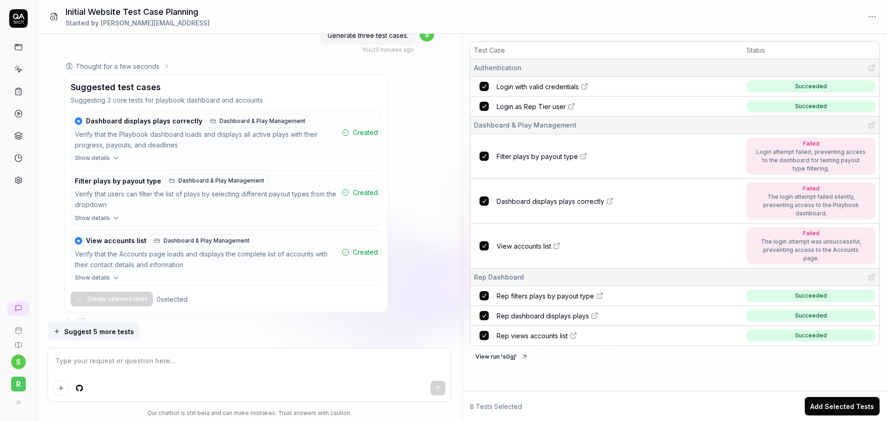
scroll to position [1784, 0]
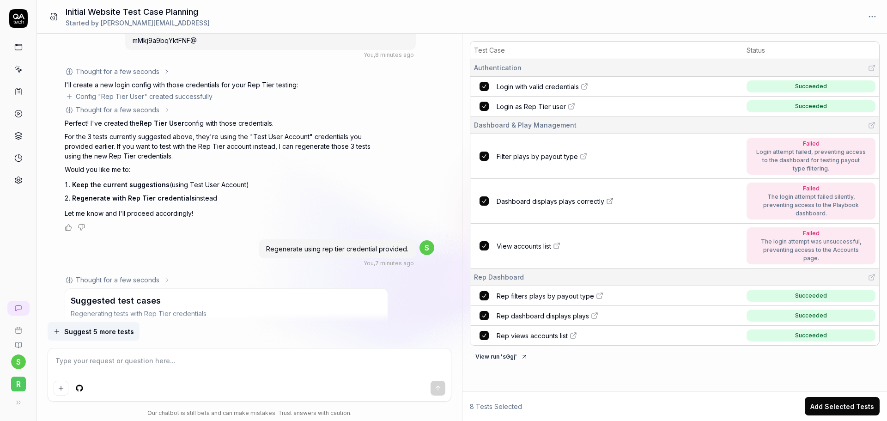
click at [173, 366] on textarea at bounding box center [250, 365] width 392 height 23
type textarea "*"
type textarea "F"
type textarea "*"
type textarea "Fo"
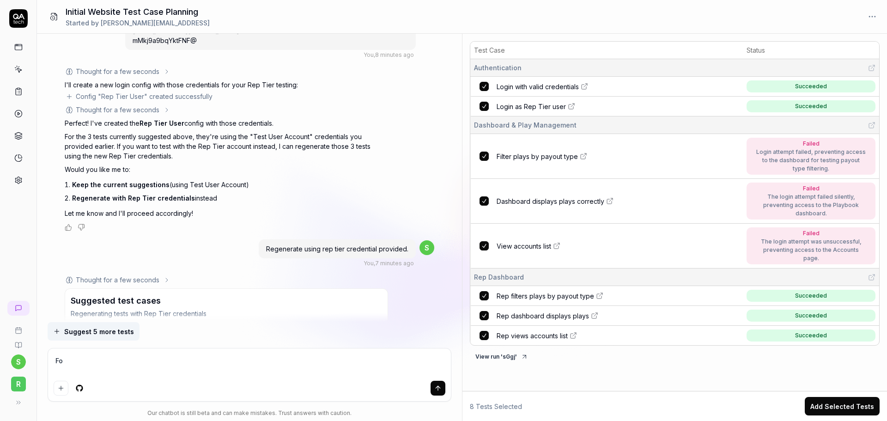
type textarea "*"
type textarea "For"
type textarea "*"
type textarea "For"
type textarea "*"
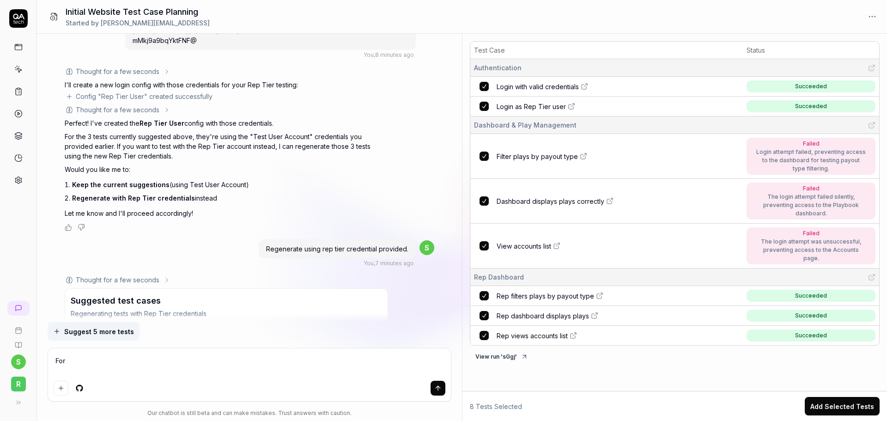
type textarea "For t"
type textarea "*"
type textarea "For th"
type textarea "*"
type textarea "For the"
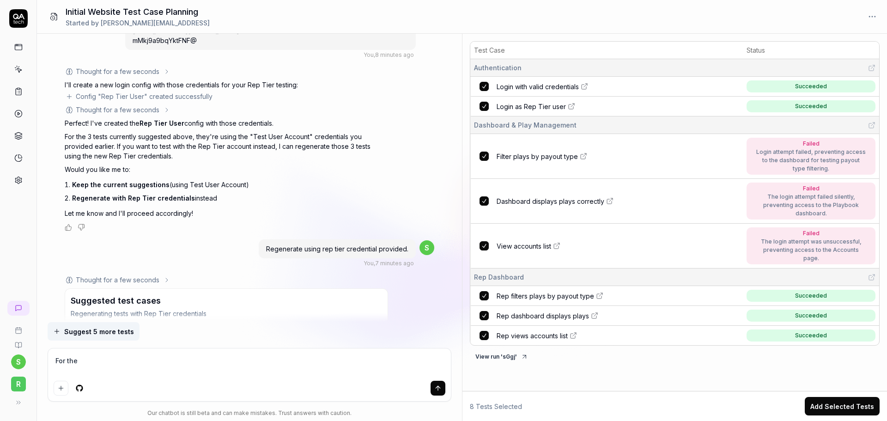
type textarea "*"
type textarea "For the"
type textarea "*"
type textarea "For the V"
type textarea "*"
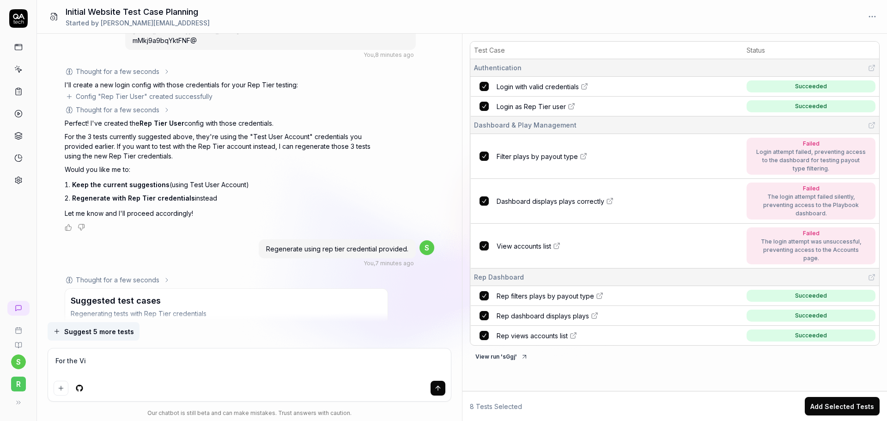
type textarea "For the Vie"
type textarea "*"
type textarea "For the View"
type textarea "*"
type textarea "For the View"
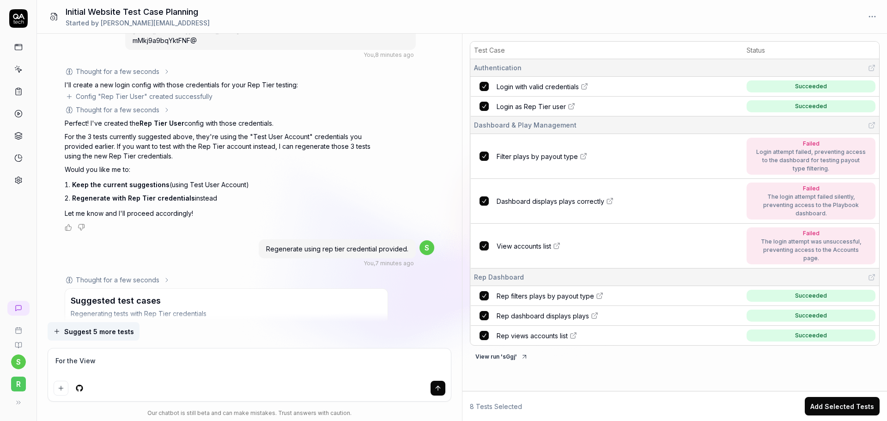
type textarea "*"
type textarea "For the View A"
type textarea "*"
type textarea "For the View Ac"
type textarea "*"
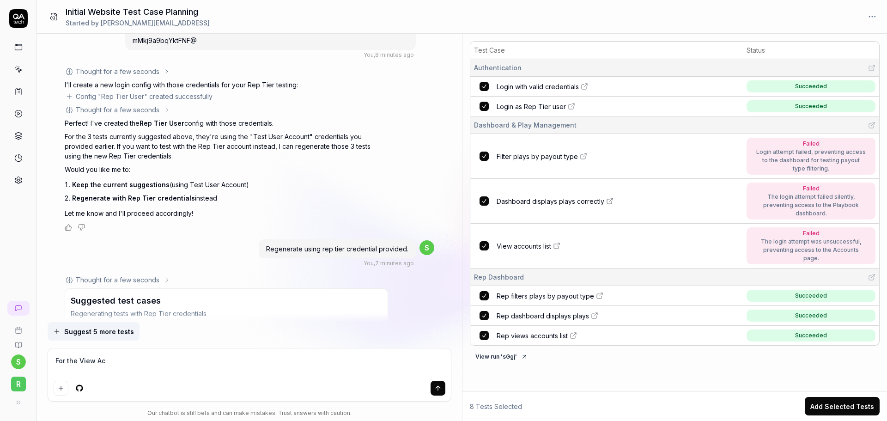
type textarea "For the View Acc"
type textarea "*"
type textarea "For the View Acco"
type textarea "*"
type textarea "For the View Accou"
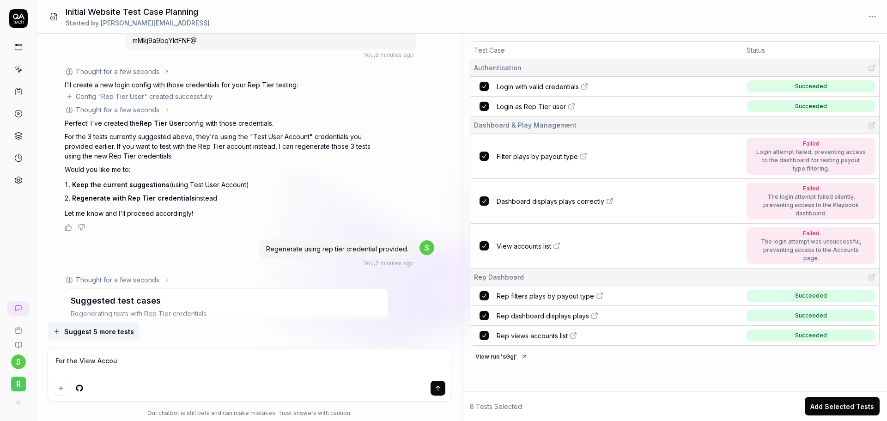
type textarea "*"
type textarea "For the View Accoun"
type textarea "*"
type textarea "For the View Account"
type textarea "*"
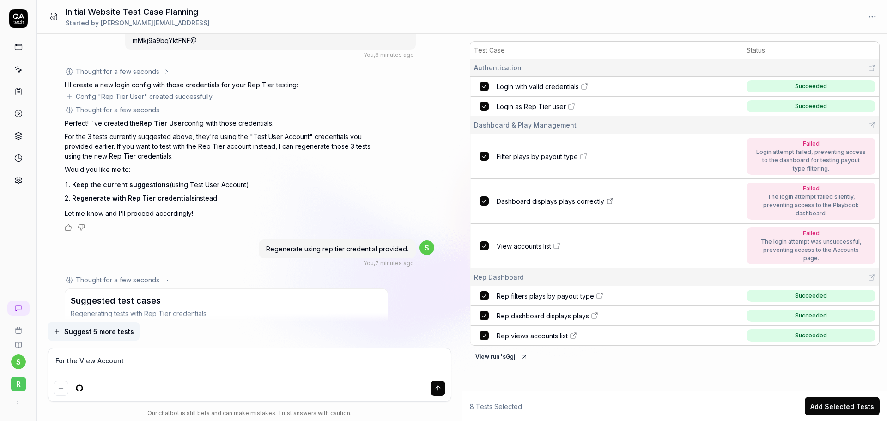
type textarea "For the View Accounts"
type textarea "*"
type textarea "For the View Accounts"
type textarea "*"
type textarea "For the View Accounts L"
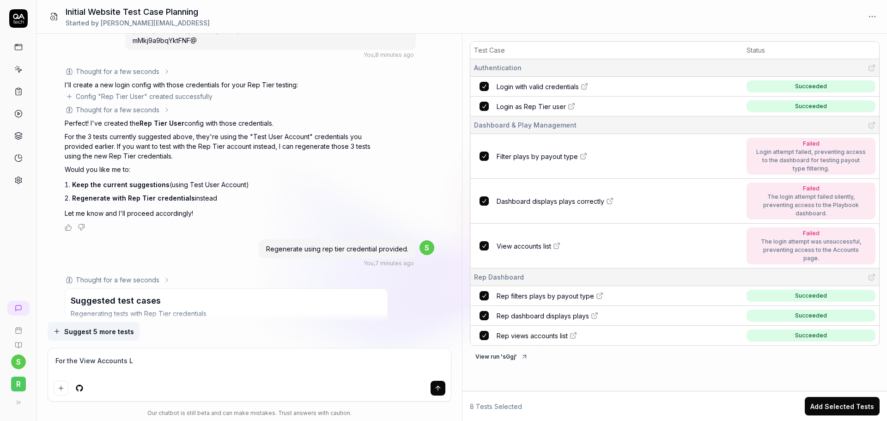
type textarea "*"
type textarea "For the View Accounts Li"
type textarea "*"
type textarea "For the View Accounts Lis"
type textarea "*"
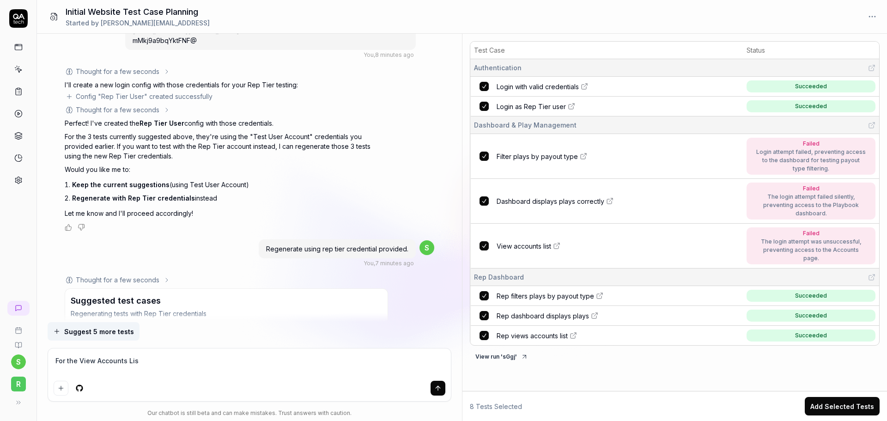
type textarea "For the View Accounts List"
type textarea "*"
type textarea "For the View Accounts List"
type textarea "*"
type textarea "For the View Accounts List t"
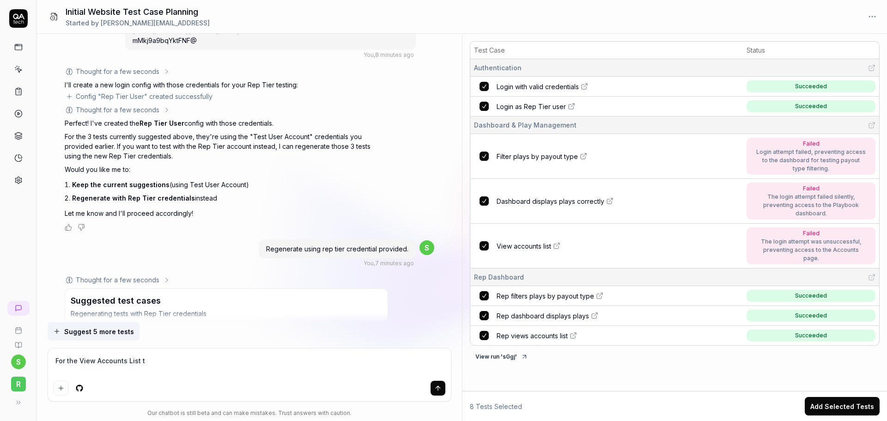
type textarea "*"
type textarea "For the View Accounts List te"
type textarea "*"
type textarea "For the View Accounts List tes"
type textarea "*"
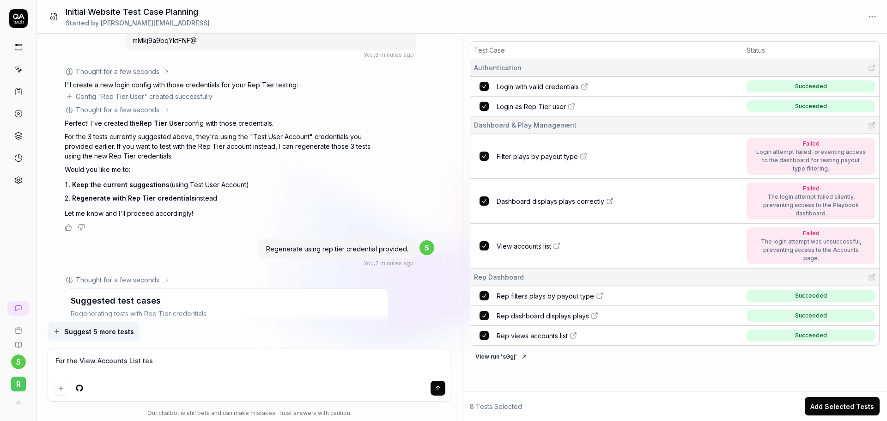
type textarea "For the View Accounts List test"
type textarea "*"
type textarea "For the View Accounts List test,"
type textarea "*"
type textarea "For the View Accounts List test,"
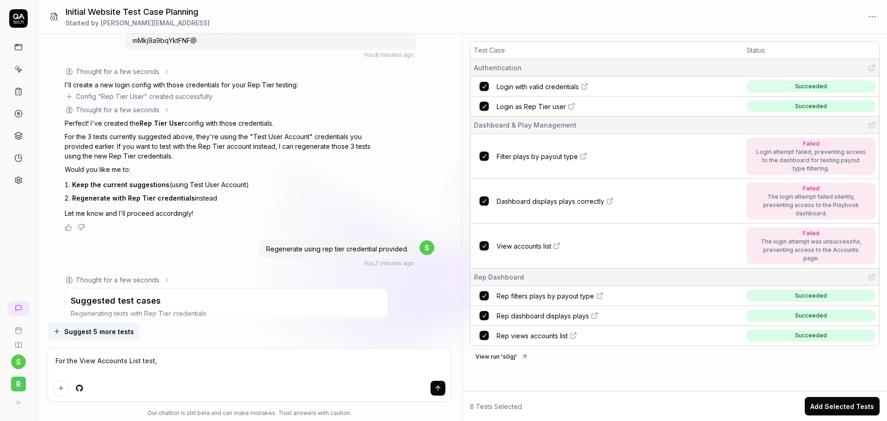
type textarea "*"
type textarea "For the View Accounts List test, e"
type textarea "*"
type textarea "For the View Accounts List test, eve"
type textarea "*"
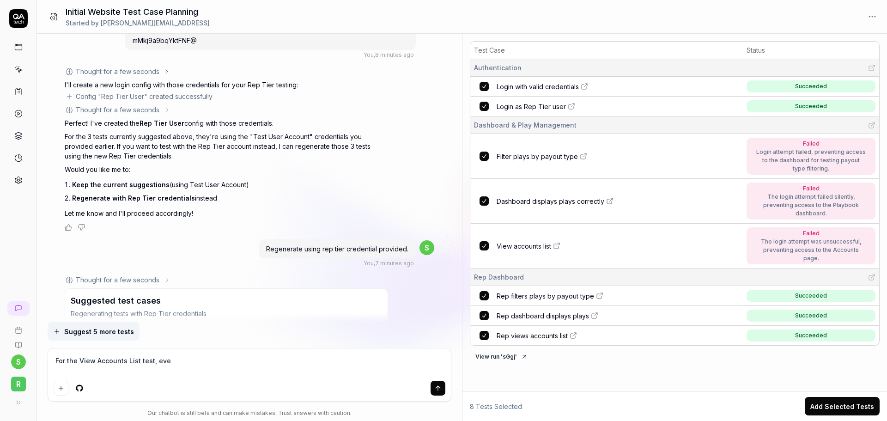
type textarea "For the View Accounts List test, ever"
type textarea "*"
type textarea "For the View Accounts List test, every"
type textarea "*"
type textarea "For the View Accounts List test, every"
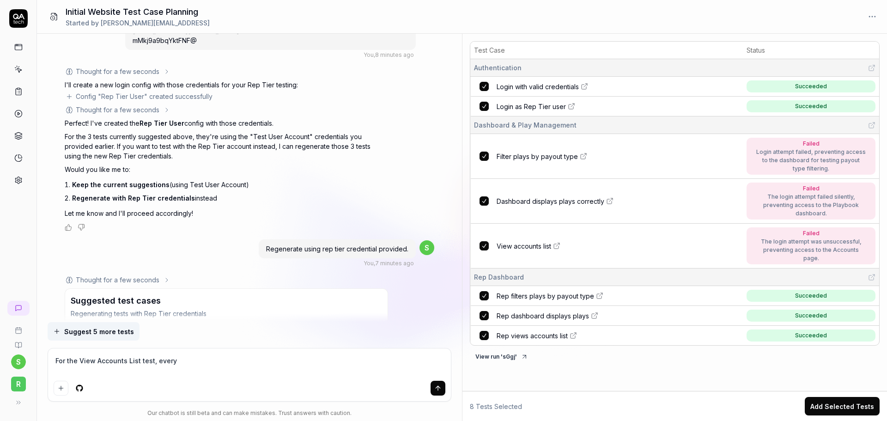
type textarea "*"
type textarea "For the View Accounts List test, every c"
type textarea "*"
type textarea "For the View Accounts List test, every co"
type textarea "*"
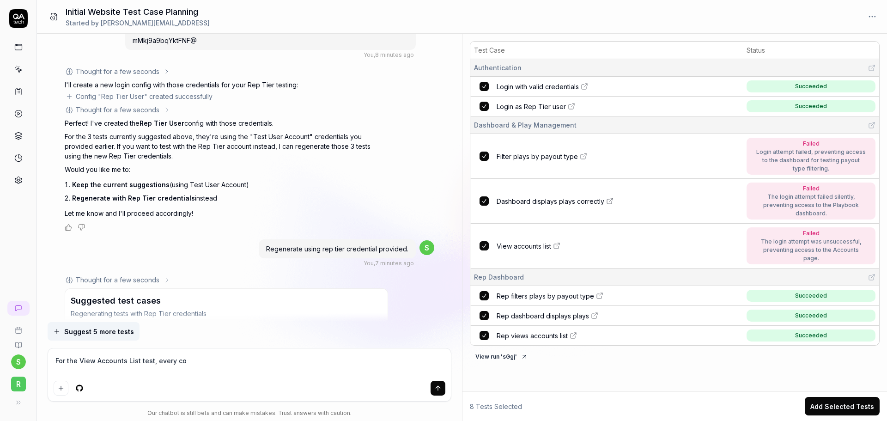
type textarea "For the View Accounts List test, every col"
type textarea "*"
type textarea "For the View Accounts List test, every colu"
type textarea "*"
type textarea "For the View Accounts List test, every colum"
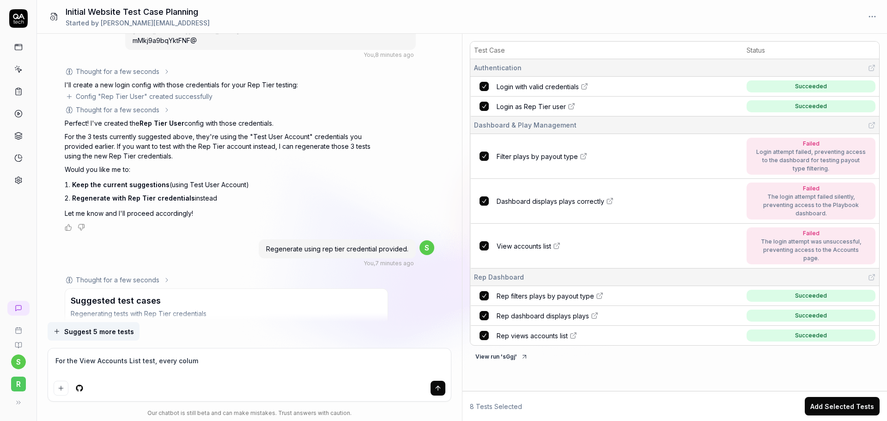
type textarea "*"
type textarea "For the View Accounts List test, every column"
type textarea "*"
type textarea "For the View Accounts List test, every column"
type textarea "*"
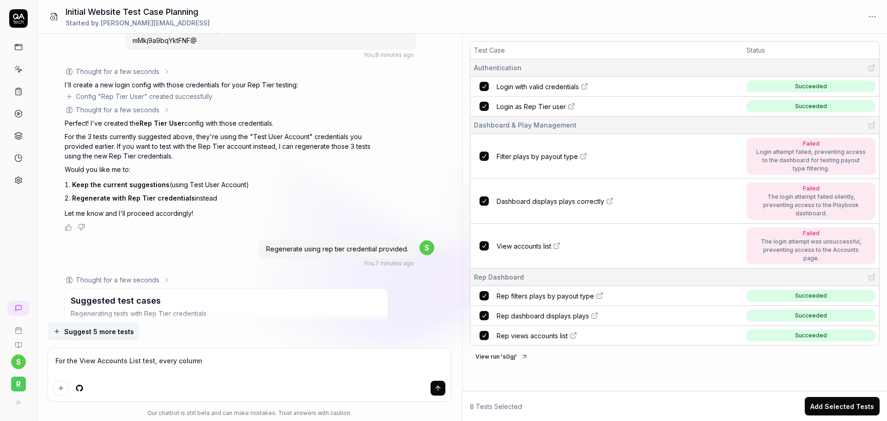
type textarea "For the View Accounts List test, every column i"
type textarea "*"
type textarea "For the View Accounts List test, every column in"
type textarea "*"
type textarea "For the View Accounts List test, every column in"
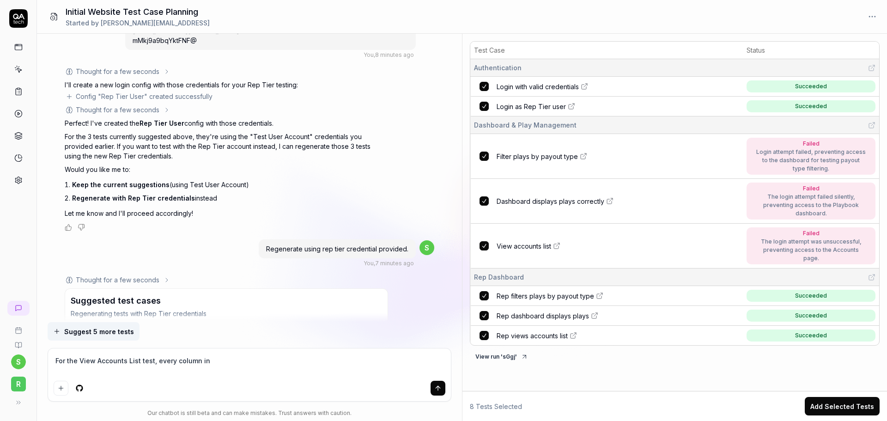
type textarea "*"
type textarea "For the View Accounts List test, every column in t"
type textarea "*"
type textarea "For the View Accounts List test, every column in th"
type textarea "*"
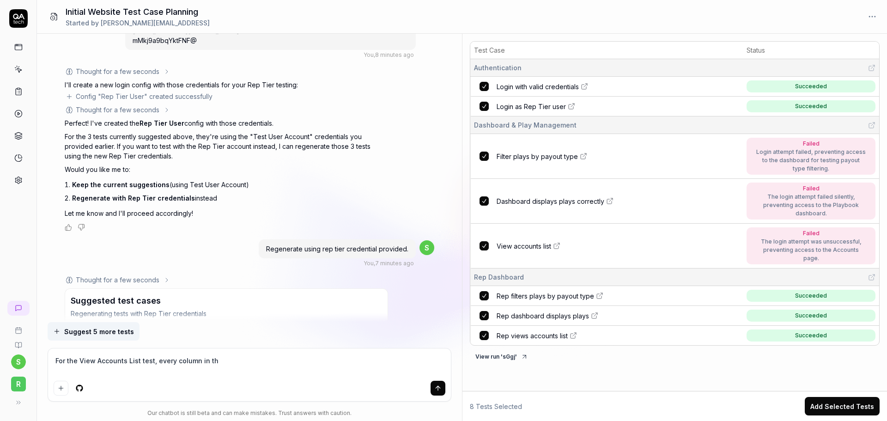
type textarea "For the View Accounts List test, every column in tha"
type textarea "*"
type textarea "For the View Accounts List test, every column in that"
type textarea "*"
type textarea "For the View Accounts List test, every column in that"
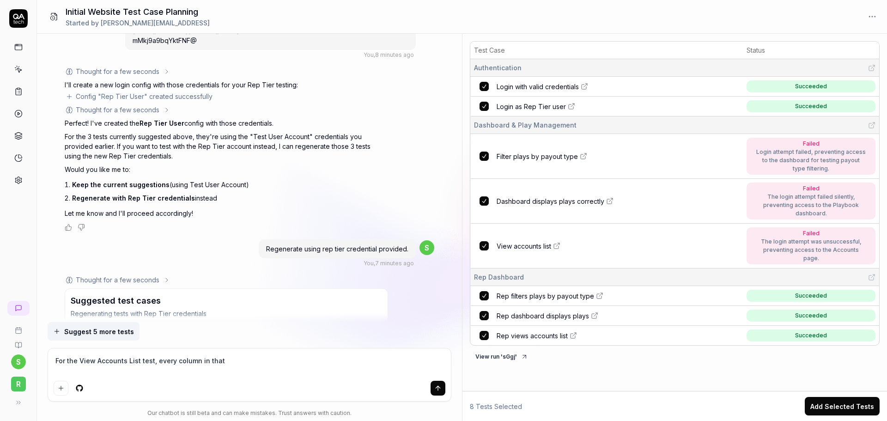
type textarea "*"
type textarea "For the View Accounts List test, every column in that d"
type textarea "*"
type textarea "For the View Accounts List test, every column in that da"
type textarea "*"
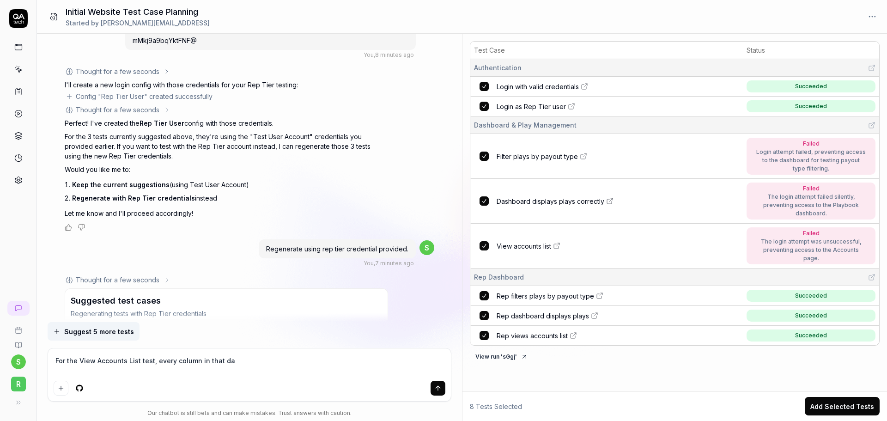
type textarea "For the View Accounts List test, every column in that dat"
type textarea "*"
type textarea "For the View Accounts List test, every column in that data"
type textarea "*"
type textarea "For the View Accounts List test, every column in that data"
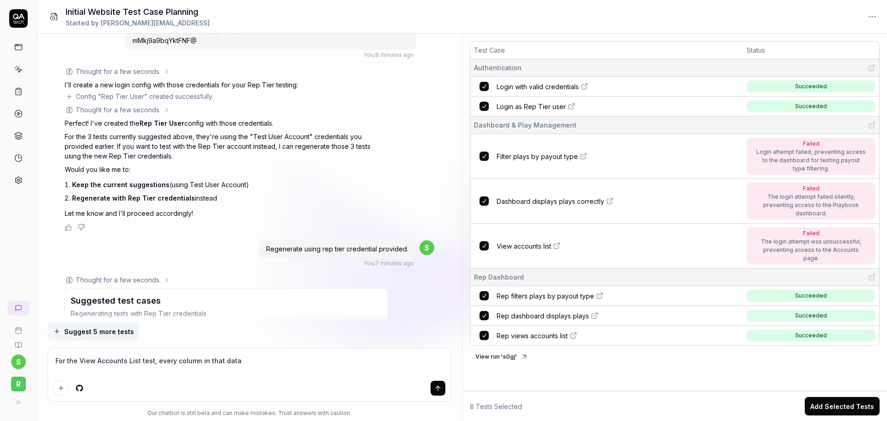
type textarea "*"
type textarea "For the View Accounts List test, every column in that data t"
type textarea "*"
type textarea "For the View Accounts List test, every column in that data ta"
type textarea "*"
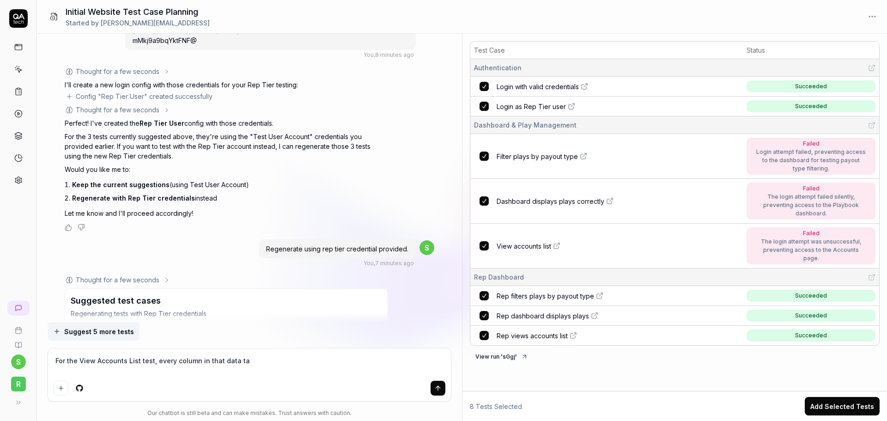
type textarea "For the View Accounts List test, every column in that data tab"
type textarea "*"
type textarea "For the View Accounts List test, every column in that data table"
type textarea "*"
type textarea "For the View Accounts List test, every column in that data table"
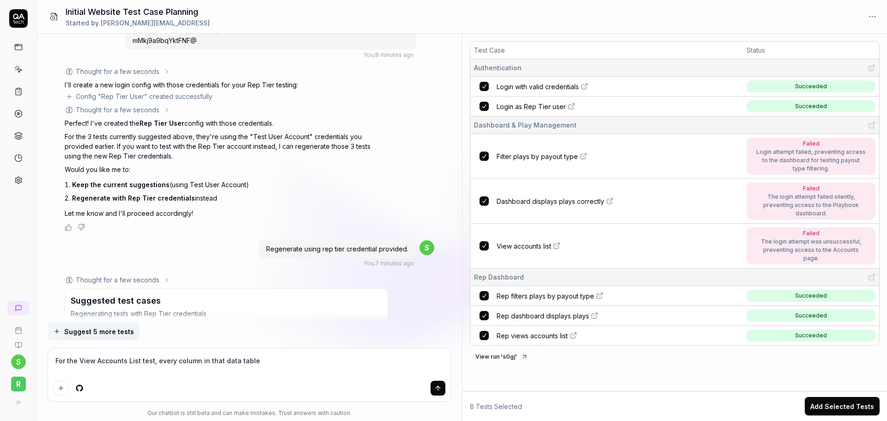
type textarea "*"
type textarea "For the View Accounts List test, every column in that data table s"
type textarea "*"
type textarea "For the View Accounts List test, every column in that data table sh"
type textarea "*"
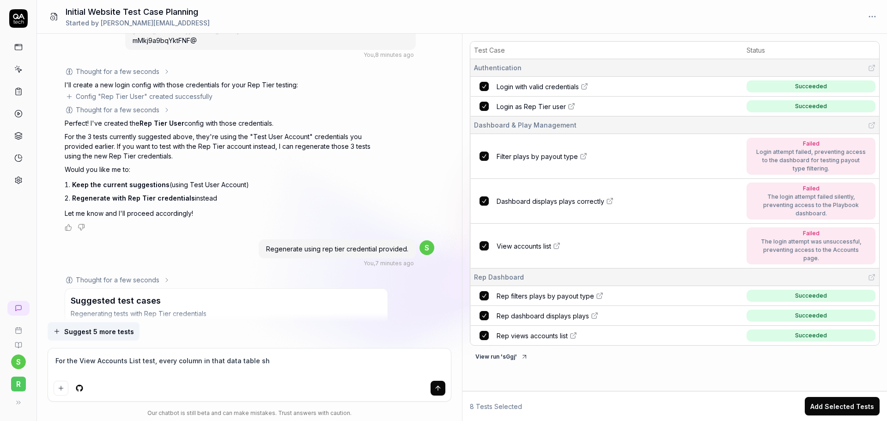
type textarea "For the View Accounts List test, every column in that data table sho"
type textarea "*"
type textarea "For the View Accounts List test, every column in that data table shou"
type textarea "*"
type textarea "For the View Accounts List test, every column in that data table should"
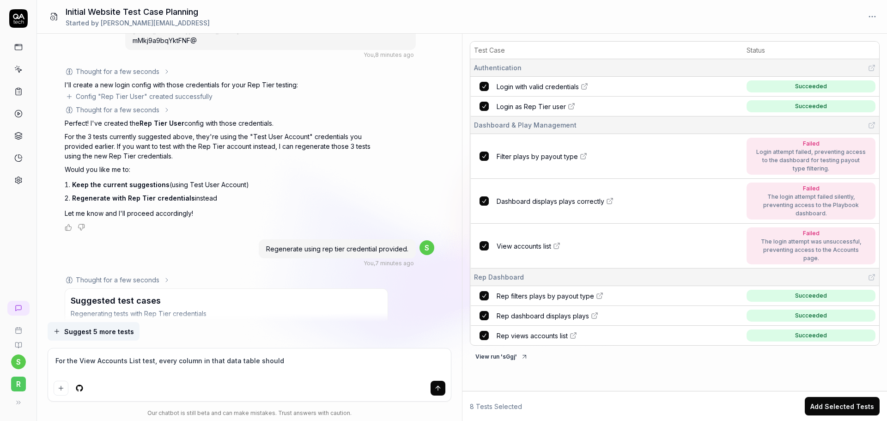
type textarea "*"
type textarea "For the View Accounts List test, every column in that data table should"
type textarea "*"
type textarea "For the View Accounts List test, every column in that data table should di"
type textarea "*"
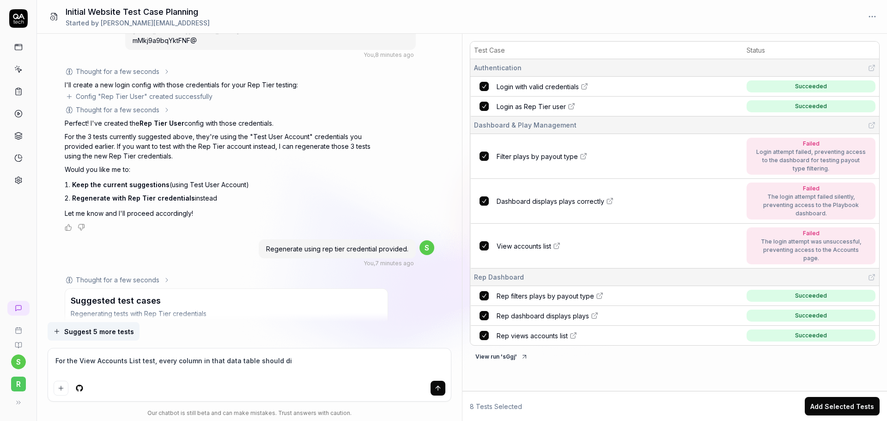
type textarea "For the View Accounts List test, every column in that data table should dis"
type textarea "*"
type textarea "For the View Accounts List test, every column in that data table should disp"
type textarea "*"
type textarea "For the View Accounts List test, every column in that data table should displ"
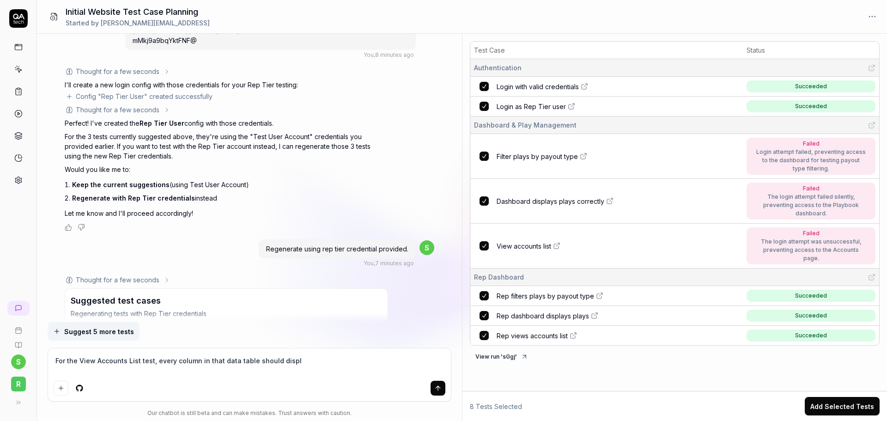
type textarea "*"
type textarea "For the View Accounts List test, every column in that data table should display"
type textarea "*"
type textarea "For the View Accounts List test, every column in that data table should displayt"
type textarea "*"
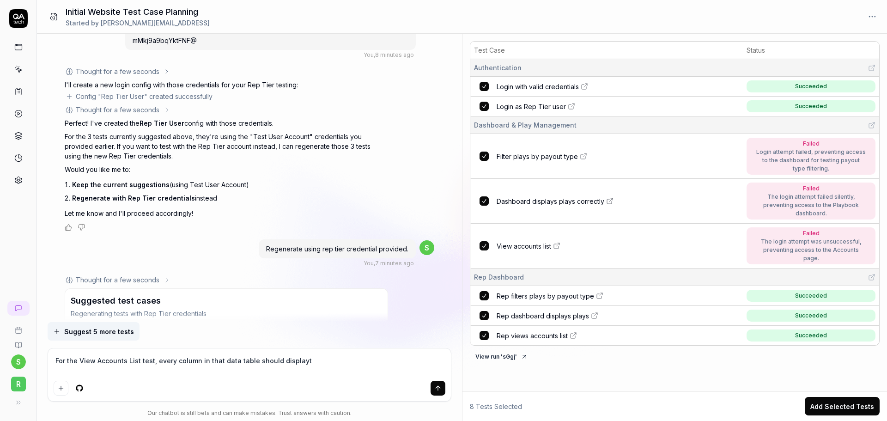
type textarea "For the View Accounts List test, every column in that data table should display"
type textarea "*"
type textarea "For the View Accounts List test, every column in that data table should display"
type textarea "*"
type textarea "For the View Accounts List test, every column in that data table should display…"
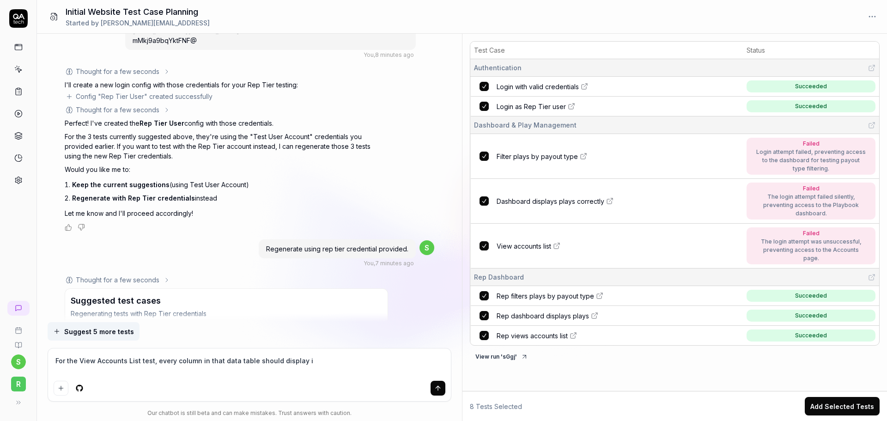
type textarea "*"
type textarea "For the View Accounts List test, every column in that data table should display…"
type textarea "*"
type textarea "For the View Accounts List test, every column in that data table should display…"
type textarea "*"
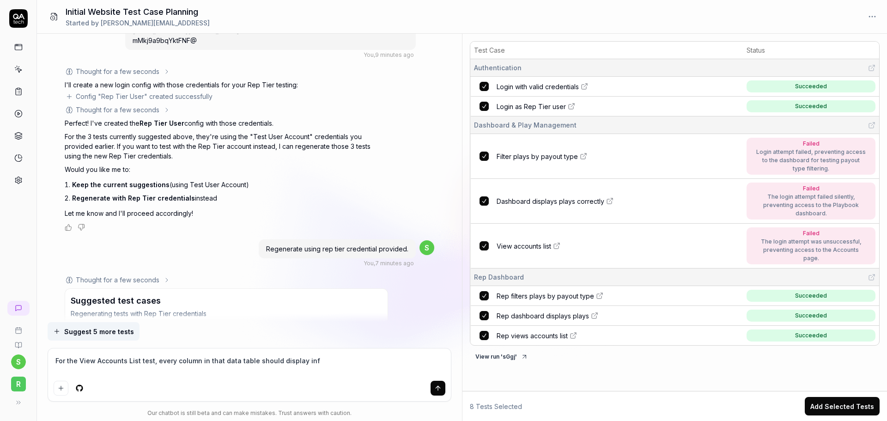
type textarea "For the View Accounts List test, every column in that data table should display…"
type textarea "*"
type textarea "For the View Accounts List test, every column in that data table should display…"
type textarea "*"
type textarea "For the View Accounts List test, every column in that data table should display…"
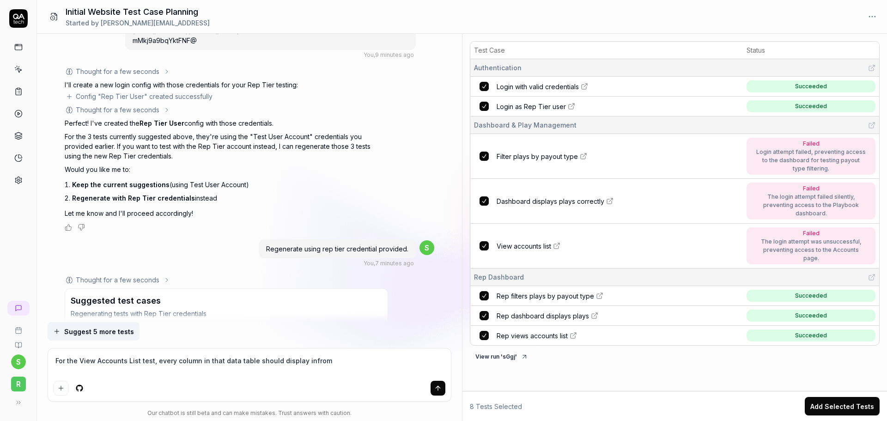
type textarea "*"
type textarea "For the View Accounts List test, every column in that data table should display…"
type textarea "*"
type textarea "For the View Accounts List test, every column in that data table should display…"
type textarea "*"
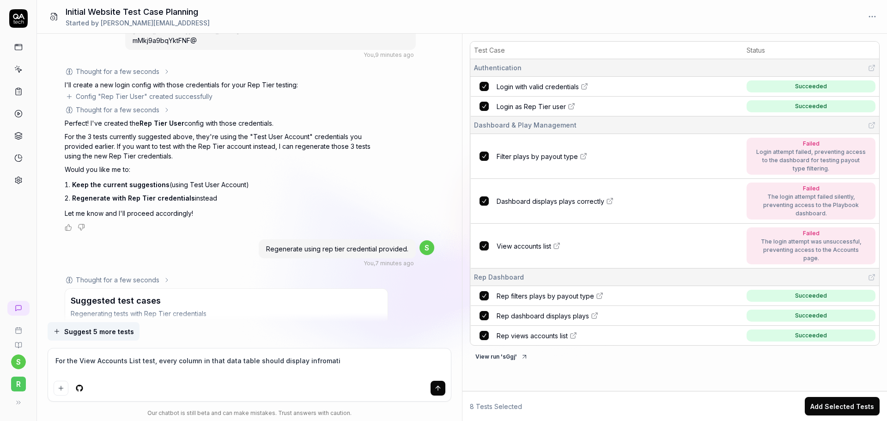
type textarea "For the View Accounts List test, every column in that data table should display…"
type textarea "*"
type textarea "For the View Accounts List test, every column in that data table should display…"
type textarea "*"
type textarea "For the View Accounts List test, every column in that data table should display…"
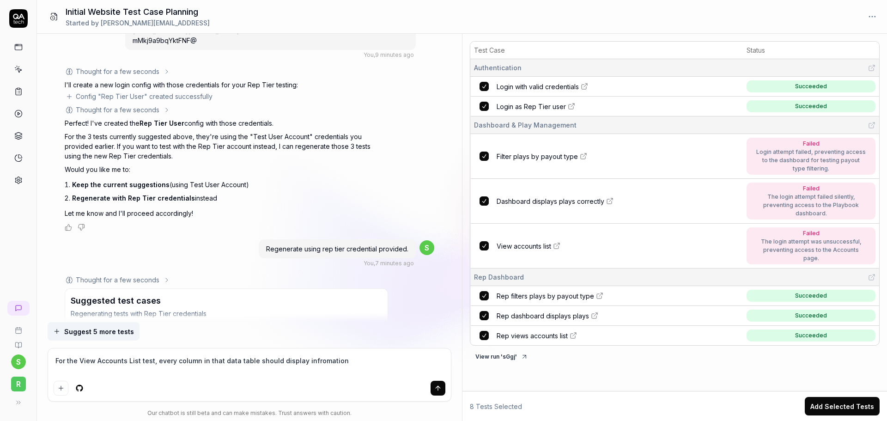
type textarea "*"
type textarea "For the View Accounts List test, every column in that data table should display…"
type textarea "*"
type textarea "For the View Accounts List test, every column in that data table should display…"
type textarea "*"
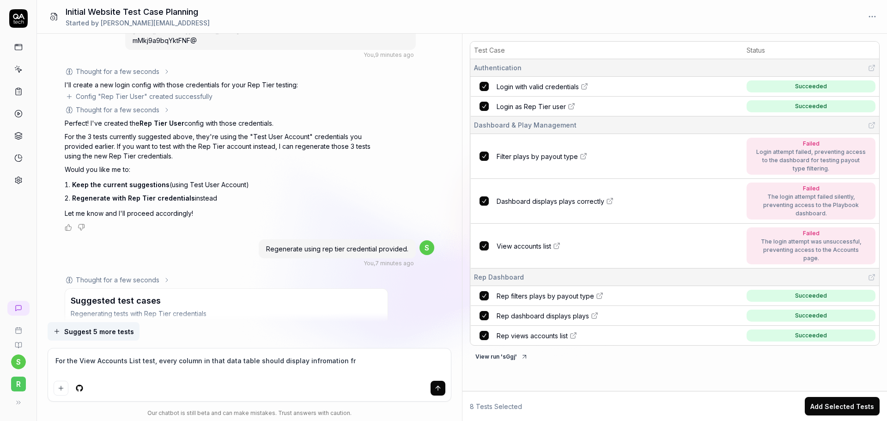
type textarea "For the View Accounts List test, every column in that data table should display…"
type textarea "*"
type textarea "For the View Accounts List test, every column in that data table should display…"
type textarea "*"
type textarea "For the View Accounts List test, every column in that data table should display…"
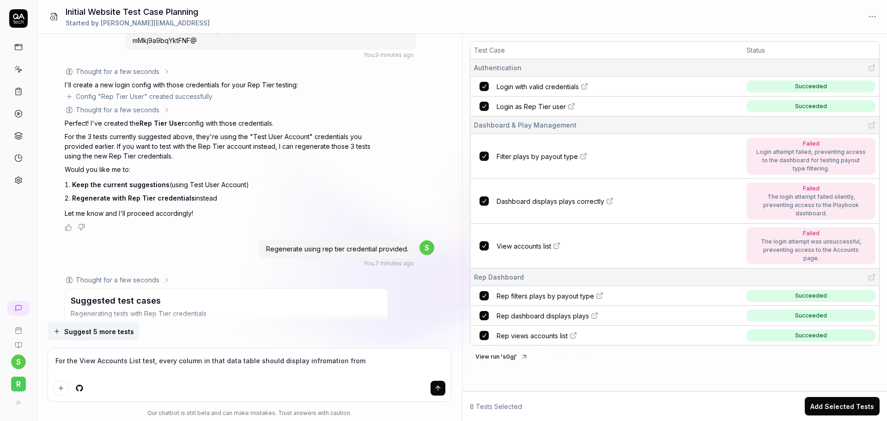
type textarea "*"
type textarea "For the View Accounts List test, every column in that data table should display…"
type textarea "*"
type textarea "For the View Accounts List test, every column in that data table should display…"
type textarea "*"
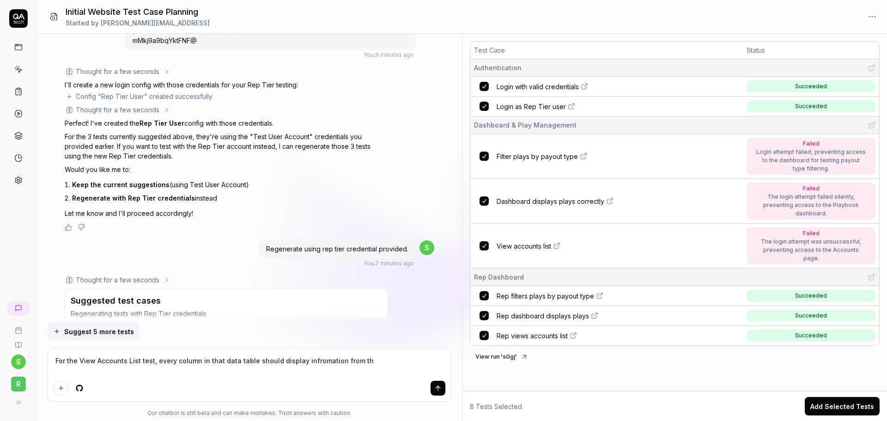
type textarea "For the View Accounts List test, every column in that data table should display…"
type textarea "*"
type textarea "For the View Accounts List test, every column in that data table should display…"
type textarea "*"
type textarea "For the View Accounts List test, every column in that data table should display…"
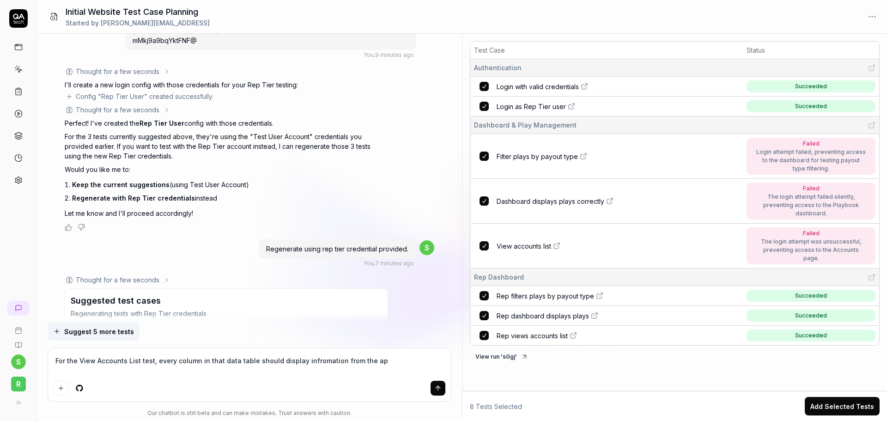
type textarea "*"
type textarea "For the View Accounts List test, every column in that data table should display…"
type textarea "*"
type textarea "For the View Accounts List test, every column in that data table should display…"
type textarea "*"
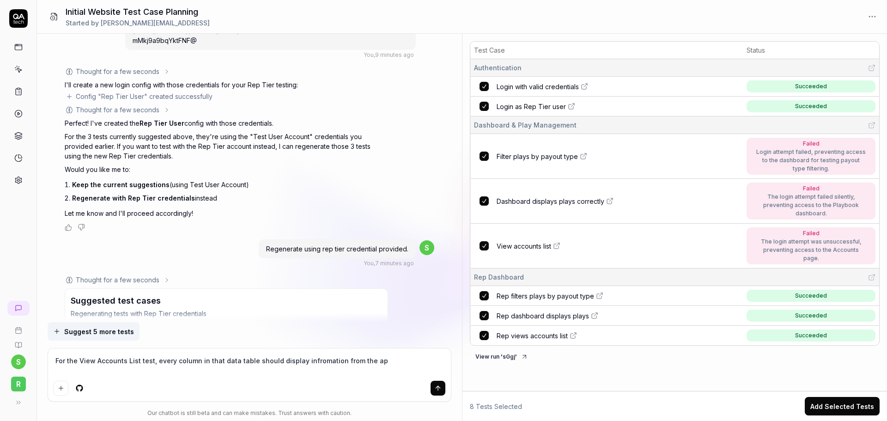
type textarea "For the View Accounts List test, every column in that data table should display…"
click at [436, 389] on icon "submit" at bounding box center [437, 388] width 7 height 7
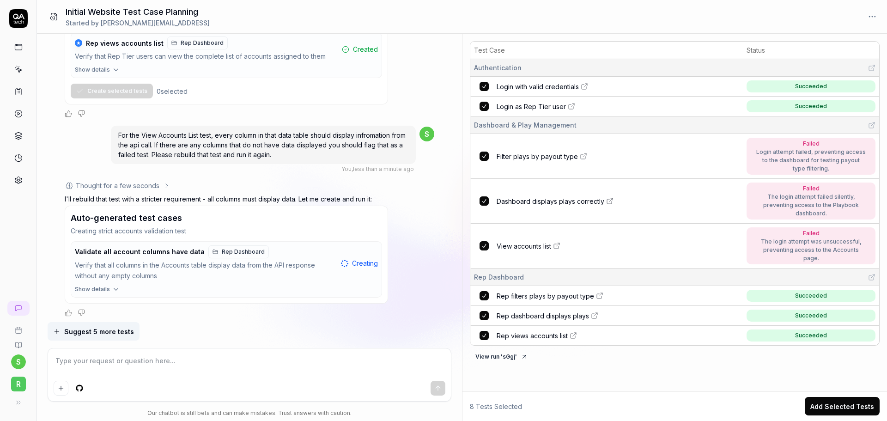
scroll to position [2238, 0]
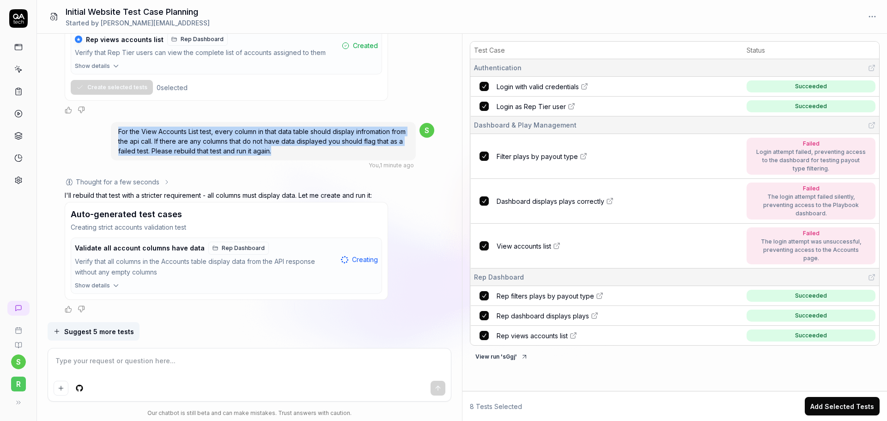
drag, startPoint x: 291, startPoint y: 150, endPoint x: 117, endPoint y: 134, distance: 174.0
click at [117, 134] on div "For the View Accounts List test, every column in that data table should display…" at bounding box center [263, 141] width 305 height 38
click at [289, 154] on div "For the View Accounts List test, every column in that data table should display…" at bounding box center [263, 141] width 305 height 38
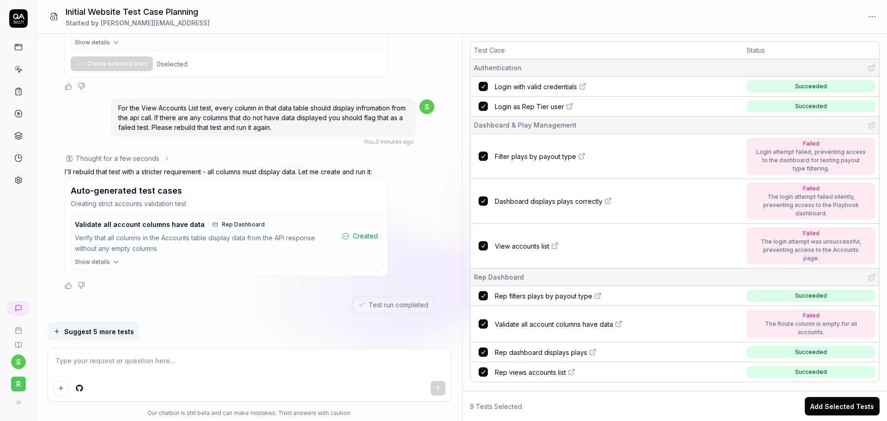
scroll to position [2277, 0]
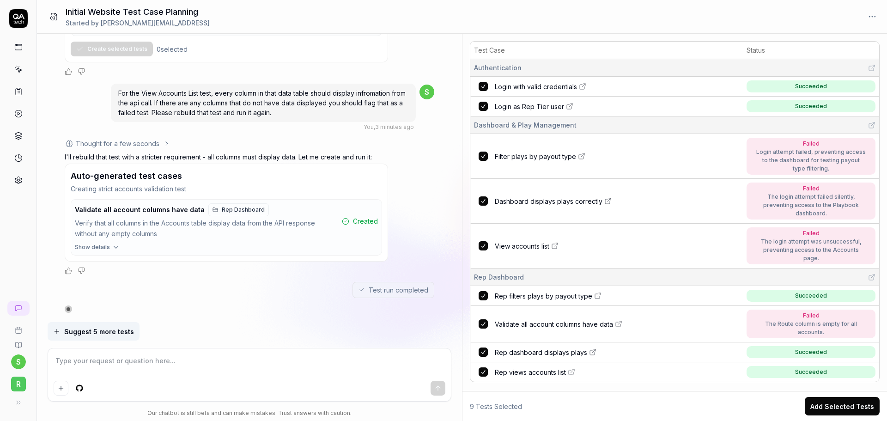
click at [619, 320] on icon at bounding box center [618, 323] width 7 height 7
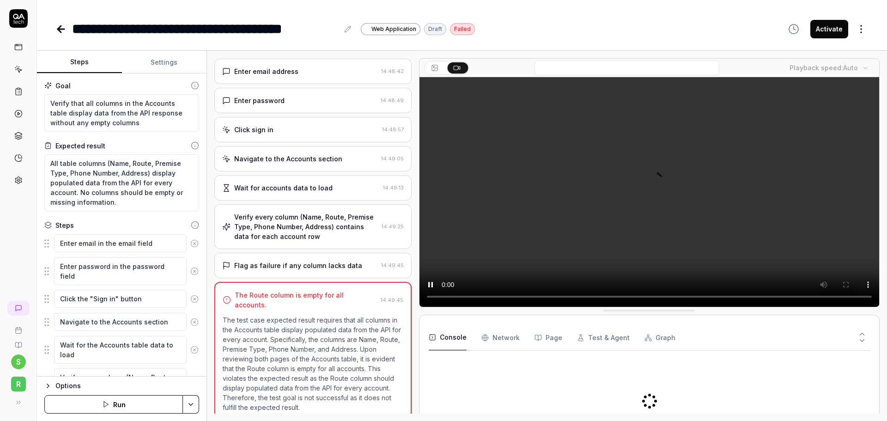
type textarea "*"
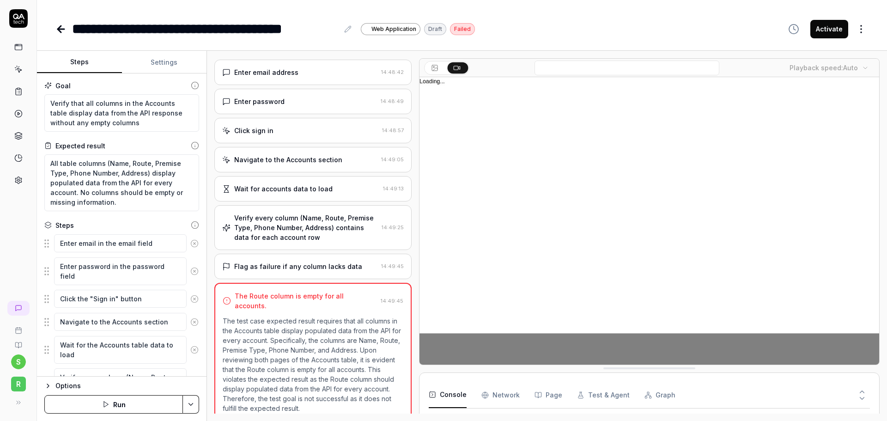
scroll to position [8, 0]
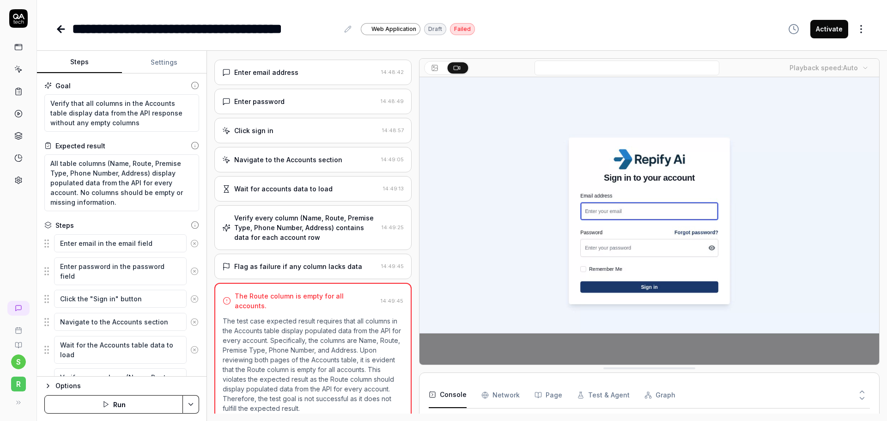
click at [61, 29] on icon at bounding box center [61, 29] width 6 height 0
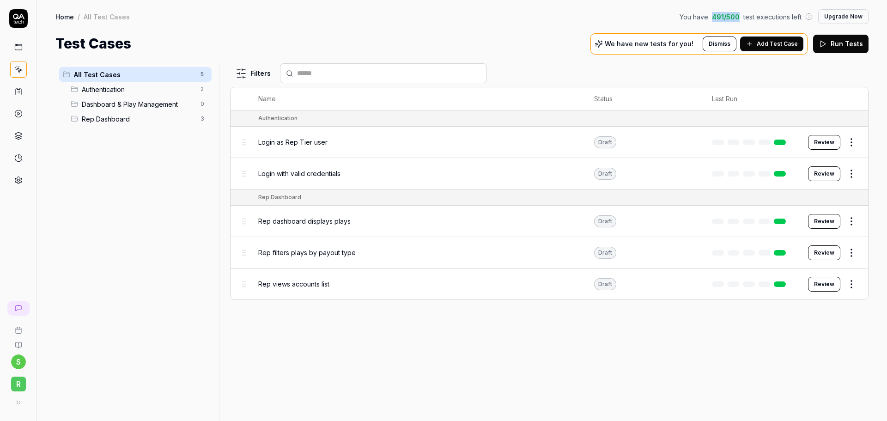
drag, startPoint x: 741, startPoint y: 16, endPoint x: 718, endPoint y: 12, distance: 23.5
click at [718, 12] on span "491 / 500" at bounding box center [726, 17] width 28 height 10
click at [487, 40] on div "Test Cases We have new tests for you! Dismiss Add Test Case Run Tests" at bounding box center [461, 43] width 813 height 21
